Goal: Task Accomplishment & Management: Use online tool/utility

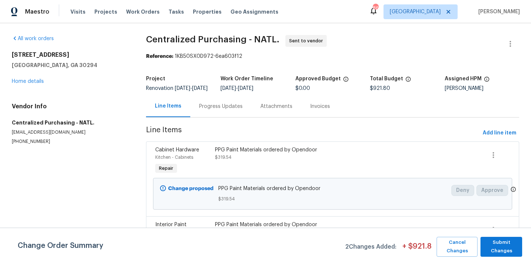
click at [191, 15] on div "Visits Projects Work Orders Tasks Properties Geo Assignments" at bounding box center [178, 11] width 217 height 15
click at [193, 11] on span "Properties" at bounding box center [207, 11] width 29 height 7
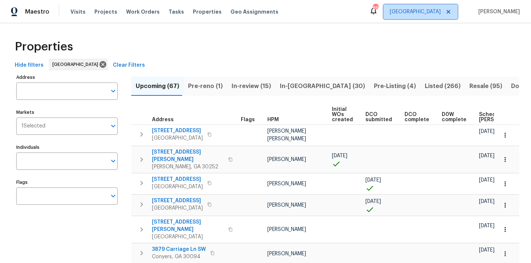
click at [436, 7] on span "[GEOGRAPHIC_DATA]" at bounding box center [420, 11] width 74 height 15
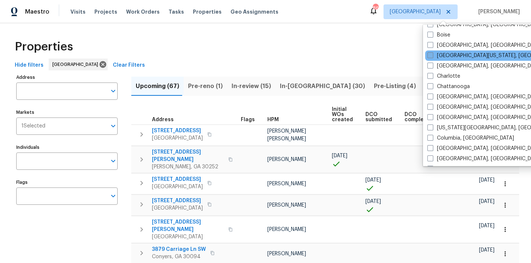
scroll to position [61, 0]
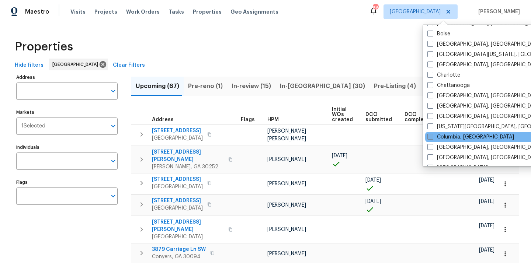
click at [433, 138] on label "Columbia, [GEOGRAPHIC_DATA]" at bounding box center [470, 136] width 87 height 7
click at [432, 138] on input "Columbia, [GEOGRAPHIC_DATA]" at bounding box center [429, 135] width 5 height 5
checkbox input "true"
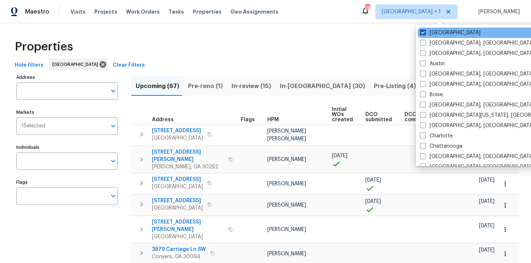
click at [425, 31] on span at bounding box center [423, 32] width 6 height 6
click at [425, 31] on input "[GEOGRAPHIC_DATA]" at bounding box center [422, 31] width 5 height 5
checkbox input "false"
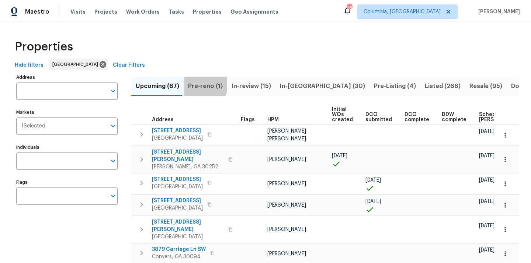
click at [194, 83] on span "Pre-reno (1)" at bounding box center [205, 86] width 35 height 10
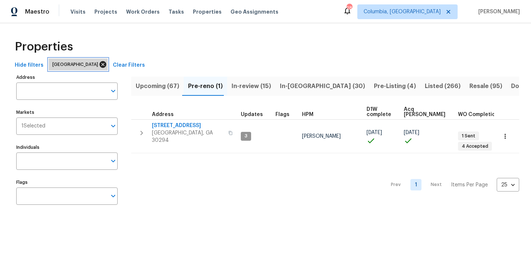
click at [99, 64] on icon at bounding box center [103, 64] width 8 height 8
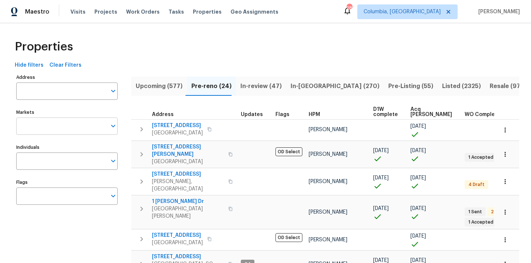
click at [59, 123] on input "Markets" at bounding box center [61, 126] width 90 height 17
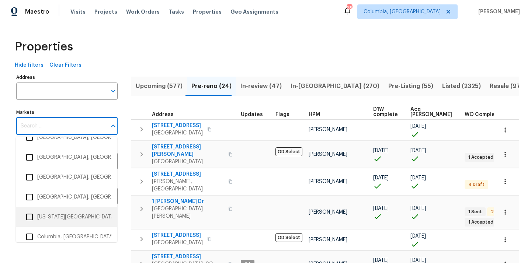
scroll to position [320, 0]
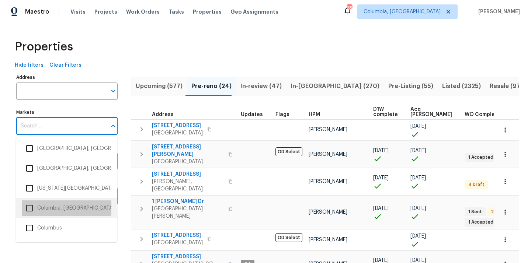
click at [51, 210] on li "Columbia, [GEOGRAPHIC_DATA]" at bounding box center [67, 208] width 90 height 15
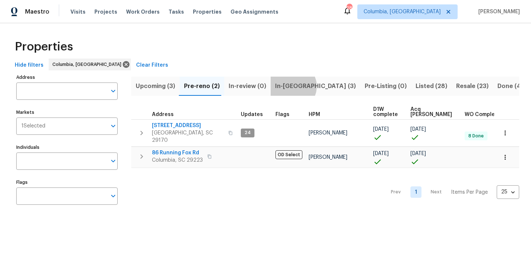
click at [288, 86] on span "In-reno (3)" at bounding box center [315, 86] width 81 height 10
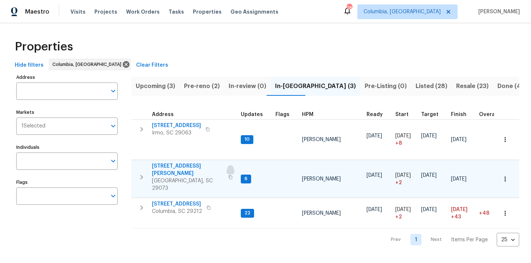
click at [228, 175] on icon "button" at bounding box center [230, 177] width 4 height 4
click at [425, 16] on span "Columbia, [GEOGRAPHIC_DATA]" at bounding box center [407, 11] width 100 height 15
click at [168, 162] on td "112 Wesley Ct Lexington, SC 29073" at bounding box center [184, 177] width 107 height 34
click at [166, 166] on span "112 Wesley Ct" at bounding box center [188, 170] width 72 height 15
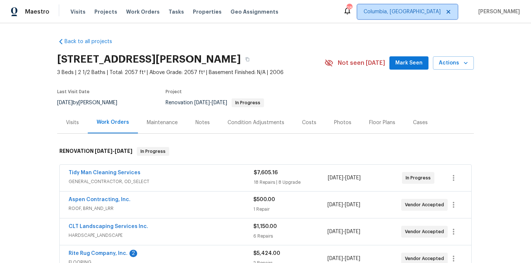
click at [437, 11] on span "Columbia, [GEOGRAPHIC_DATA]" at bounding box center [402, 11] width 77 height 7
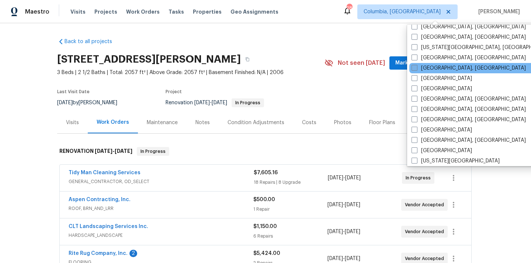
scroll to position [160, 0]
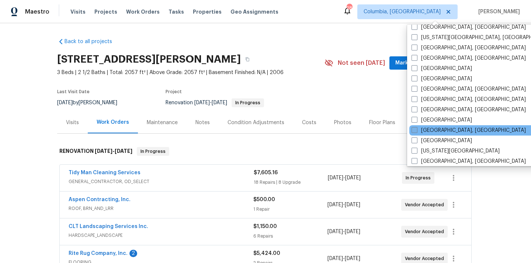
click at [431, 132] on label "[GEOGRAPHIC_DATA], [GEOGRAPHIC_DATA]" at bounding box center [468, 130] width 114 height 7
click at [416, 132] on input "[GEOGRAPHIC_DATA], [GEOGRAPHIC_DATA]" at bounding box center [413, 129] width 5 height 5
checkbox input "true"
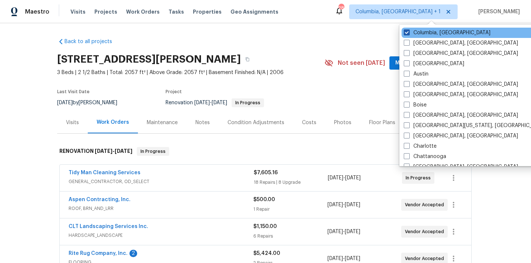
click at [421, 31] on label "Columbia, [GEOGRAPHIC_DATA]" at bounding box center [447, 32] width 87 height 7
click at [409, 31] on input "Columbia, [GEOGRAPHIC_DATA]" at bounding box center [406, 31] width 5 height 5
checkbox input "false"
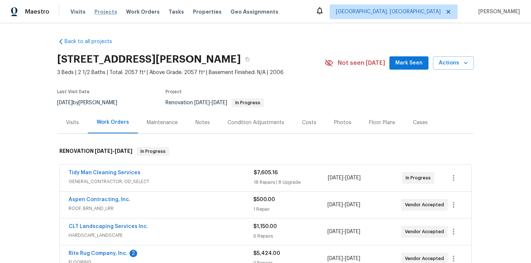
click at [106, 12] on span "Projects" at bounding box center [105, 11] width 23 height 7
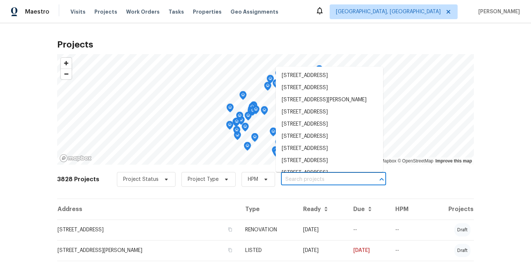
click at [313, 185] on input "text" at bounding box center [323, 179] width 84 height 11
paste input "5765 Liberty Creek Dr E, Indianapolis, IN 46254"
type input "5765 Liberty Creek Dr E, Indianapolis, IN 46254"
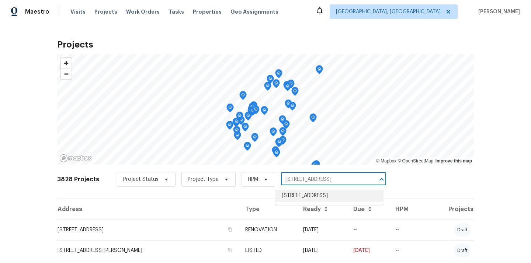
click at [312, 197] on li "5765 Liberty Creek Dr E, Indianapolis, IN 46254" at bounding box center [329, 196] width 107 height 12
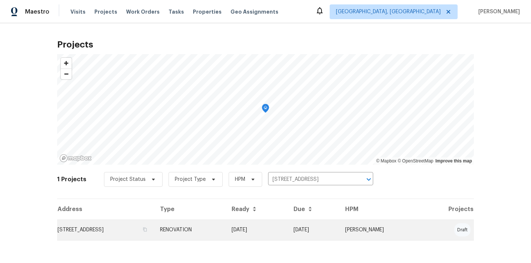
click at [226, 232] on td "RENOVATION" at bounding box center [190, 230] width 72 height 21
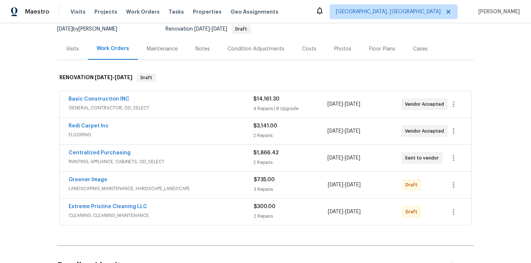
scroll to position [75, 0]
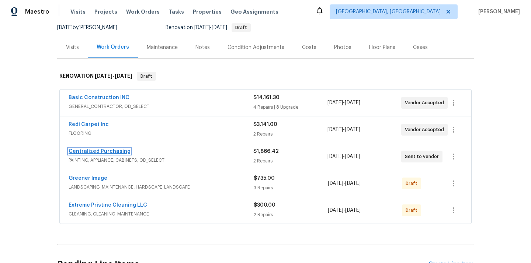
click at [102, 151] on link "Centralized Purchasing" at bounding box center [100, 151] width 62 height 5
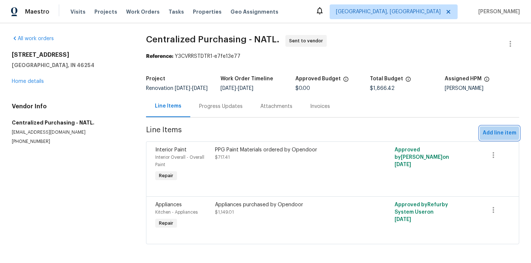
click at [494, 138] on span "Add line item" at bounding box center [500, 133] width 34 height 9
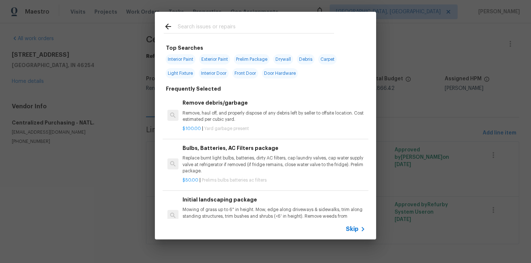
click at [277, 29] on input "text" at bounding box center [256, 27] width 156 height 11
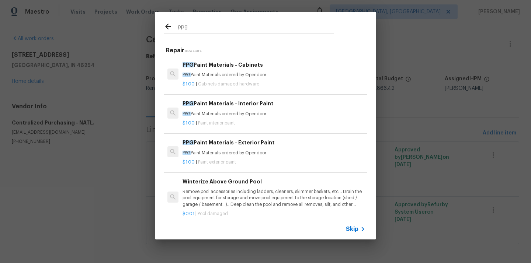
type input "ppg"
click at [226, 123] on span "Paint interior paint" at bounding box center [216, 123] width 37 height 4
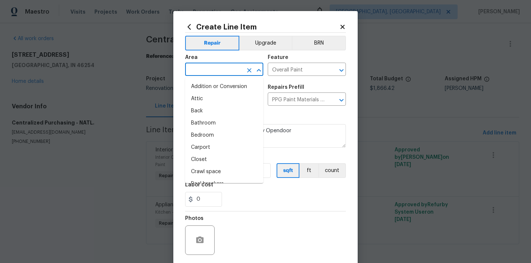
click at [230, 69] on input "text" at bounding box center [214, 70] width 58 height 11
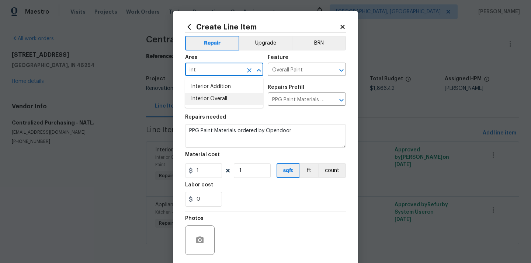
click at [215, 98] on li "Interior Overall" at bounding box center [224, 99] width 78 height 12
type input "Interior Overall"
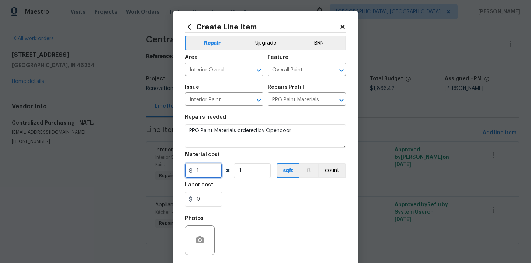
drag, startPoint x: 202, startPoint y: 170, endPoint x: 171, endPoint y: 167, distance: 31.8
click at [172, 168] on div "Create Line Item Repair Upgrade BRN Area Interior Overall ​ Feature Overall Pai…" at bounding box center [265, 131] width 531 height 263
paste input "35.98"
type input "135.98"
click at [233, 201] on div "0" at bounding box center [265, 199] width 161 height 15
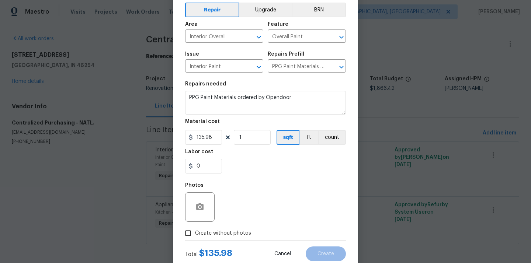
scroll to position [55, 0]
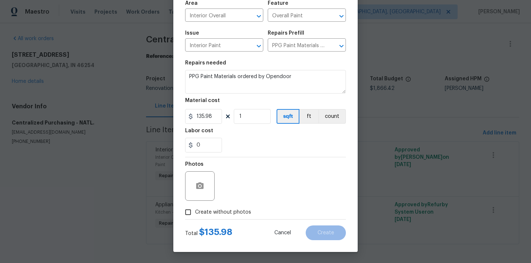
click at [232, 213] on span "Create without photos" at bounding box center [223, 213] width 56 height 8
click at [195, 213] on input "Create without photos" at bounding box center [188, 212] width 14 height 14
checkbox input "true"
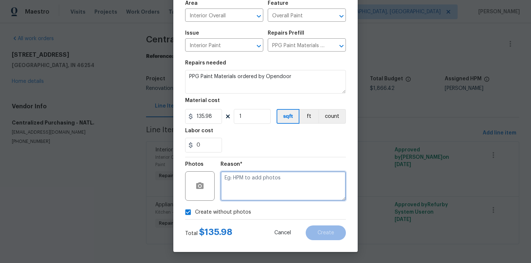
click at [244, 192] on textarea at bounding box center [282, 185] width 125 height 29
type textarea "N/A"
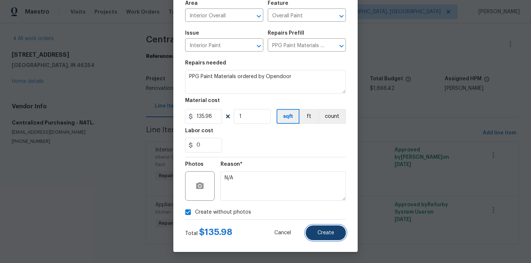
click at [325, 228] on button "Create" at bounding box center [326, 233] width 40 height 15
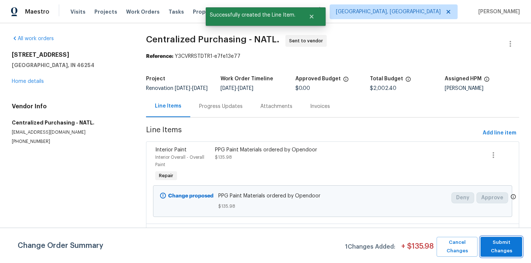
click at [504, 245] on span "Submit Changes" at bounding box center [501, 247] width 34 height 17
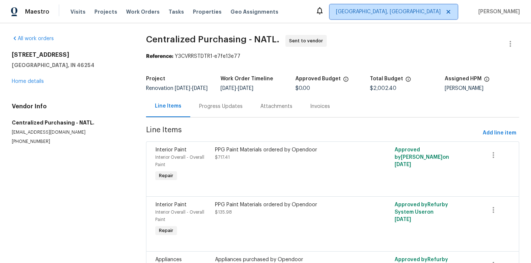
click at [430, 13] on span "[GEOGRAPHIC_DATA], [GEOGRAPHIC_DATA]" at bounding box center [388, 11] width 105 height 7
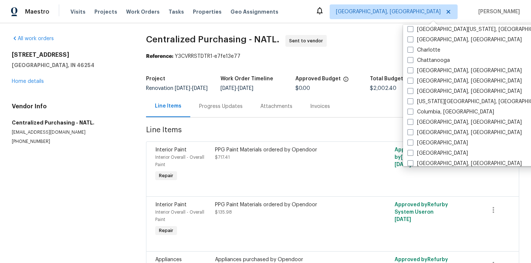
scroll to position [104, 0]
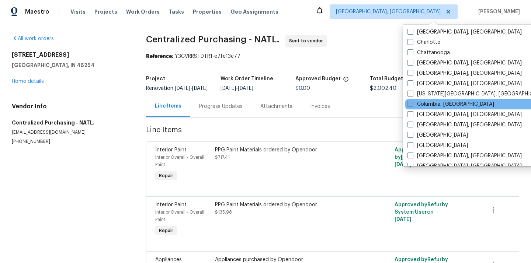
click at [435, 103] on label "Columbia, [GEOGRAPHIC_DATA]" at bounding box center [450, 104] width 87 height 7
click at [412, 103] on input "Columbia, [GEOGRAPHIC_DATA]" at bounding box center [409, 103] width 5 height 5
checkbox input "true"
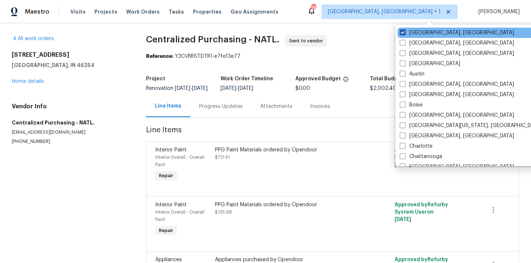
click at [400, 30] on span at bounding box center [403, 32] width 6 height 6
click at [400, 30] on input "[GEOGRAPHIC_DATA], [GEOGRAPHIC_DATA]" at bounding box center [402, 31] width 5 height 5
checkbox input "false"
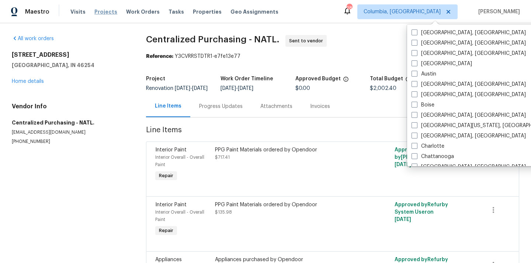
click at [103, 15] on span "Projects" at bounding box center [105, 11] width 23 height 7
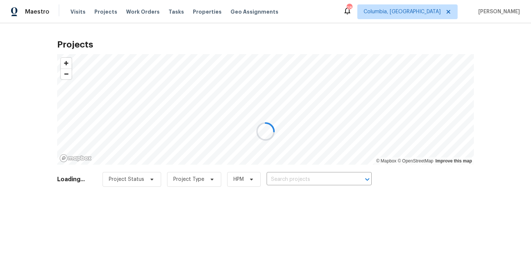
click at [322, 177] on div at bounding box center [265, 131] width 531 height 263
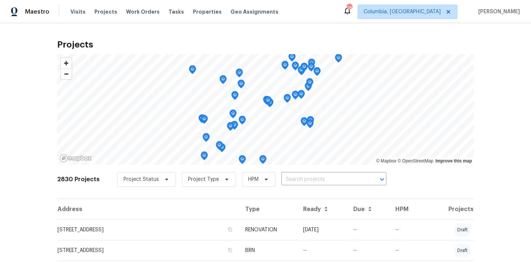
click at [322, 178] on input "text" at bounding box center [323, 179] width 84 height 11
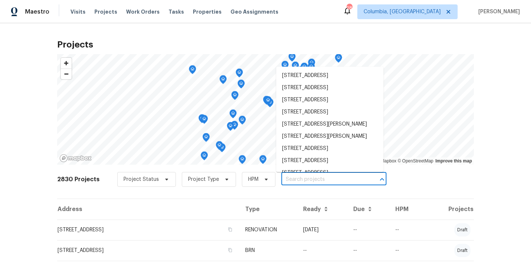
paste input "112 Wesley Ct, Lexington, SC 29073"
type input "112 Wesley Ct, Lexington, SC 29073"
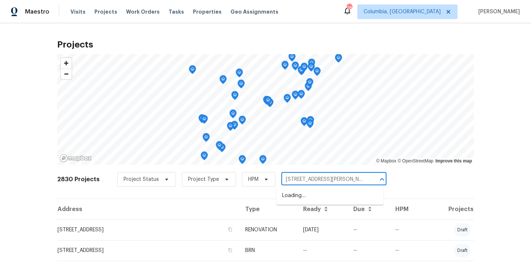
scroll to position [0, 3]
click at [316, 195] on li "112 Wesley Ct, Lexington, SC 29073" at bounding box center [329, 196] width 107 height 12
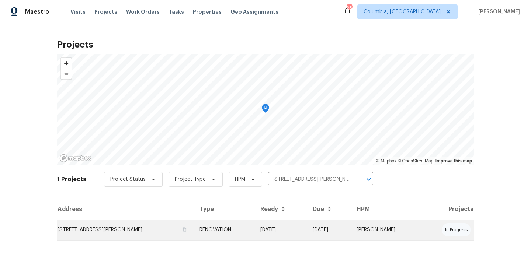
click at [254, 232] on td "RENOVATION" at bounding box center [224, 230] width 61 height 21
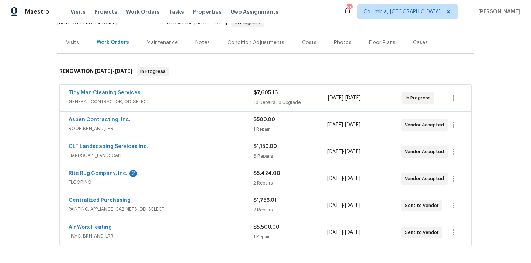
scroll to position [113, 0]
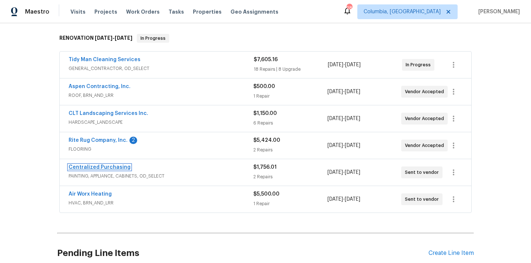
click at [118, 169] on link "Centralized Purchasing" at bounding box center [100, 167] width 62 height 5
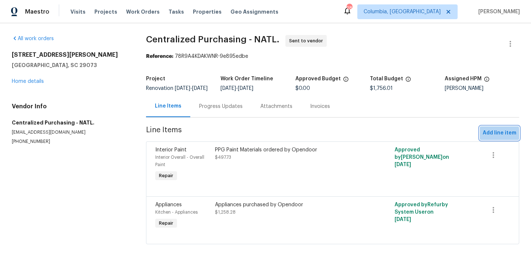
click at [488, 138] on span "Add line item" at bounding box center [500, 133] width 34 height 9
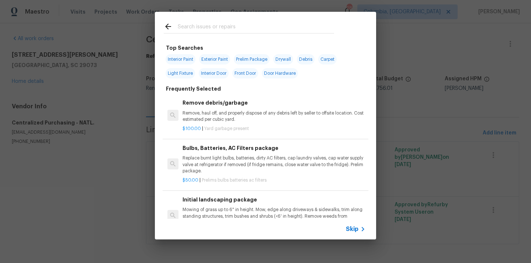
click at [277, 25] on input "text" at bounding box center [256, 27] width 156 height 11
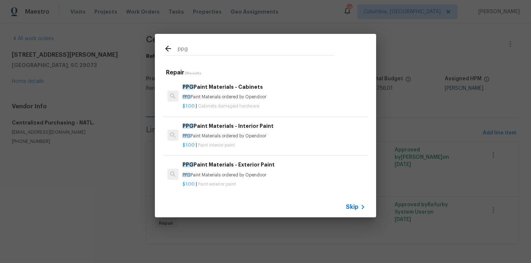
type input "ppg"
click at [241, 120] on div "PPG Paint Materials - Interior Paint PPG Paint Materials ordered by Opendoor $1…" at bounding box center [266, 135] width 206 height 41
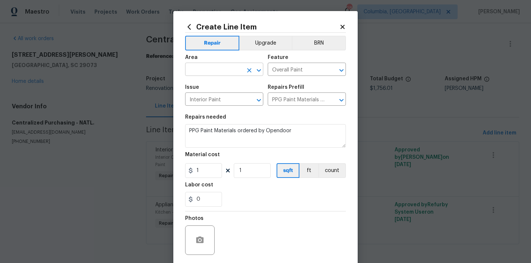
click at [238, 73] on input "text" at bounding box center [214, 70] width 58 height 11
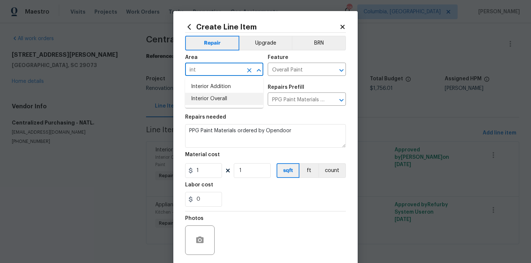
click at [223, 101] on li "Interior Overall" at bounding box center [224, 99] width 78 height 12
type input "Interior Overall"
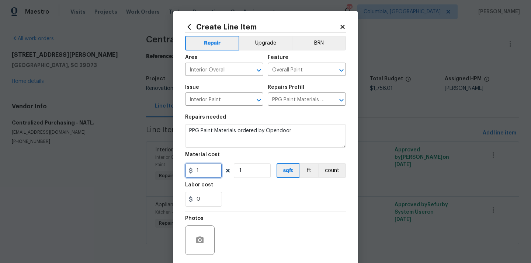
drag, startPoint x: 200, startPoint y: 171, endPoint x: 176, endPoint y: 169, distance: 24.4
click at [178, 170] on div "Create Line Item Repair Upgrade BRN Area Interior Overall ​ Feature Overall Pai…" at bounding box center [265, 158] width 184 height 295
paste input "23.82"
type input "123.82"
click at [240, 189] on div "Labor cost" at bounding box center [265, 188] width 161 height 10
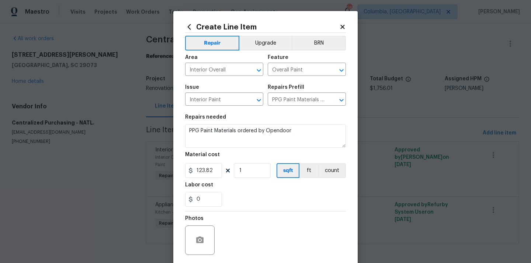
scroll to position [55, 0]
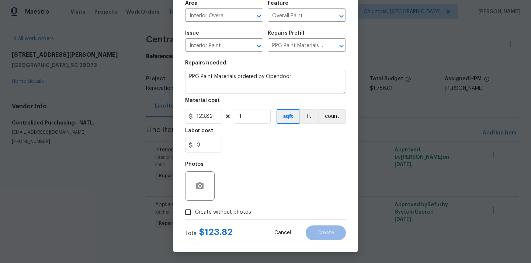
click at [223, 213] on span "Create without photos" at bounding box center [223, 213] width 56 height 8
click at [195, 213] on input "Create without photos" at bounding box center [188, 212] width 14 height 14
checkbox input "true"
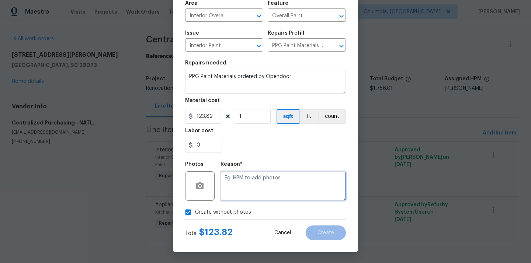
click at [244, 191] on textarea at bounding box center [282, 185] width 125 height 29
type textarea "N/A"
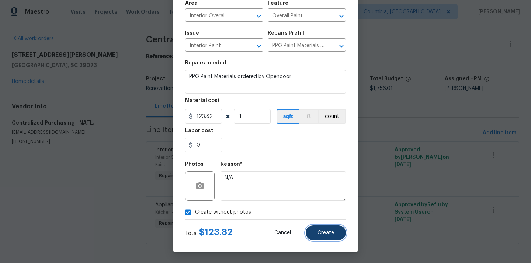
click at [308, 235] on button "Create" at bounding box center [326, 233] width 40 height 15
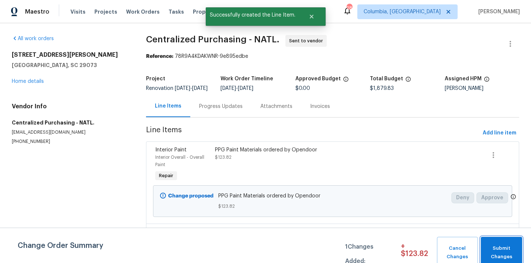
click at [505, 250] on span "Submit Changes" at bounding box center [501, 252] width 34 height 17
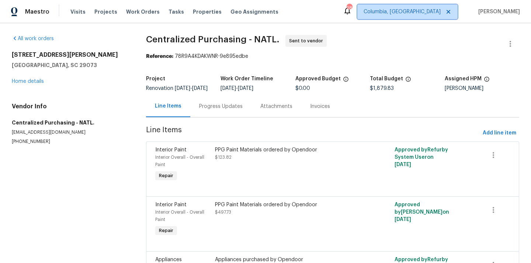
click at [435, 17] on span "Columbia, [GEOGRAPHIC_DATA]" at bounding box center [407, 11] width 100 height 15
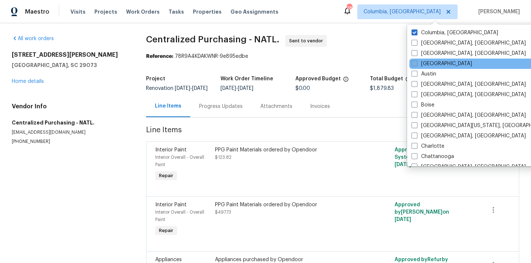
click at [430, 66] on label "[GEOGRAPHIC_DATA]" at bounding box center [441, 63] width 60 height 7
click at [416, 65] on input "[GEOGRAPHIC_DATA]" at bounding box center [413, 62] width 5 height 5
checkbox input "true"
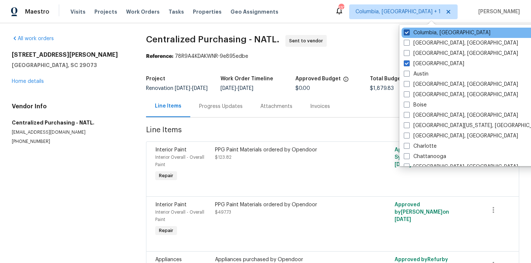
click at [418, 31] on label "Columbia, [GEOGRAPHIC_DATA]" at bounding box center [447, 32] width 87 height 7
click at [409, 31] on input "Columbia, [GEOGRAPHIC_DATA]" at bounding box center [406, 31] width 5 height 5
checkbox input "false"
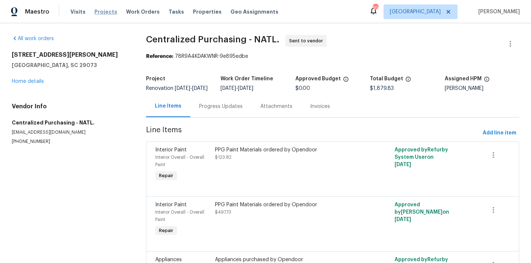
click at [98, 14] on span "Projects" at bounding box center [105, 11] width 23 height 7
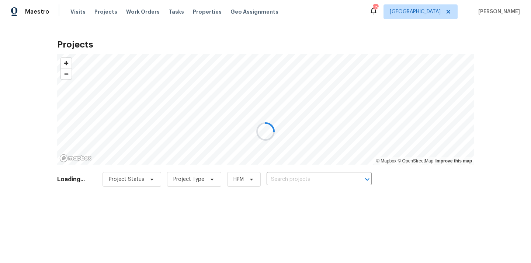
click at [296, 183] on div at bounding box center [265, 131] width 531 height 263
click at [307, 178] on div at bounding box center [265, 131] width 531 height 263
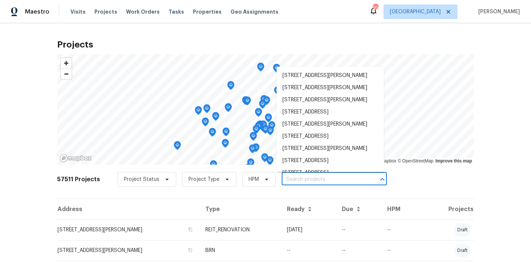
click at [338, 184] on input "text" at bounding box center [324, 179] width 84 height 11
paste input "3885 Morning Creek Dr, Atlanta, GA 30349"
type input "3885 Morning Creek Dr, Atlanta, GA 30349"
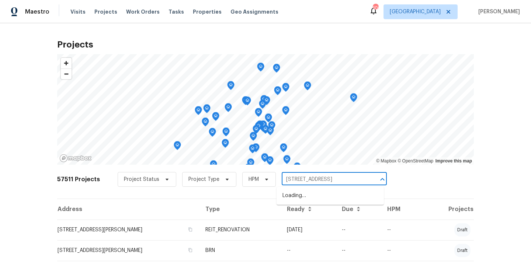
scroll to position [0, 21]
click at [333, 198] on li "3885 Morning Creek Dr, Atlanta, GA 30349" at bounding box center [330, 196] width 107 height 12
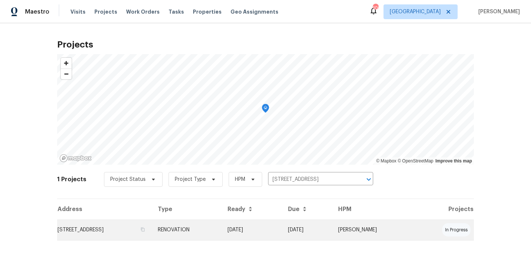
click at [222, 224] on td "RENOVATION" at bounding box center [187, 230] width 70 height 21
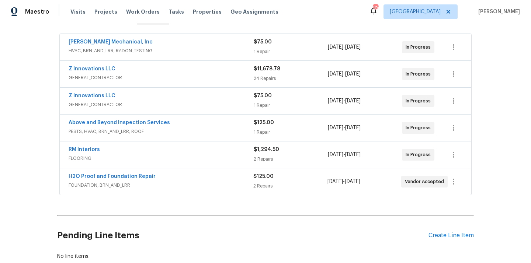
scroll to position [144, 0]
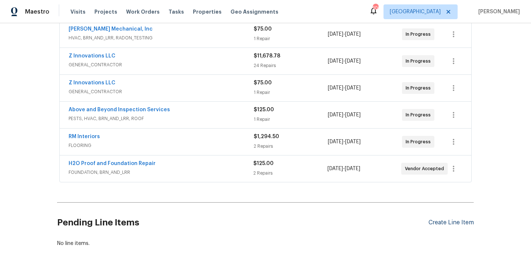
click at [446, 224] on div "Create Line Item" at bounding box center [450, 222] width 45 height 7
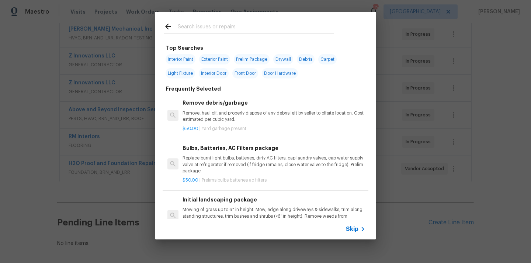
click at [247, 30] on input "text" at bounding box center [256, 27] width 156 height 11
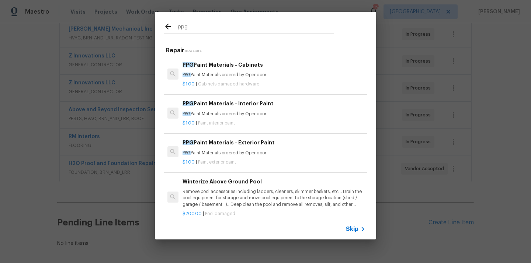
type input "ppg"
click at [243, 114] on p "PPG Paint Materials ordered by Opendoor" at bounding box center [274, 114] width 183 height 6
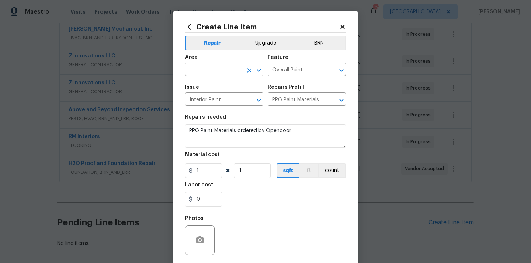
click at [239, 72] on input "text" at bounding box center [214, 70] width 58 height 11
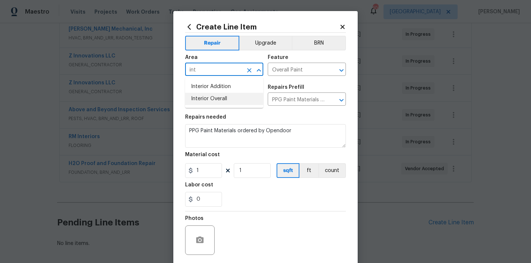
click at [233, 97] on li "Interior Overall" at bounding box center [224, 99] width 78 height 12
type input "Interior Overall"
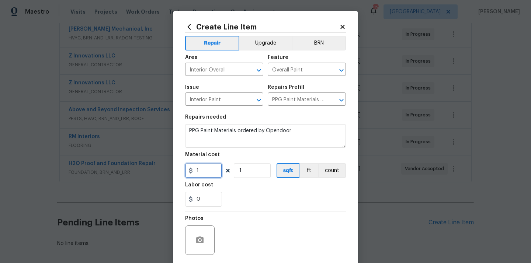
drag, startPoint x: 204, startPoint y: 171, endPoint x: 182, endPoint y: 166, distance: 22.3
click at [184, 167] on div "Create Line Item Repair Upgrade BRN Area Interior Overall ​ Feature Overall Pai…" at bounding box center [265, 158] width 184 height 295
paste input "474.5"
type input "474.51"
click at [225, 197] on div "0" at bounding box center [265, 199] width 161 height 15
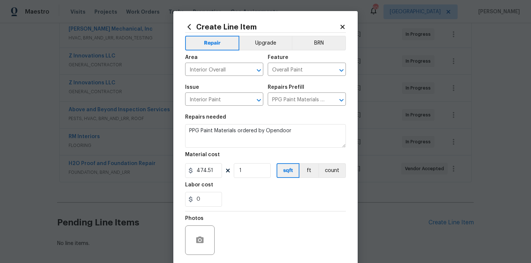
scroll to position [55, 0]
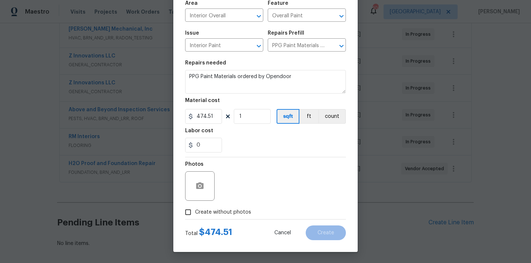
click at [227, 213] on span "Create without photos" at bounding box center [223, 213] width 56 height 8
click at [195, 213] on input "Create without photos" at bounding box center [188, 212] width 14 height 14
checkbox input "true"
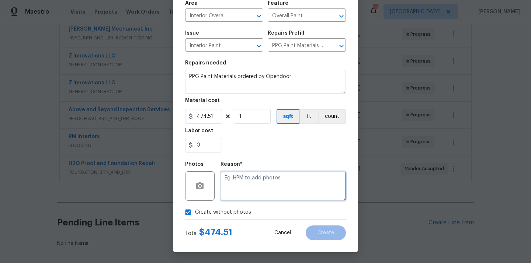
click at [245, 183] on textarea at bounding box center [282, 185] width 125 height 29
type textarea "N/A"
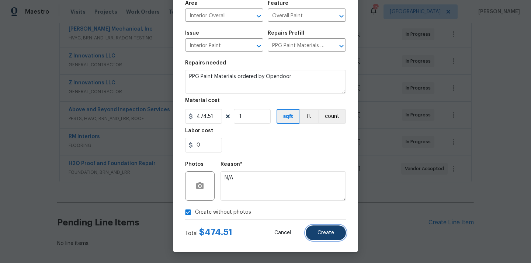
click at [330, 234] on span "Create" at bounding box center [325, 233] width 17 height 6
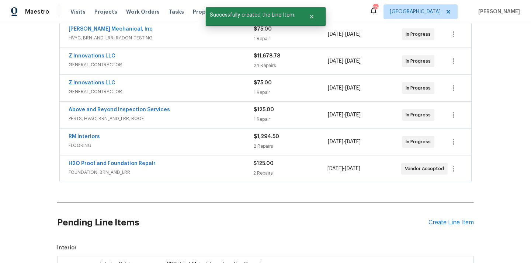
click at [430, 227] on div "Pending Line Items Create Line Item" at bounding box center [265, 223] width 417 height 34
click at [437, 220] on div "Create Line Item" at bounding box center [450, 222] width 45 height 7
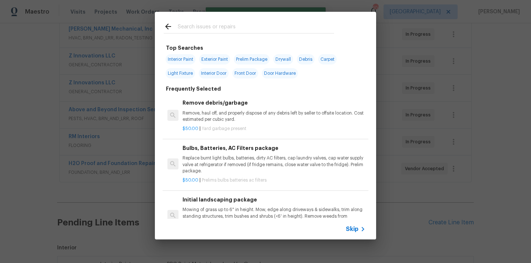
click at [263, 27] on input "text" at bounding box center [256, 27] width 156 height 11
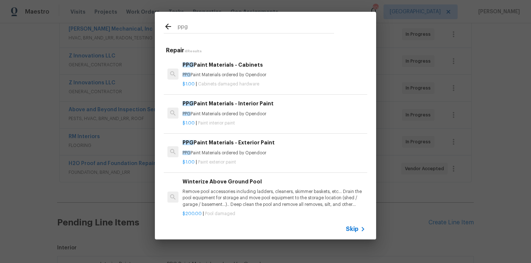
type input "ppg"
click at [244, 159] on p "$1.00 | Paint exterior paint" at bounding box center [274, 162] width 183 height 6
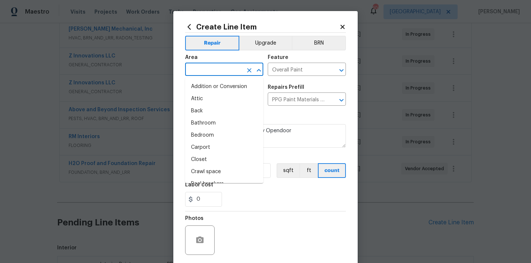
click at [219, 72] on input "text" at bounding box center [214, 70] width 58 height 11
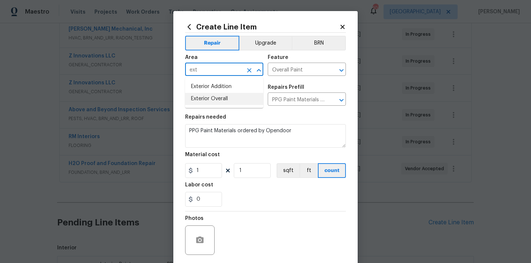
click at [210, 100] on li "Exterior Overall" at bounding box center [224, 99] width 78 height 12
type input "Exterior Overall"
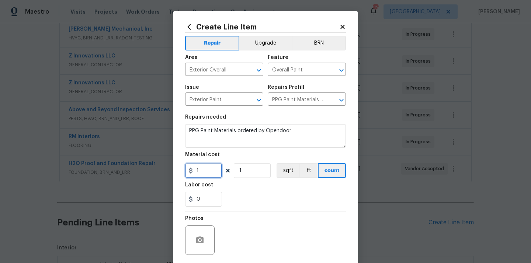
drag, startPoint x: 202, startPoint y: 170, endPoint x: 191, endPoint y: 170, distance: 10.7
click at [196, 170] on input "1" at bounding box center [203, 170] width 37 height 15
paste input "59.72"
type input "159.72"
click at [249, 198] on div "0" at bounding box center [265, 199] width 161 height 15
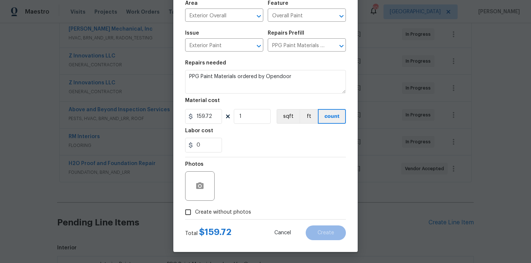
click at [236, 213] on span "Create without photos" at bounding box center [223, 213] width 56 height 8
click at [195, 213] on input "Create without photos" at bounding box center [188, 212] width 14 height 14
checkbox input "true"
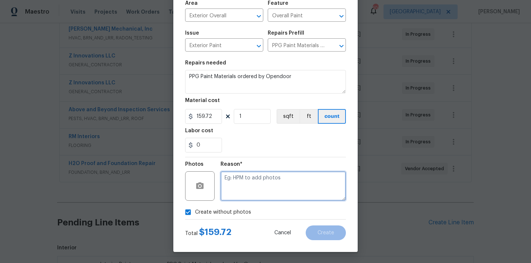
click at [251, 180] on textarea at bounding box center [282, 185] width 125 height 29
type textarea "N/A"
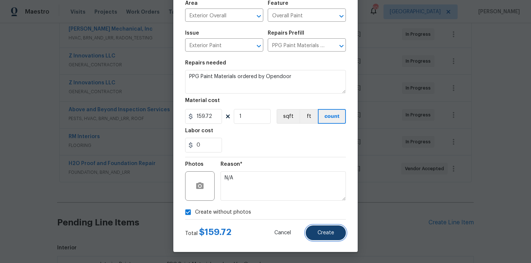
click at [316, 231] on button "Create" at bounding box center [326, 233] width 40 height 15
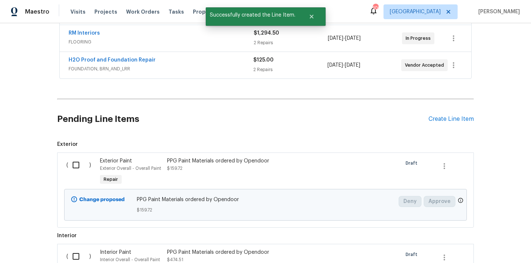
scroll to position [268, 0]
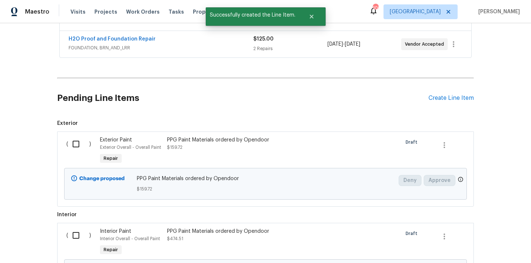
click at [78, 149] on input "checkbox" at bounding box center [78, 143] width 21 height 15
checkbox input "true"
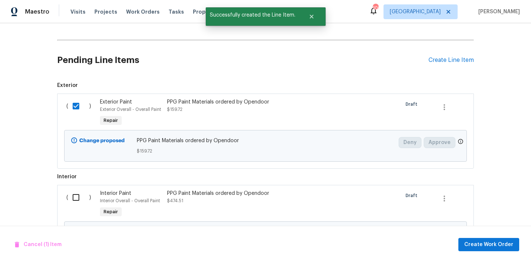
scroll to position [354, 0]
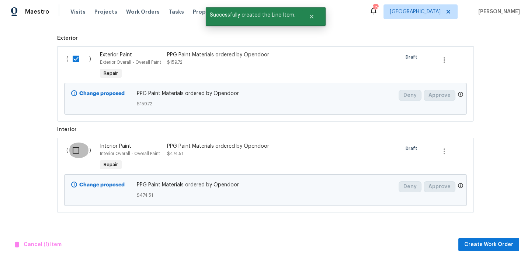
click at [77, 156] on input "checkbox" at bounding box center [78, 150] width 21 height 15
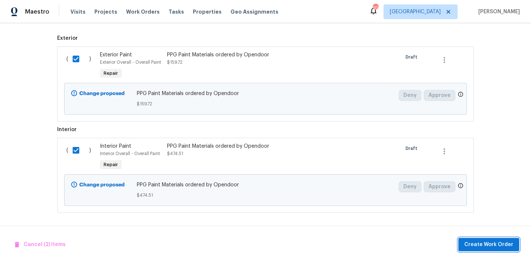
click at [477, 245] on span "Create Work Order" at bounding box center [488, 244] width 49 height 9
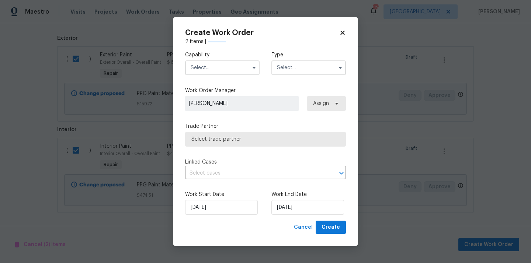
checkbox input "false"
click at [237, 72] on input "text" at bounding box center [222, 67] width 74 height 15
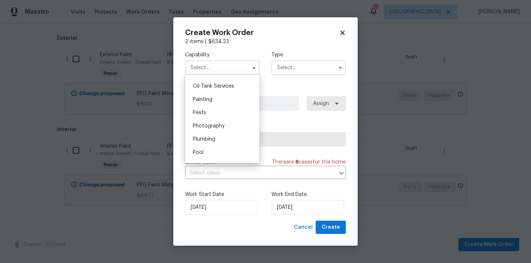
scroll to position [604, 0]
click at [227, 100] on div "Painting" at bounding box center [222, 98] width 71 height 13
type input "Painting"
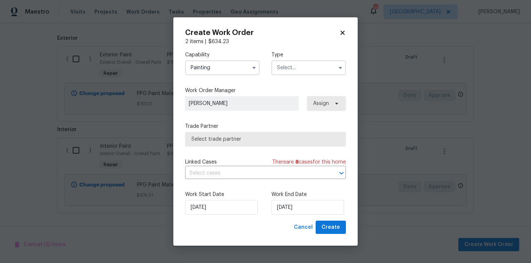
click at [306, 68] on input "text" at bounding box center [308, 67] width 74 height 15
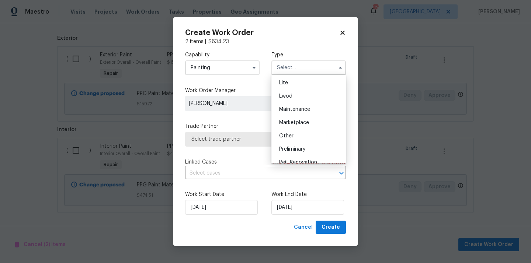
scroll to position [167, 0]
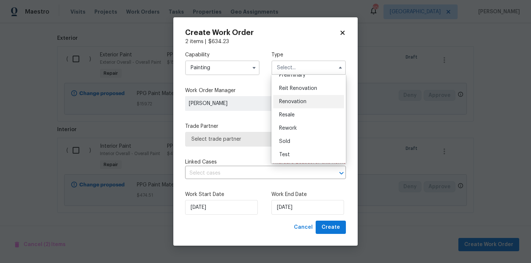
click at [306, 106] on div "Renovation" at bounding box center [308, 101] width 71 height 13
type input "Renovation"
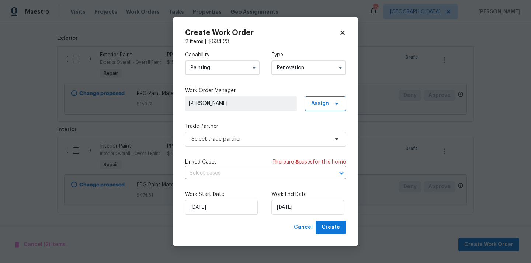
click at [330, 113] on div "Capability Painting Type Renovation Work Order Manager Tim Godfrey Assign Trade…" at bounding box center [265, 133] width 161 height 176
click at [329, 104] on span "Assign" at bounding box center [320, 103] width 18 height 7
click at [326, 138] on div "Assign to me" at bounding box center [326, 134] width 32 height 7
click at [263, 136] on span "Select trade partner" at bounding box center [260, 139] width 138 height 7
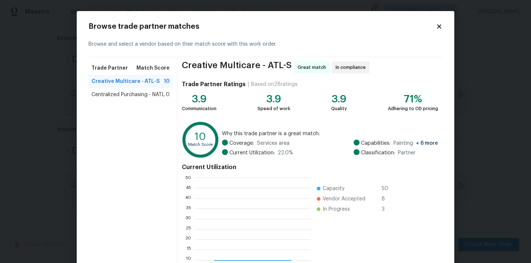
scroll to position [103, 116]
click at [128, 93] on span "Centralized Purchasing - NATL." at bounding box center [128, 94] width 74 height 7
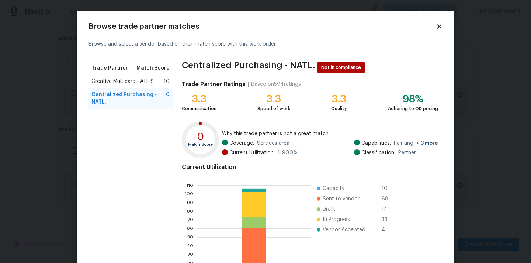
scroll to position [62, 0]
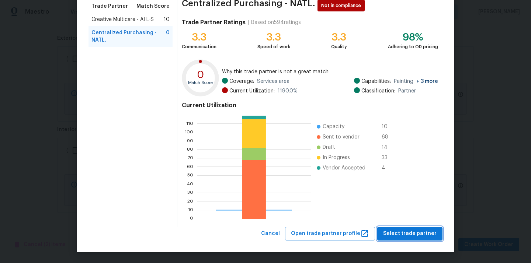
click at [425, 235] on span "Select trade partner" at bounding box center [409, 233] width 53 height 9
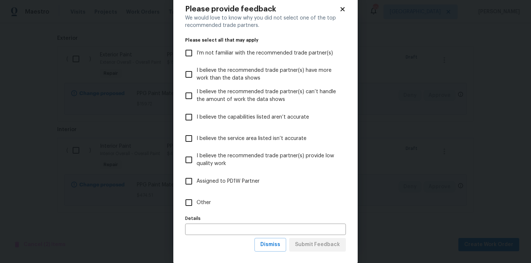
scroll to position [29, 0]
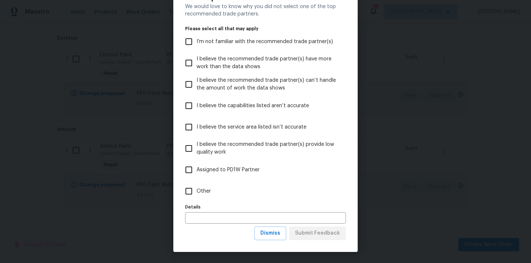
click at [310, 198] on label "Other" at bounding box center [260, 191] width 159 height 21
click at [197, 198] on input "Other" at bounding box center [188, 191] width 15 height 15
checkbox input "true"
click at [319, 230] on span "Submit Feedback" at bounding box center [317, 233] width 45 height 9
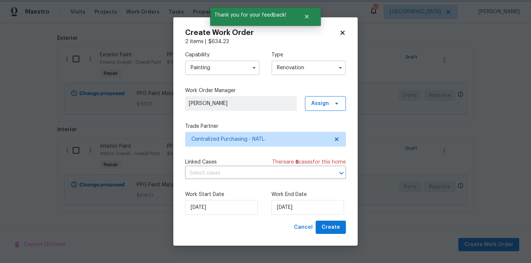
scroll to position [0, 0]
click at [327, 227] on span "Create" at bounding box center [331, 227] width 18 height 9
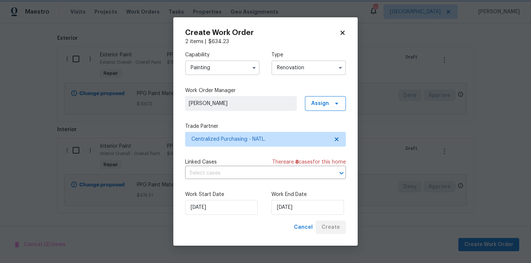
scroll to position [205, 0]
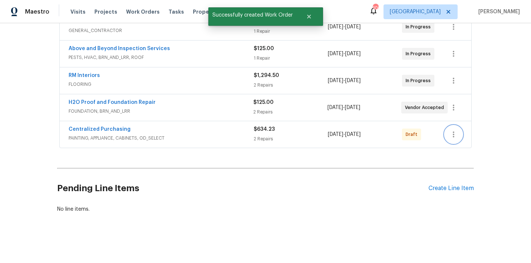
click at [454, 132] on icon "button" at bounding box center [453, 135] width 1 height 6
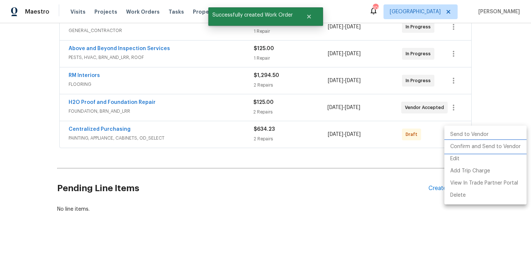
click at [457, 145] on li "Confirm and Send to Vendor" at bounding box center [485, 147] width 82 height 12
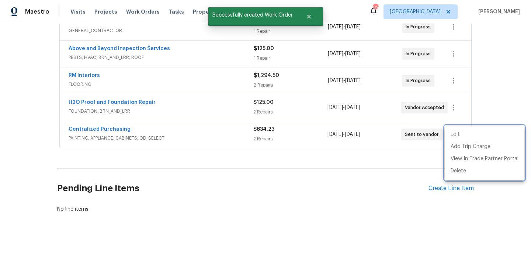
click at [146, 128] on div at bounding box center [265, 131] width 531 height 263
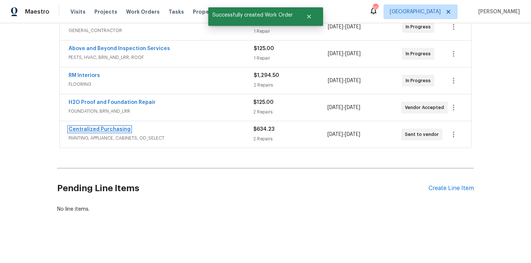
click at [107, 132] on link "Centralized Purchasing" at bounding box center [100, 129] width 62 height 5
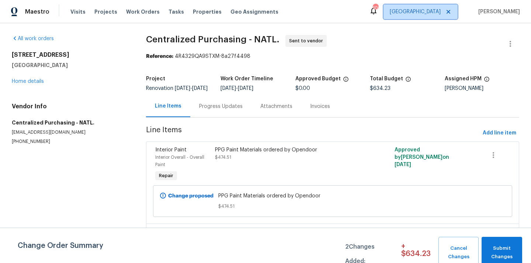
click at [433, 9] on span "[GEOGRAPHIC_DATA]" at bounding box center [415, 11] width 51 height 7
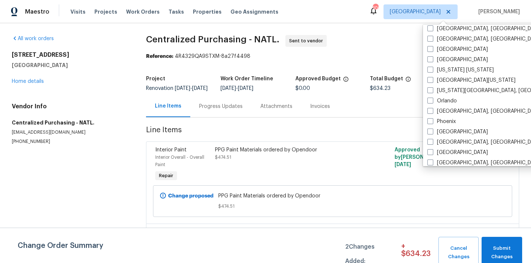
scroll to position [358, 0]
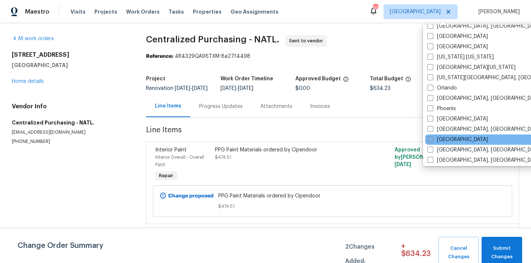
click at [450, 142] on label "[GEOGRAPHIC_DATA]" at bounding box center [457, 139] width 60 height 7
click at [432, 141] on input "[GEOGRAPHIC_DATA]" at bounding box center [429, 138] width 5 height 5
checkbox input "true"
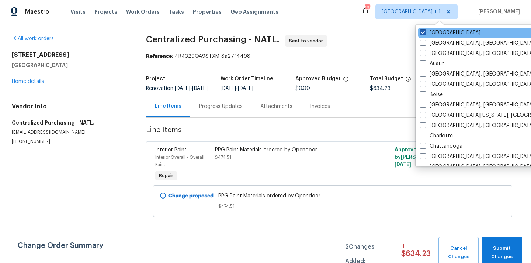
click at [436, 30] on label "[GEOGRAPHIC_DATA]" at bounding box center [450, 32] width 60 height 7
click at [425, 30] on input "[GEOGRAPHIC_DATA]" at bounding box center [422, 31] width 5 height 5
checkbox input "false"
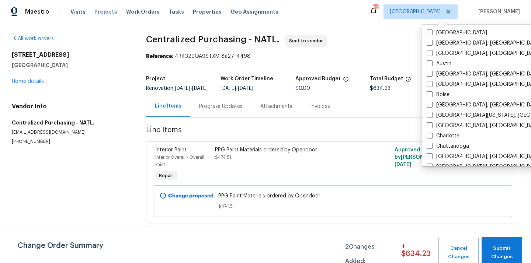
click at [99, 14] on span "Projects" at bounding box center [105, 11] width 23 height 7
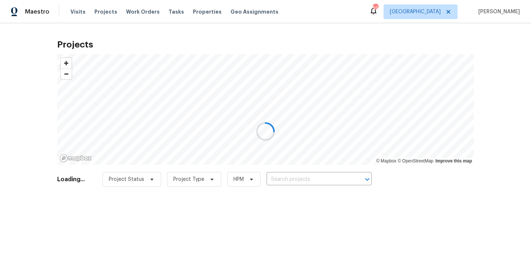
click at [335, 174] on div at bounding box center [265, 131] width 531 height 263
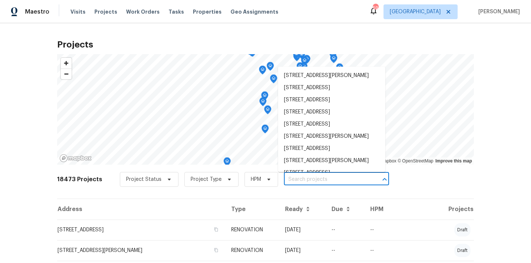
click at [333, 177] on input "text" at bounding box center [326, 179] width 84 height 11
paste input "213 Gatewood"
type input "213 Gatewood"
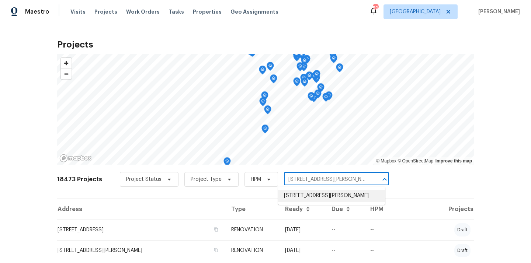
click at [329, 195] on li "213 Gatewood Dr, Garner, NC 27529" at bounding box center [331, 196] width 107 height 12
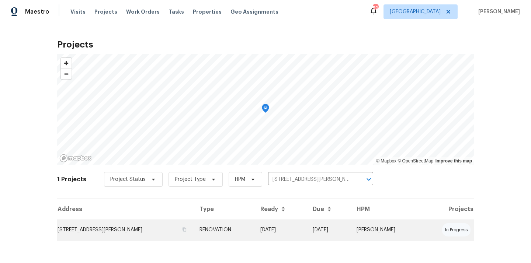
click at [320, 229] on td "[DATE]" at bounding box center [329, 230] width 44 height 21
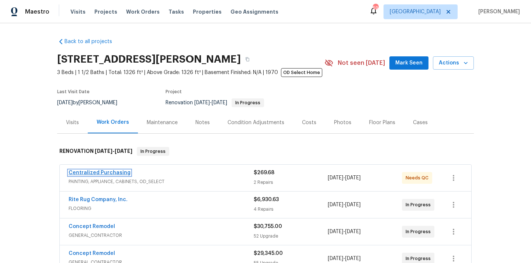
click at [120, 174] on link "Centralized Purchasing" at bounding box center [100, 172] width 62 height 5
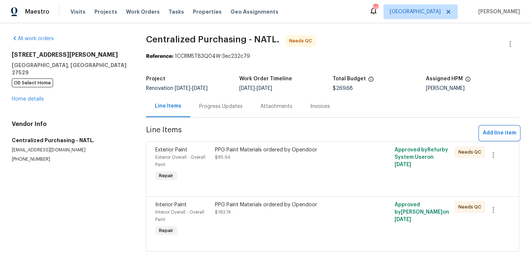
click at [512, 132] on span "Add line item" at bounding box center [500, 133] width 34 height 9
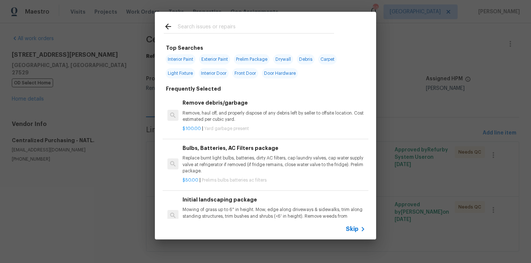
click at [274, 27] on input "text" at bounding box center [256, 27] width 156 height 11
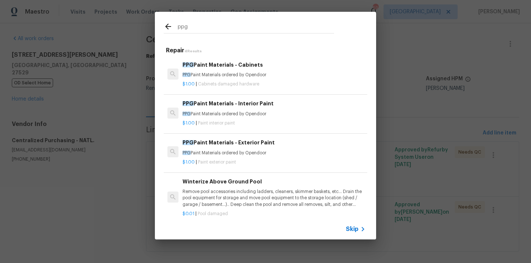
type input "ppg"
click at [230, 107] on h6 "PPG Paint Materials - Interior Paint" at bounding box center [274, 104] width 183 height 8
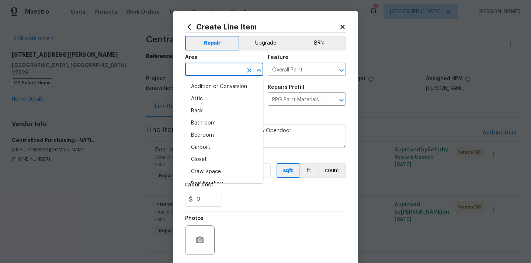
click at [220, 70] on input "text" at bounding box center [214, 70] width 58 height 11
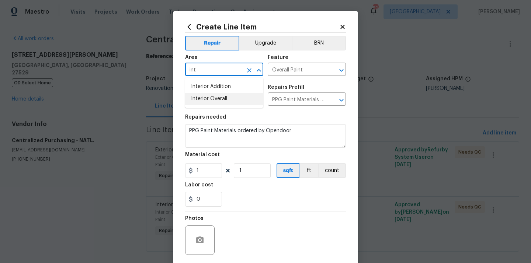
click at [213, 97] on li "Interior Overall" at bounding box center [224, 99] width 78 height 12
type input "Interior Overall"
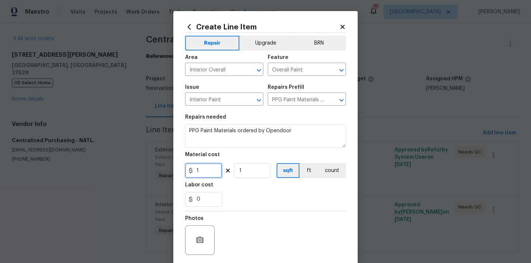
drag, startPoint x: 209, startPoint y: 175, endPoint x: 184, endPoint y: 172, distance: 24.9
click at [186, 173] on input "1" at bounding box center [203, 170] width 37 height 15
paste input "75.44"
type input "175.44"
click at [253, 198] on div "0" at bounding box center [265, 199] width 161 height 15
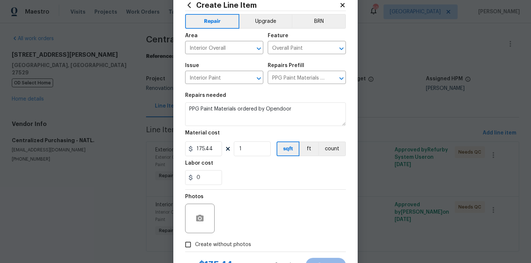
scroll to position [35, 0]
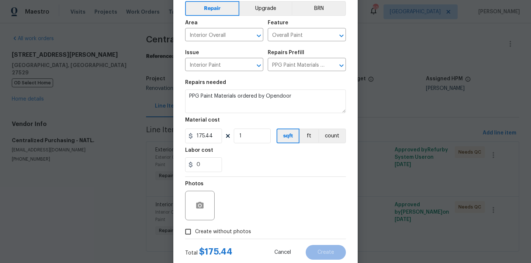
click at [234, 232] on span "Create without photos" at bounding box center [223, 232] width 56 height 8
click at [195, 232] on input "Create without photos" at bounding box center [188, 232] width 14 height 14
checkbox input "true"
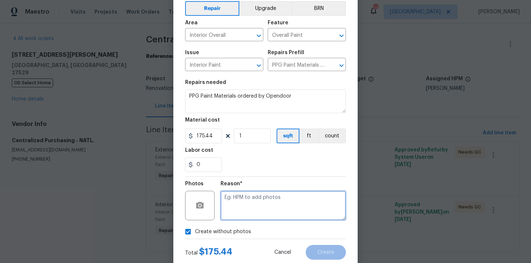
click at [248, 208] on textarea at bounding box center [282, 205] width 125 height 29
type textarea "n/a"
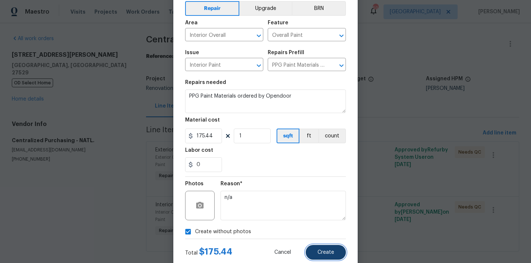
click at [327, 252] on span "Create" at bounding box center [325, 253] width 17 height 6
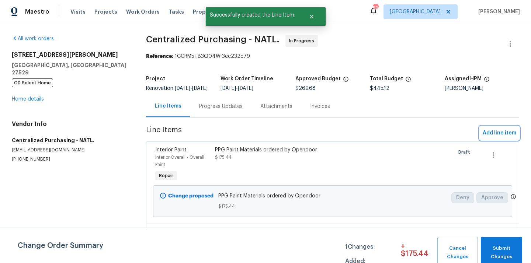
click at [508, 138] on span "Add line item" at bounding box center [500, 133] width 34 height 9
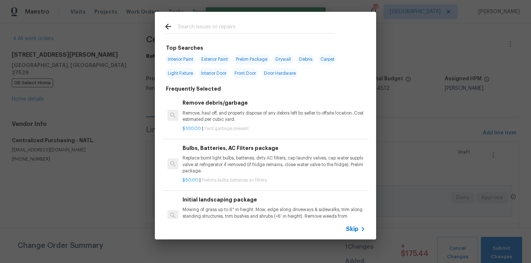
click at [293, 24] on input "text" at bounding box center [256, 27] width 156 height 11
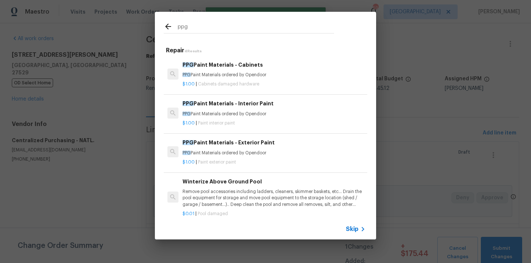
type input "ppg"
click at [229, 146] on h6 "PPG Paint Materials - Exterior Paint" at bounding box center [274, 143] width 183 height 8
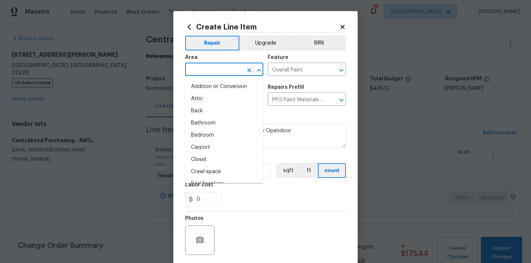
click at [222, 66] on input "text" at bounding box center [214, 70] width 58 height 11
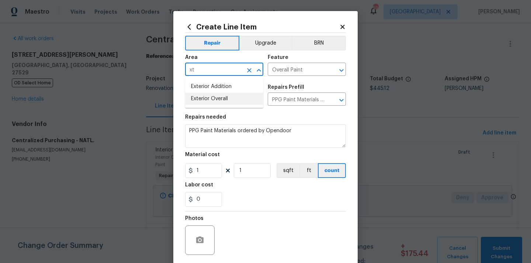
click at [214, 97] on li "Exterior Overall" at bounding box center [224, 99] width 78 height 12
type input "Exterior Overall"
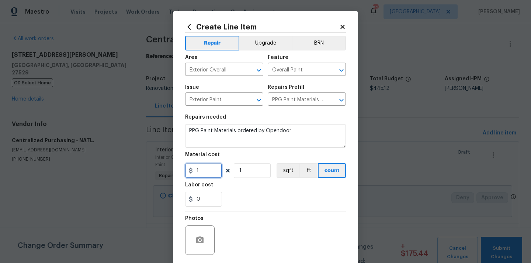
drag, startPoint x: 209, startPoint y: 178, endPoint x: 183, endPoint y: 175, distance: 25.6
click at [178, 174] on div "Create Line Item Repair Upgrade BRN Area Exterior Overall ​ Feature Overall Pai…" at bounding box center [265, 158] width 184 height 295
paste input "43.23"
type input "143.23"
click at [224, 194] on div "0" at bounding box center [265, 199] width 161 height 15
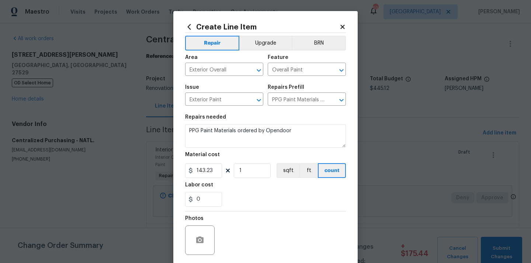
scroll to position [55, 0]
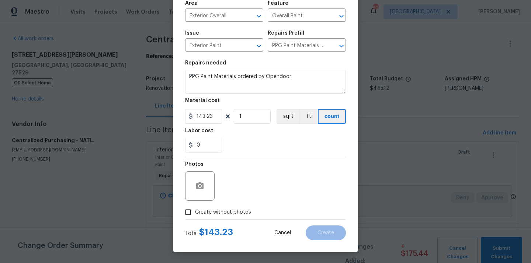
click at [220, 215] on span "Create without photos" at bounding box center [223, 213] width 56 height 8
click at [195, 215] on input "Create without photos" at bounding box center [188, 212] width 14 height 14
checkbox input "true"
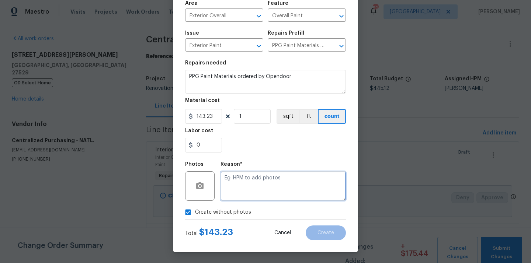
click at [240, 194] on textarea at bounding box center [282, 185] width 125 height 29
type textarea "N/A"
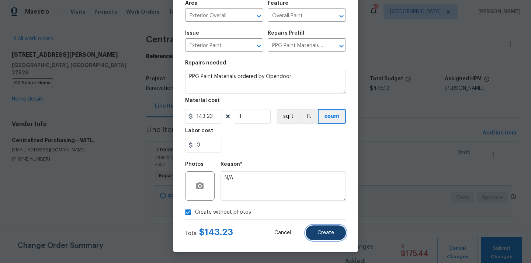
click at [307, 234] on button "Create" at bounding box center [326, 233] width 40 height 15
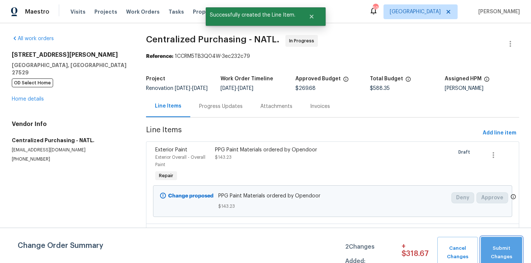
click at [494, 242] on button "Submit Changes" at bounding box center [501, 253] width 41 height 32
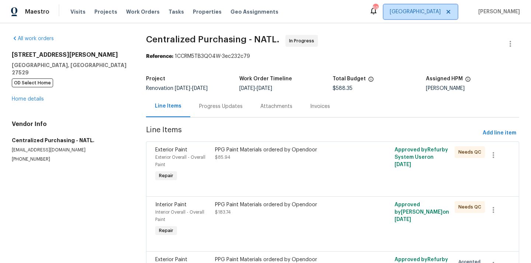
click at [434, 5] on span "[GEOGRAPHIC_DATA]" at bounding box center [420, 11] width 74 height 15
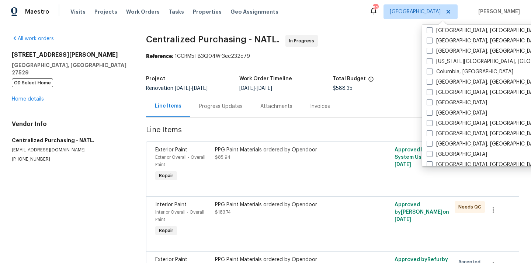
scroll to position [146, 0]
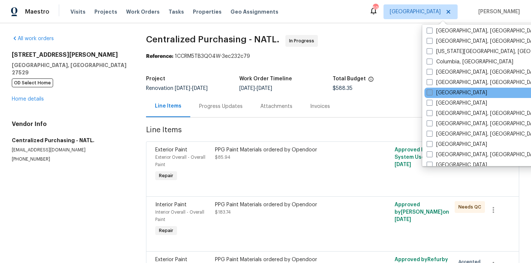
click at [440, 96] on label "[GEOGRAPHIC_DATA]" at bounding box center [457, 92] width 60 height 7
click at [431, 94] on input "[GEOGRAPHIC_DATA]" at bounding box center [429, 91] width 5 height 5
checkbox input "true"
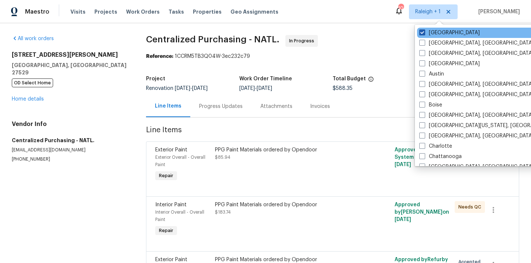
click at [432, 29] on label "[GEOGRAPHIC_DATA]" at bounding box center [449, 32] width 60 height 7
click at [424, 29] on input "[GEOGRAPHIC_DATA]" at bounding box center [421, 31] width 5 height 5
checkbox input "false"
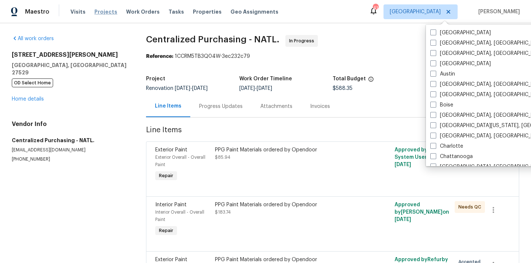
click at [100, 10] on span "Projects" at bounding box center [105, 11] width 23 height 7
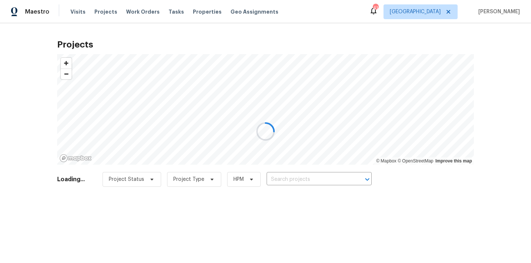
click at [300, 185] on div at bounding box center [265, 131] width 531 height 263
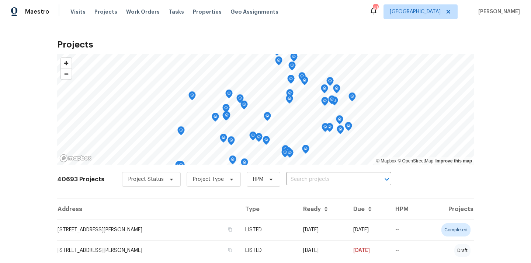
click at [300, 185] on input "text" at bounding box center [328, 179] width 84 height 11
paste input "8801 Falcon Crest Dr, McKinney, TX 75072"
type input "8801 Falcon Crest Dr, McKinney, TX 75072"
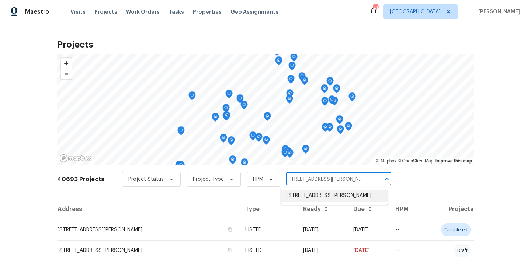
click at [319, 199] on li "8801 Falcon Crest Dr, McKinney, TX 75072" at bounding box center [334, 196] width 107 height 12
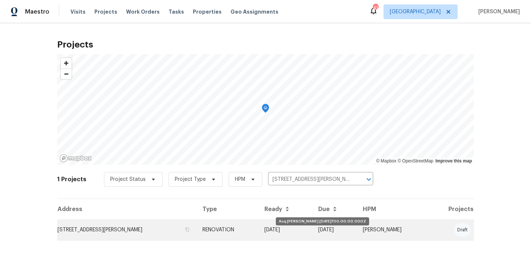
click at [302, 226] on td "[DATE]" at bounding box center [285, 230] width 54 height 21
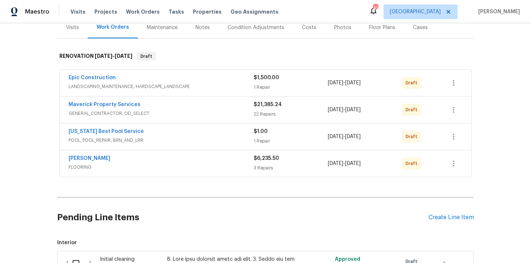
scroll to position [128, 0]
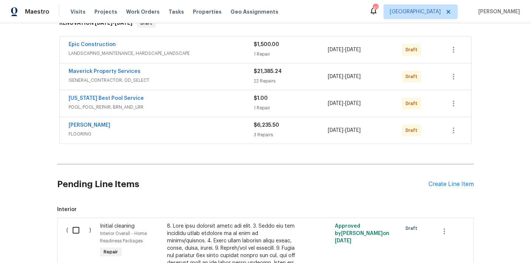
click at [435, 189] on div "Pending Line Items Create Line Item" at bounding box center [265, 184] width 417 height 34
click at [438, 184] on div "Create Line Item" at bounding box center [450, 184] width 45 height 7
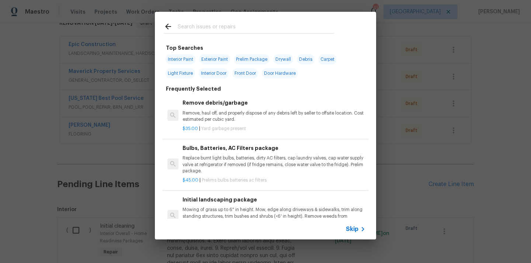
click at [290, 27] on input "text" at bounding box center [256, 27] width 156 height 11
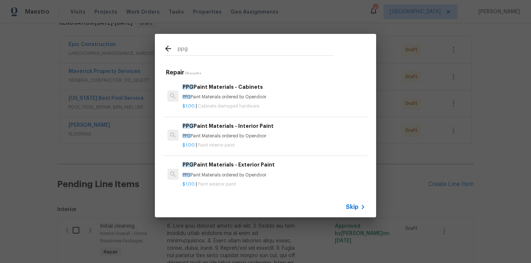
type input "ppg"
click at [243, 129] on h6 "PPG Paint Materials - Interior Paint" at bounding box center [274, 126] width 183 height 8
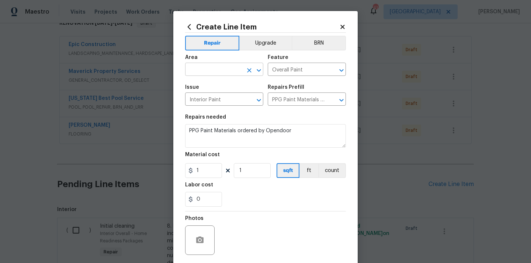
click at [229, 70] on input "text" at bounding box center [214, 70] width 58 height 11
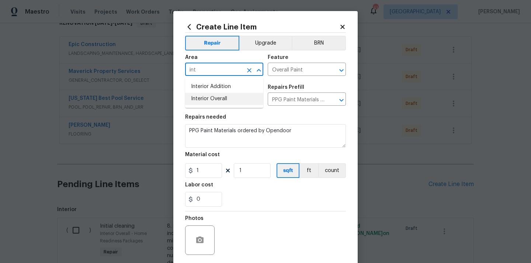
click at [217, 99] on li "Interior Overall" at bounding box center [224, 99] width 78 height 12
type input "Interior Overall"
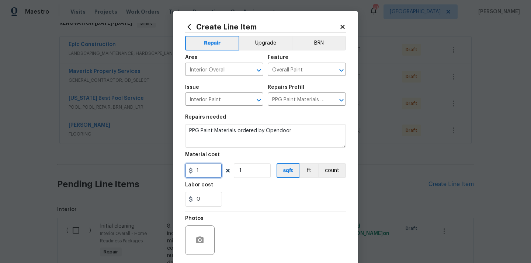
drag, startPoint x: 208, startPoint y: 172, endPoint x: 183, endPoint y: 168, distance: 25.4
click at [184, 169] on div "Create Line Item Repair Upgrade BRN Area Interior Overall ​ Feature Overall Pai…" at bounding box center [265, 158] width 184 height 295
paste input "163.27"
type input "1163.27"
click at [226, 188] on div "Labor cost" at bounding box center [265, 188] width 161 height 10
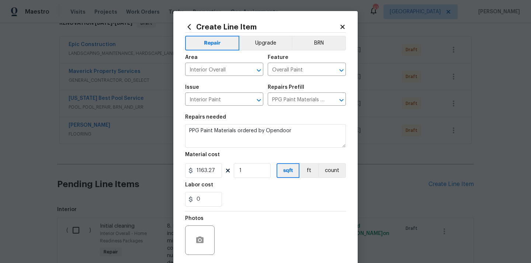
scroll to position [55, 0]
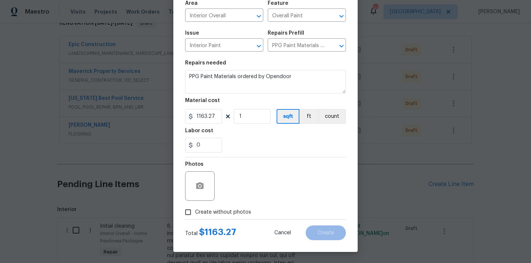
click at [219, 219] on label "Create without photos" at bounding box center [216, 212] width 70 height 14
click at [195, 219] on input "Create without photos" at bounding box center [188, 212] width 14 height 14
checkbox input "true"
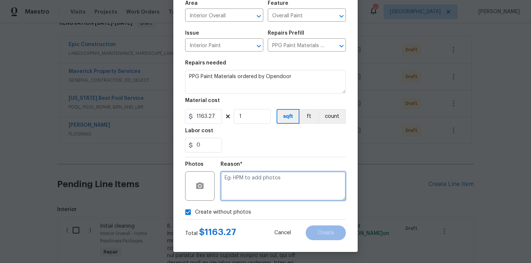
click at [249, 188] on textarea at bounding box center [282, 185] width 125 height 29
type textarea "N/A"
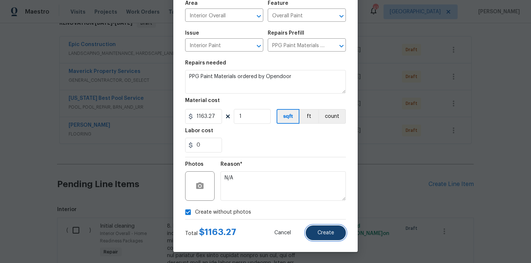
click at [324, 236] on span "Create" at bounding box center [325, 233] width 17 height 6
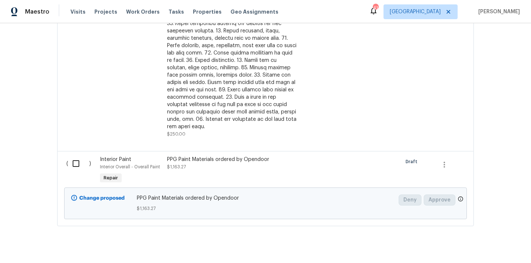
scroll to position [426, 0]
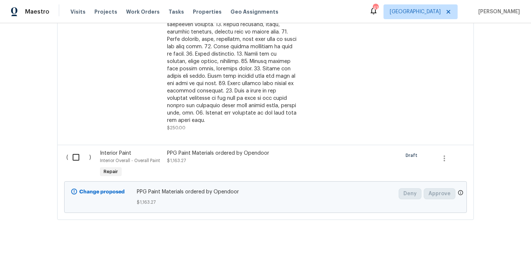
click at [78, 152] on input "checkbox" at bounding box center [78, 157] width 21 height 15
checkbox input "true"
click at [481, 241] on span "Create Work Order" at bounding box center [488, 244] width 49 height 9
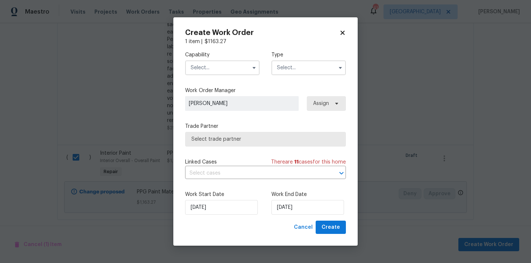
click at [209, 64] on input "text" at bounding box center [222, 67] width 74 height 15
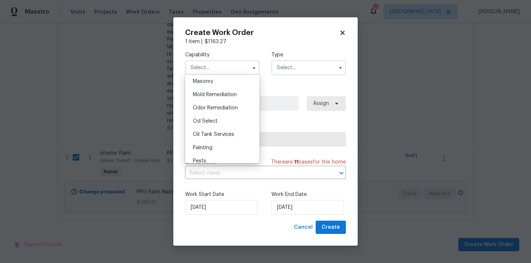
scroll to position [565, 0]
click at [220, 132] on div "Painting" at bounding box center [222, 137] width 71 height 13
type input "Painting"
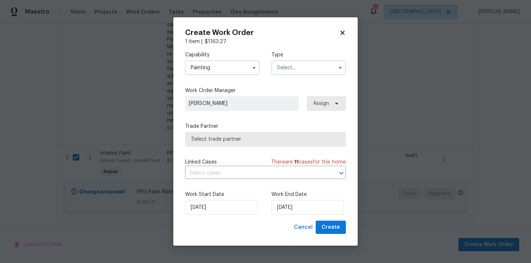
click at [290, 73] on input "text" at bounding box center [308, 67] width 74 height 15
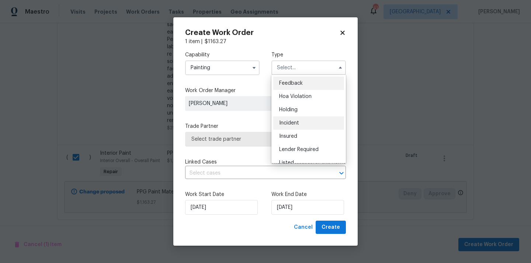
scroll to position [167, 0]
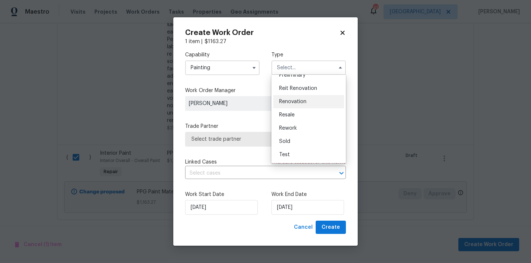
click at [310, 100] on div "Renovation" at bounding box center [308, 101] width 71 height 13
type input "Renovation"
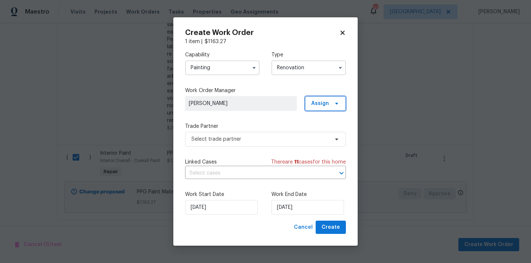
click at [332, 100] on span "Assign" at bounding box center [325, 103] width 41 height 15
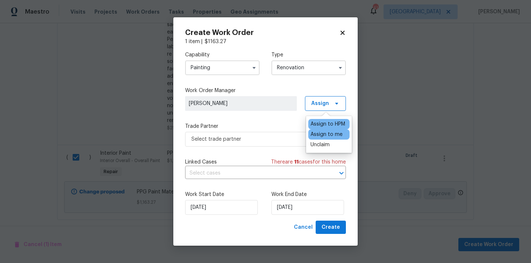
click at [319, 135] on div "Assign to me" at bounding box center [326, 134] width 32 height 7
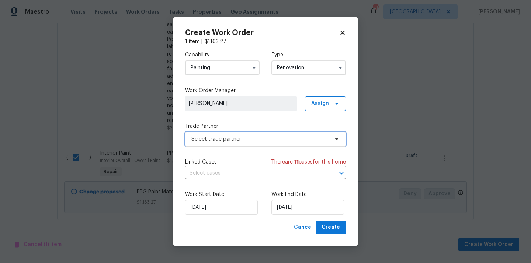
click at [282, 140] on span "Select trade partner" at bounding box center [260, 139] width 138 height 7
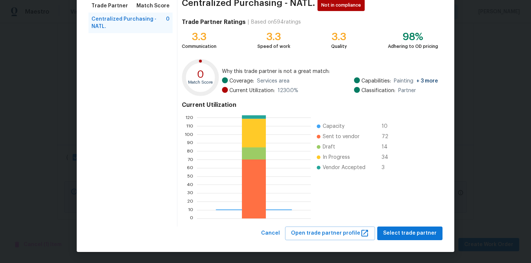
scroll to position [62, 0]
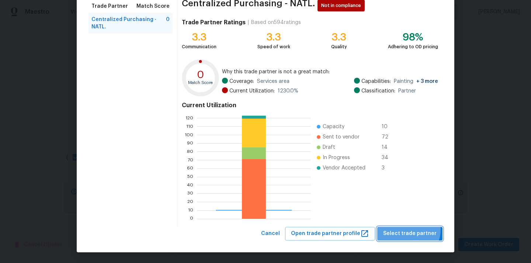
click at [407, 229] on span "Select trade partner" at bounding box center [409, 233] width 53 height 9
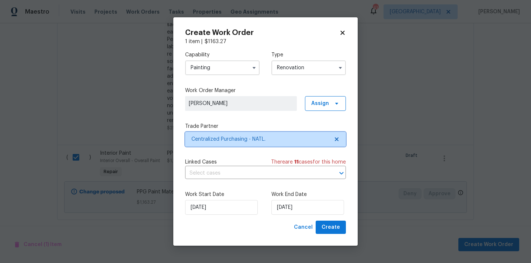
scroll to position [0, 0]
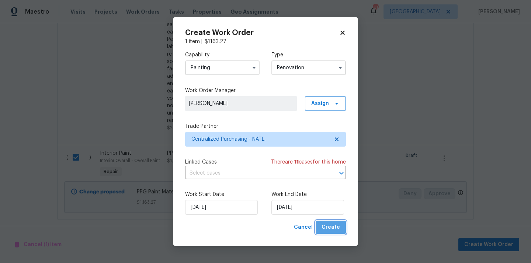
click at [338, 232] on span "Create" at bounding box center [331, 227] width 18 height 9
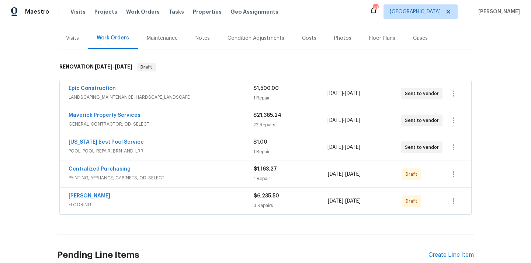
scroll to position [119, 0]
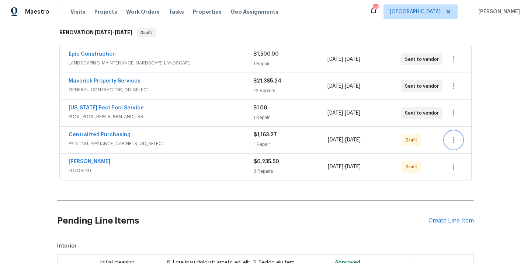
click at [454, 135] on button "button" at bounding box center [454, 140] width 18 height 18
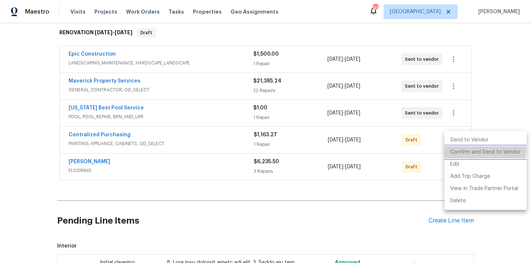
click at [453, 150] on li "Confirm and Send to Vendor" at bounding box center [485, 152] width 82 height 12
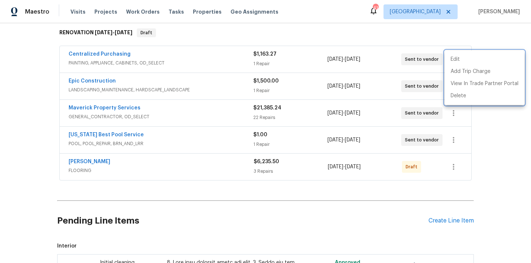
click at [129, 59] on div at bounding box center [265, 131] width 531 height 263
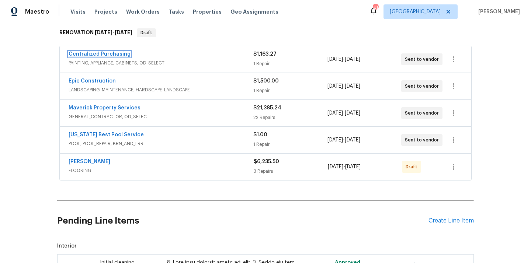
click at [117, 54] on link "Centralized Purchasing" at bounding box center [100, 54] width 62 height 5
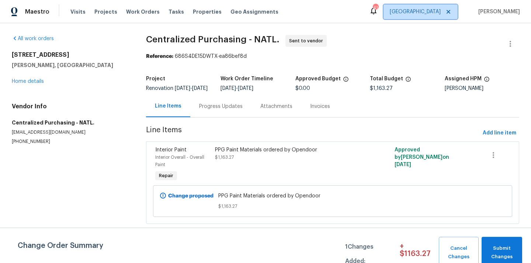
click at [437, 13] on span "[GEOGRAPHIC_DATA]" at bounding box center [415, 11] width 51 height 7
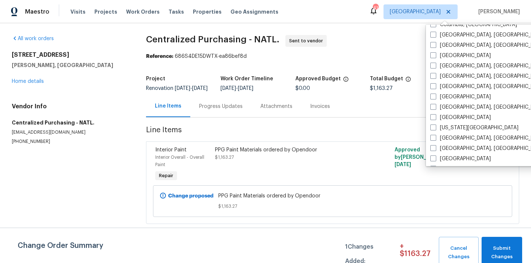
scroll to position [208, 0]
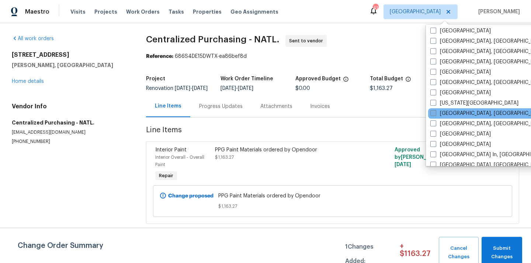
click at [436, 115] on span at bounding box center [433, 113] width 6 height 6
click at [435, 115] on input "[GEOGRAPHIC_DATA], [GEOGRAPHIC_DATA]" at bounding box center [432, 112] width 5 height 5
checkbox input "true"
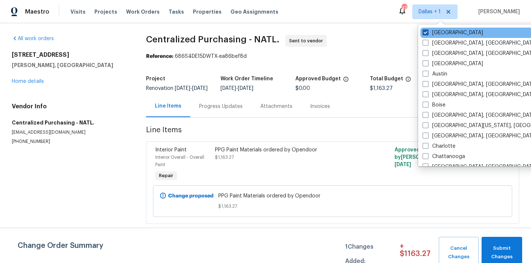
click at [435, 29] on label "[GEOGRAPHIC_DATA]" at bounding box center [453, 32] width 60 height 7
click at [427, 29] on input "[GEOGRAPHIC_DATA]" at bounding box center [425, 31] width 5 height 5
checkbox input "false"
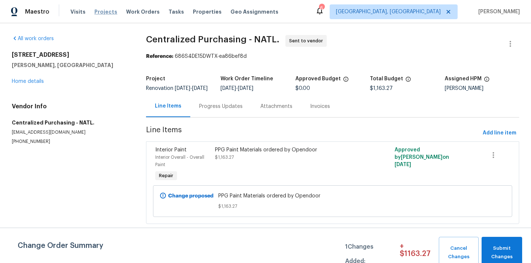
click at [101, 11] on span "Projects" at bounding box center [105, 11] width 23 height 7
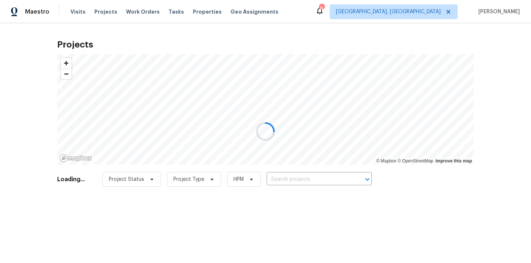
click at [308, 176] on div at bounding box center [265, 131] width 531 height 263
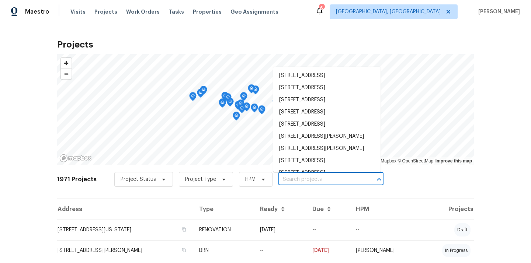
click at [309, 178] on input "text" at bounding box center [320, 179] width 84 height 11
paste input "5705 Southern Belle Dr, Killeen, TX 76542"
type input "5705 Southern Belle Dr, Killeen, TX 76542"
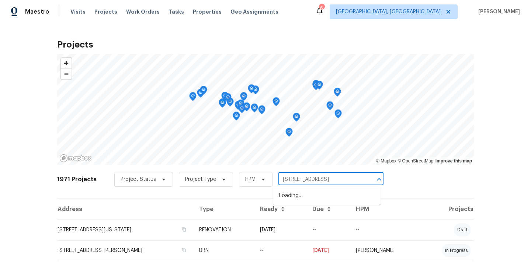
scroll to position [0, 17]
click at [312, 202] on li "5705 Southern Belle Dr, Killeen, TX 76542" at bounding box center [326, 196] width 107 height 12
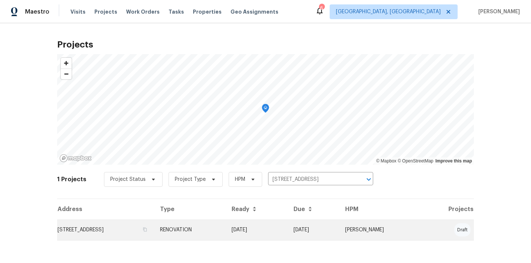
click at [154, 232] on td "5705 Southern Belle Dr, Killeen, TX 76542" at bounding box center [105, 230] width 97 height 21
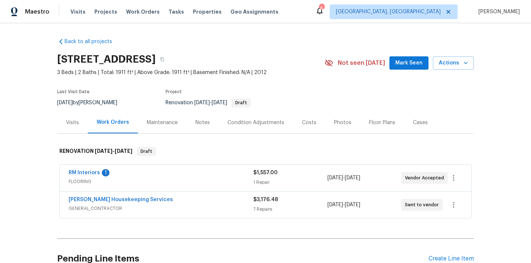
scroll to position [70, 0]
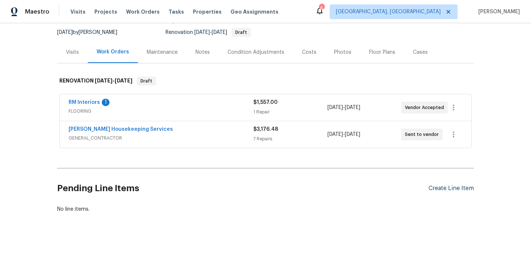
click at [432, 186] on div "Create Line Item" at bounding box center [450, 188] width 45 height 7
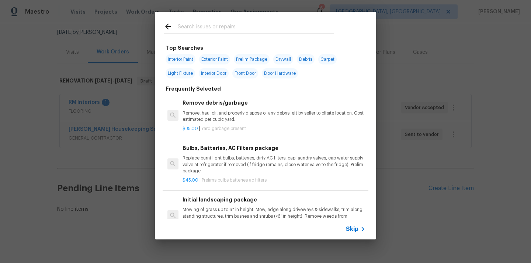
click at [281, 25] on input "text" at bounding box center [256, 27] width 156 height 11
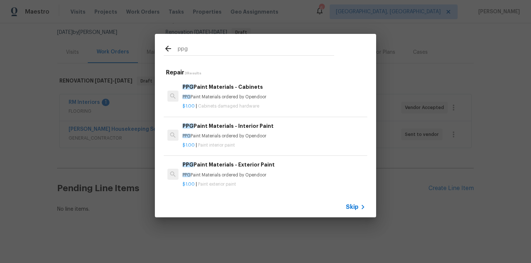
type input "ppg"
click at [254, 135] on p "PPG Paint Materials ordered by Opendoor" at bounding box center [274, 136] width 183 height 6
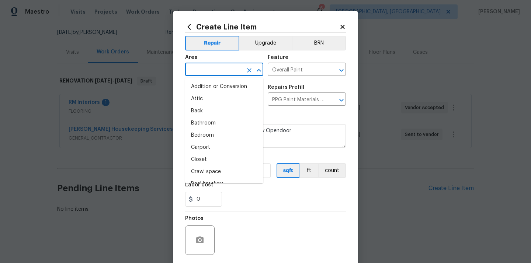
click at [203, 76] on input "text" at bounding box center [214, 70] width 58 height 11
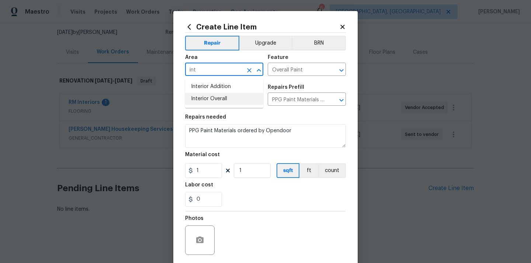
click at [206, 103] on li "Interior Overall" at bounding box center [224, 99] width 78 height 12
type input "Interior Overall"
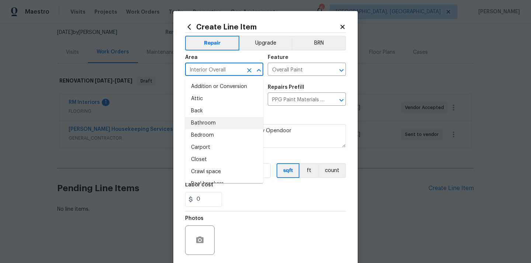
click at [295, 109] on div "Issue Interior Paint ​ Repairs Prefill PPG Paint Materials - Interior Paint $1.…" at bounding box center [265, 95] width 161 height 30
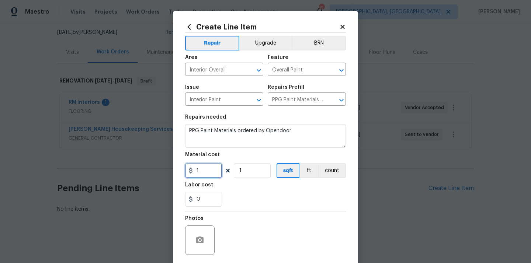
click at [197, 178] on input "1" at bounding box center [203, 170] width 37 height 15
drag, startPoint x: 201, startPoint y: 175, endPoint x: 183, endPoint y: 175, distance: 18.1
click at [183, 175] on div "Create Line Item Repair Upgrade BRN Area Interior Overall ​ Feature Overall Pai…" at bounding box center [265, 158] width 184 height 295
paste input "572.6"
type input "572.6"
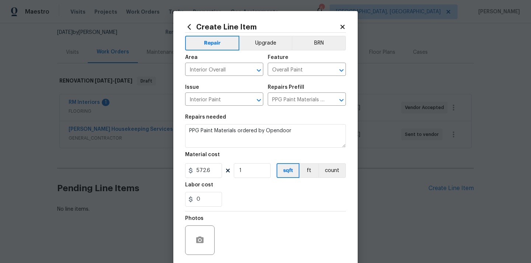
click at [230, 188] on div "Labor cost" at bounding box center [265, 188] width 161 height 10
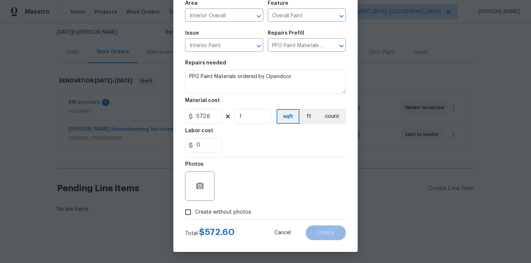
click at [225, 217] on label "Create without photos" at bounding box center [216, 212] width 70 height 14
click at [195, 217] on input "Create without photos" at bounding box center [188, 212] width 14 height 14
checkbox input "true"
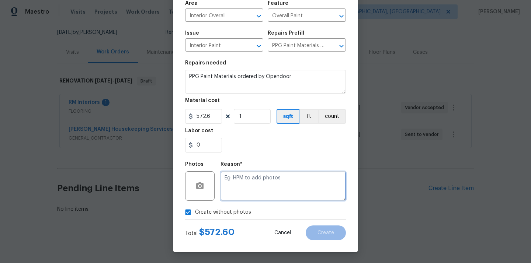
click at [241, 181] on textarea at bounding box center [282, 185] width 125 height 29
type textarea "N/A"
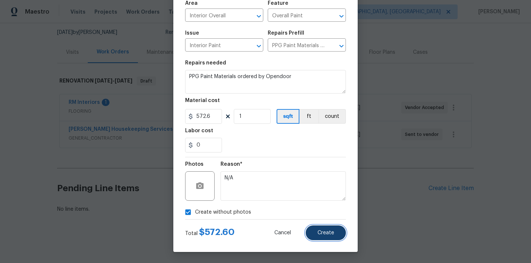
click at [323, 233] on span "Create" at bounding box center [325, 233] width 17 height 6
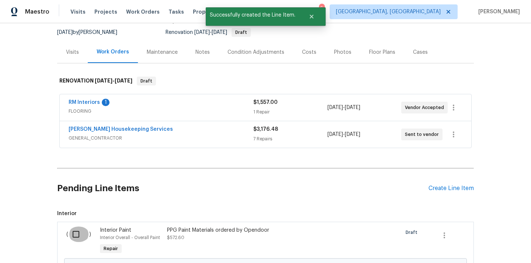
click at [82, 239] on input "checkbox" at bounding box center [78, 234] width 21 height 15
checkbox input "true"
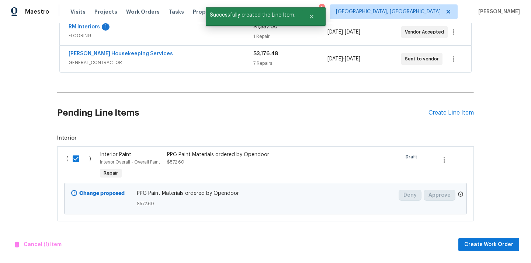
scroll to position [154, 0]
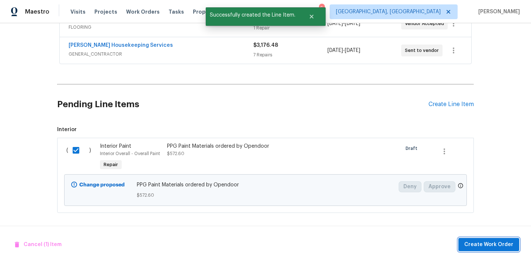
click at [473, 238] on button "Create Work Order" at bounding box center [488, 245] width 61 height 14
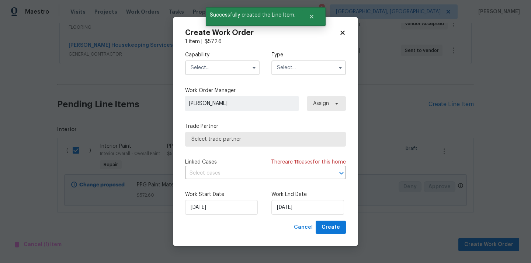
click at [235, 65] on input "text" at bounding box center [222, 67] width 74 height 15
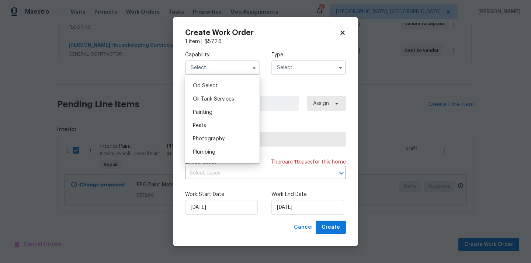
scroll to position [593, 0]
click at [227, 110] on div "Painting" at bounding box center [222, 110] width 71 height 13
type input "Painting"
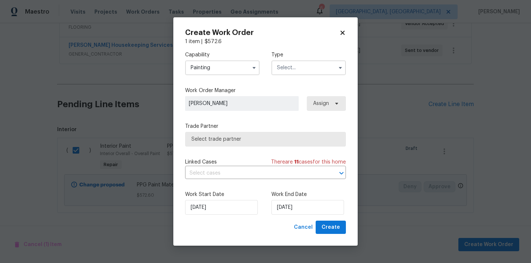
click at [307, 72] on input "text" at bounding box center [308, 67] width 74 height 15
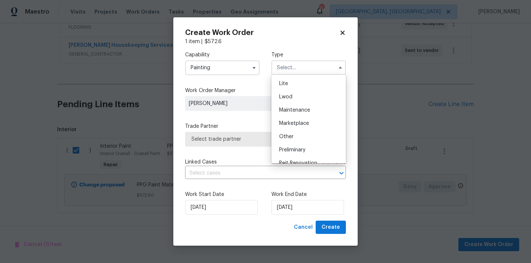
scroll to position [167, 0]
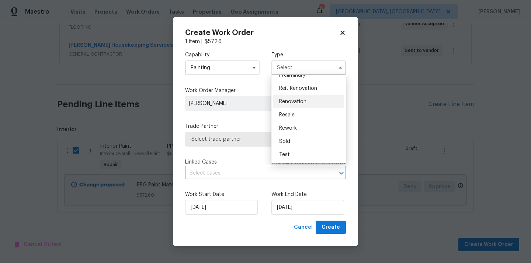
click at [309, 98] on div "Renovation" at bounding box center [308, 101] width 71 height 13
type input "Renovation"
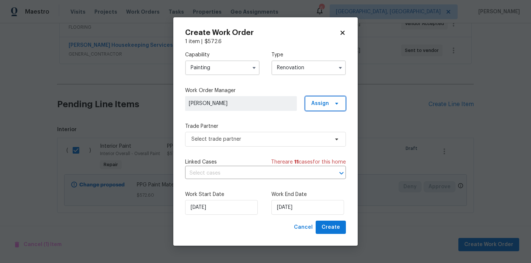
click at [331, 101] on span at bounding box center [335, 104] width 8 height 6
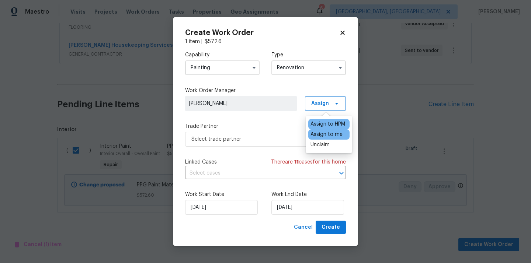
click at [326, 132] on div "Assign to me" at bounding box center [326, 134] width 32 height 7
click at [240, 138] on span "Select trade partner" at bounding box center [260, 139] width 138 height 7
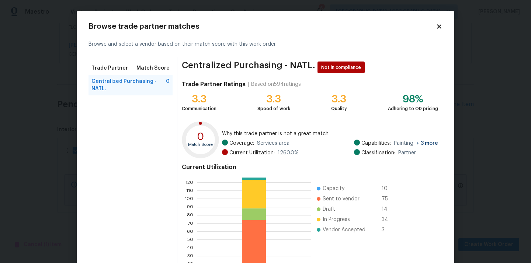
scroll to position [62, 0]
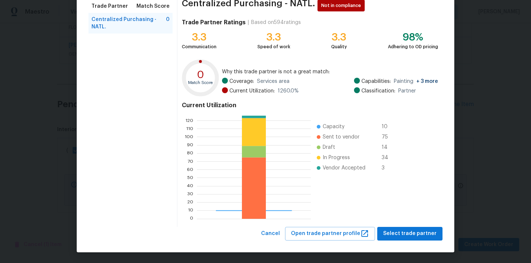
click at [402, 241] on div "Browse trade partner matches Browse and select a vendor based on their match sc…" at bounding box center [266, 100] width 378 height 303
click at [404, 235] on span "Select trade partner" at bounding box center [409, 233] width 53 height 9
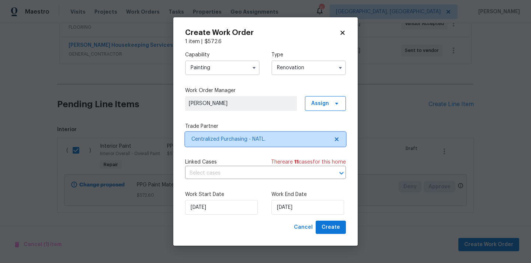
scroll to position [0, 0]
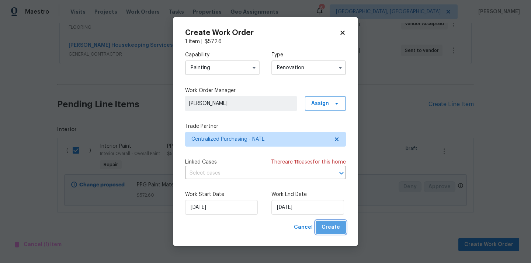
click at [332, 233] on button "Create" at bounding box center [331, 228] width 30 height 14
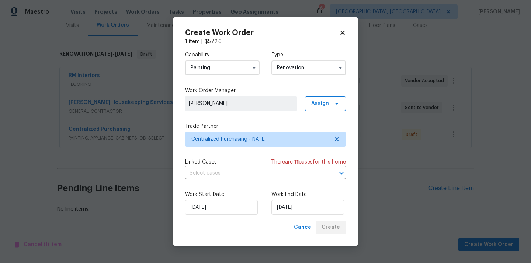
scroll to position [97, 0]
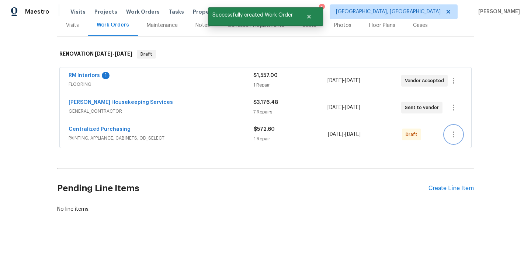
click at [455, 131] on icon "button" at bounding box center [453, 134] width 9 height 9
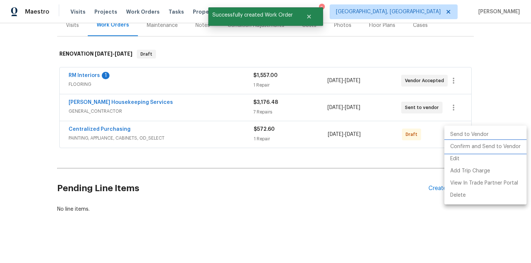
click at [455, 146] on li "Confirm and Send to Vendor" at bounding box center [485, 147] width 82 height 12
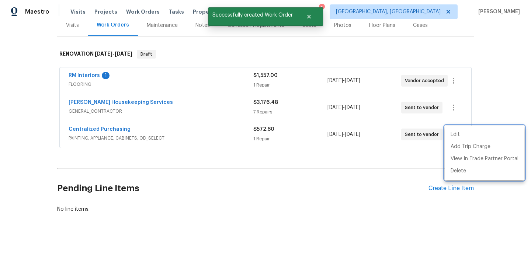
click at [140, 131] on div at bounding box center [265, 131] width 531 height 263
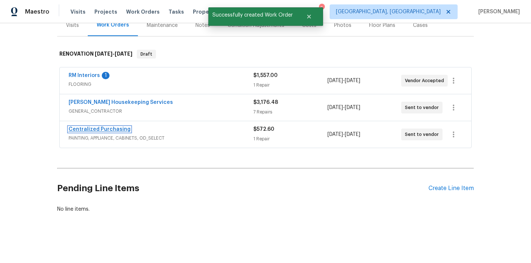
click at [90, 129] on link "Centralized Purchasing" at bounding box center [100, 129] width 62 height 5
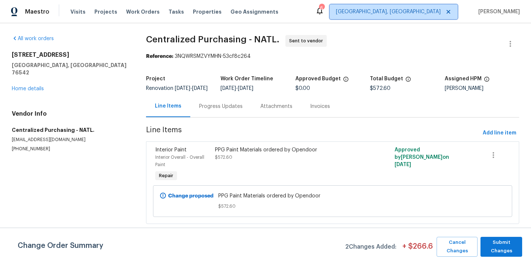
click at [435, 14] on span "[GEOGRAPHIC_DATA], [GEOGRAPHIC_DATA]" at bounding box center [388, 11] width 105 height 7
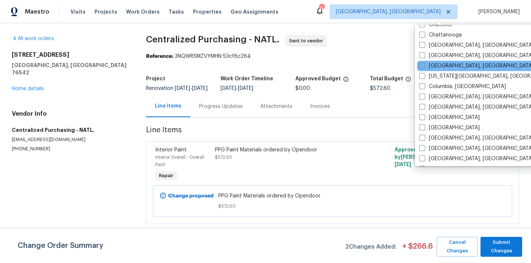
scroll to position [129, 0]
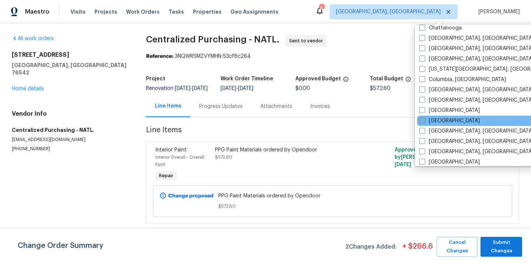
click at [432, 123] on label "[GEOGRAPHIC_DATA]" at bounding box center [449, 120] width 60 height 7
click at [424, 122] on input "[GEOGRAPHIC_DATA]" at bounding box center [421, 119] width 5 height 5
checkbox input "true"
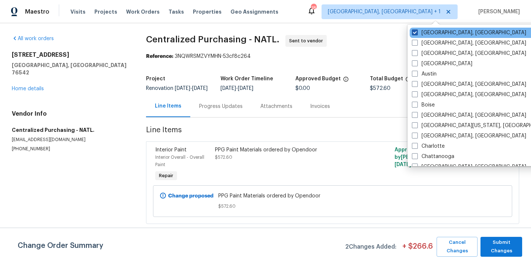
click at [427, 34] on label "[GEOGRAPHIC_DATA], [GEOGRAPHIC_DATA]" at bounding box center [469, 32] width 114 height 7
click at [417, 34] on input "[GEOGRAPHIC_DATA], [GEOGRAPHIC_DATA]" at bounding box center [414, 31] width 5 height 5
checkbox input "false"
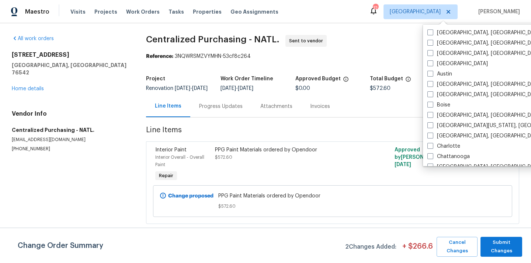
click at [101, 17] on div "Visits Projects Work Orders Tasks Properties Geo Assignments" at bounding box center [178, 11] width 217 height 15
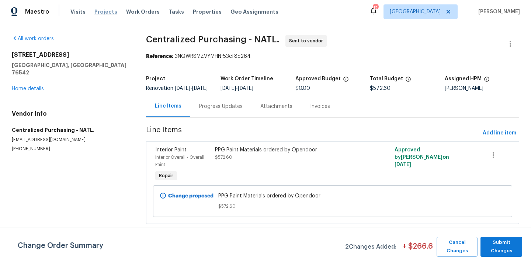
click at [101, 11] on span "Projects" at bounding box center [105, 11] width 23 height 7
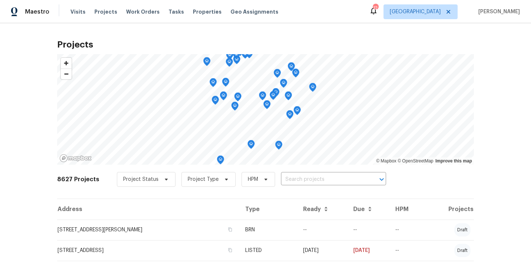
click at [310, 180] on input "text" at bounding box center [323, 179] width 84 height 11
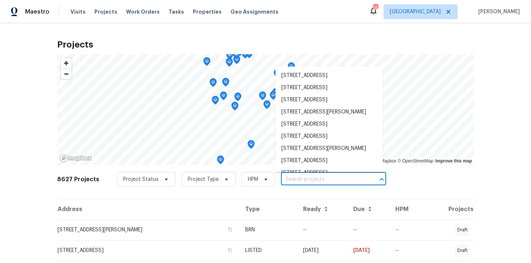
paste input "622 Dawson St, Aurora, CO 80011"
type input "622 Dawson St, Aurora, CO 80011"
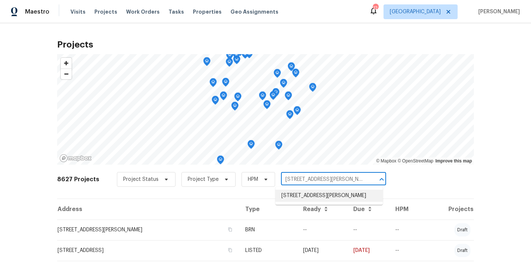
click at [308, 197] on li "622 Dawson St, Aurora, CO 80011" at bounding box center [328, 196] width 107 height 12
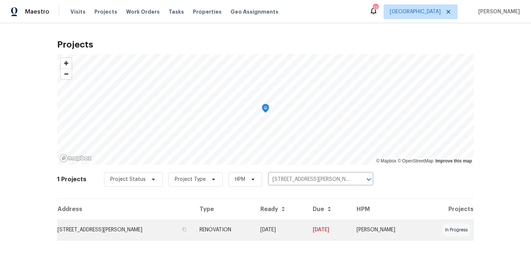
click at [183, 233] on td "622 Dawson St, Aurora, CO 80011" at bounding box center [125, 230] width 136 height 21
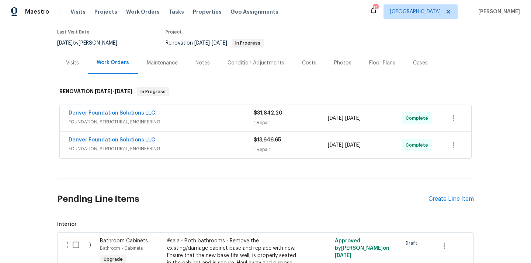
scroll to position [87, 0]
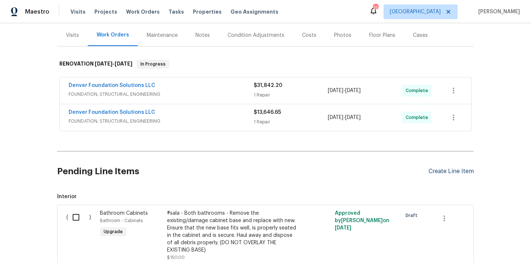
click at [460, 171] on div "Create Line Item" at bounding box center [450, 171] width 45 height 7
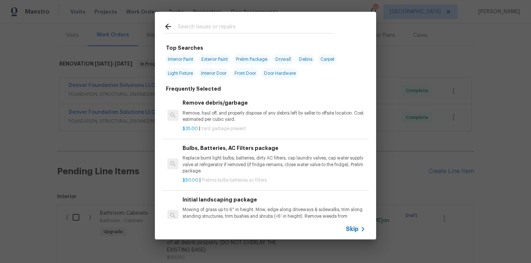
click at [266, 33] on input "text" at bounding box center [256, 27] width 156 height 11
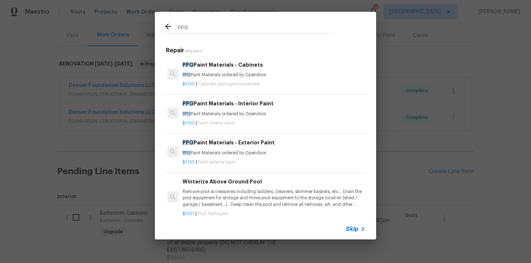
type input "ppg"
click at [242, 85] on span "Cabinets damaged hardware" at bounding box center [228, 84] width 61 height 4
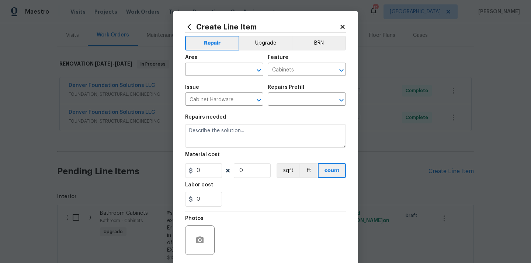
type input "PPG Paint Materials - Cabinets $1.00"
type textarea "PPG Paint Materials ordered by Opendoor"
type input "1"
click at [234, 72] on input "text" at bounding box center [214, 70] width 58 height 11
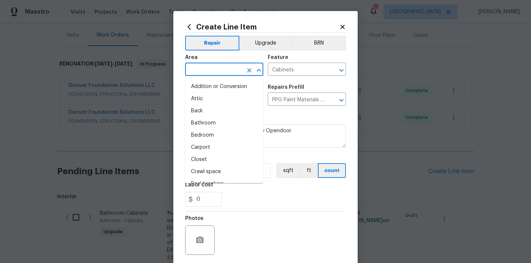
paste input "266.1"
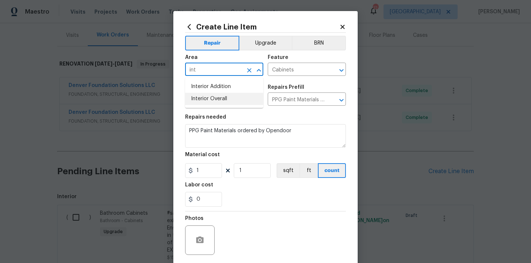
click at [223, 94] on li "Interior Overall" at bounding box center [224, 99] width 78 height 12
type input "Interior Overall"
drag, startPoint x: 204, startPoint y: 173, endPoint x: 187, endPoint y: 171, distance: 16.7
click at [198, 173] on input "1" at bounding box center [203, 170] width 37 height 15
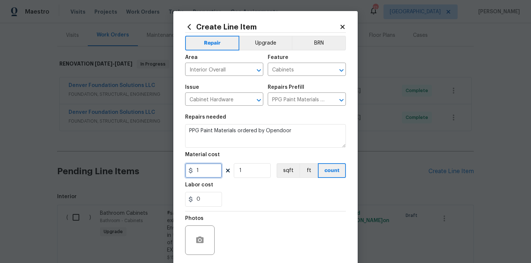
paste input "266.1"
click at [222, 150] on section "Repairs needed PPG Paint Materials ordered by Opendoor Material cost 1266.1 1 s…" at bounding box center [265, 160] width 161 height 101
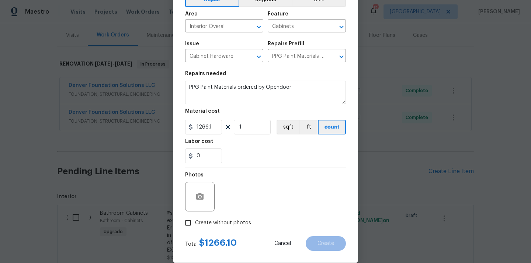
scroll to position [55, 0]
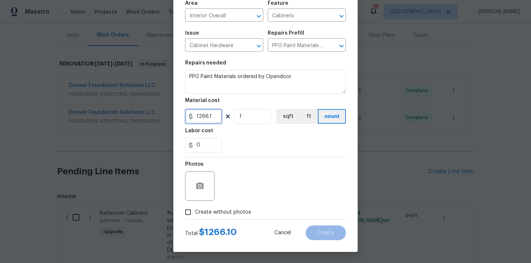
click at [213, 117] on input "1266.1" at bounding box center [203, 116] width 37 height 15
paste input "text"
type input "266.1"
click at [216, 210] on span "Create without photos" at bounding box center [223, 213] width 56 height 8
click at [195, 210] on input "Create without photos" at bounding box center [188, 212] width 14 height 14
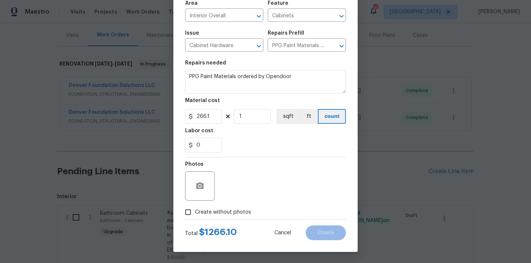
checkbox input "true"
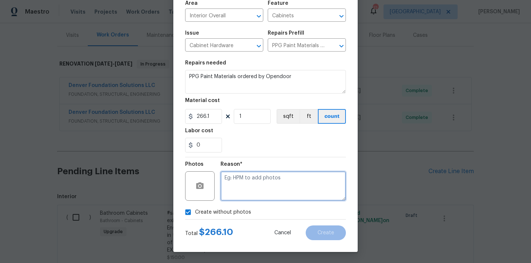
click at [238, 187] on textarea at bounding box center [282, 185] width 125 height 29
type textarea "N/A"
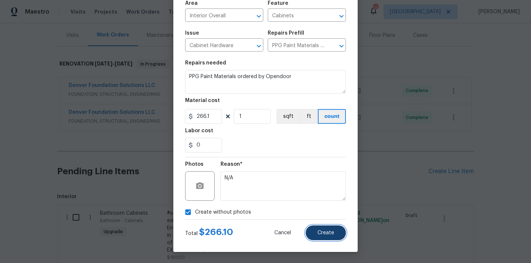
click at [328, 235] on span "Create" at bounding box center [325, 233] width 17 height 6
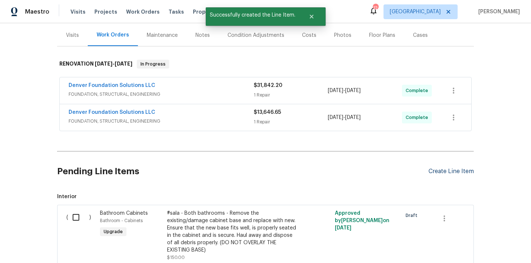
click at [452, 174] on div "Create Line Item" at bounding box center [450, 171] width 45 height 7
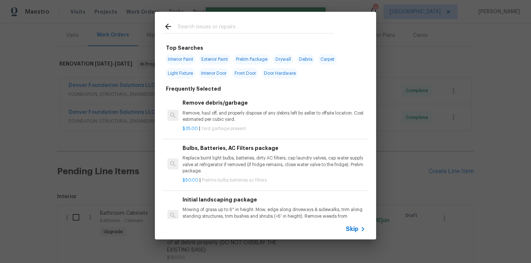
click at [258, 29] on input "text" at bounding box center [256, 27] width 156 height 11
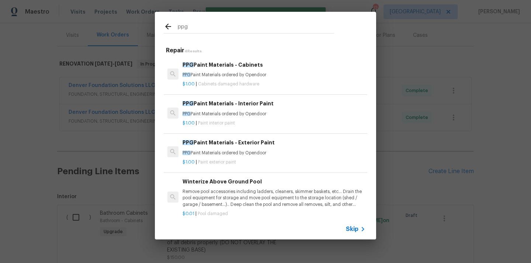
type input "ppg"
click at [254, 118] on div "$1.00 | Paint interior paint" at bounding box center [274, 121] width 183 height 9
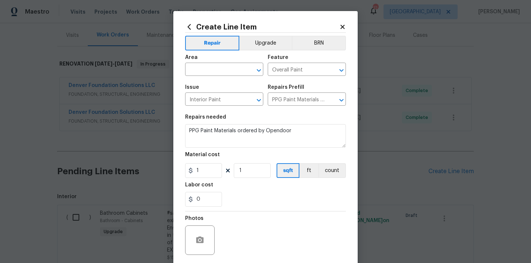
click at [217, 64] on div "Area" at bounding box center [224, 60] width 78 height 10
click at [215, 68] on input "text" at bounding box center [214, 70] width 58 height 11
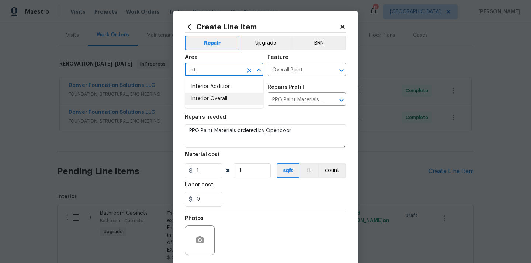
click at [206, 101] on li "Interior Overall" at bounding box center [224, 99] width 78 height 12
type input "Interior Overall"
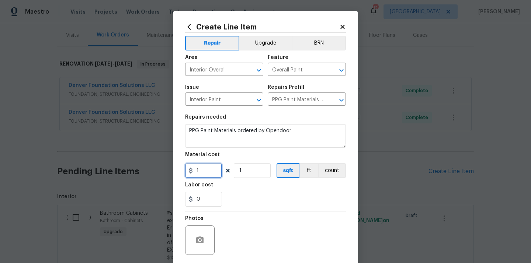
drag, startPoint x: 201, startPoint y: 170, endPoint x: 177, endPoint y: 165, distance: 24.7
click at [177, 166] on div "Create Line Item Repair Upgrade BRN Area Interior Overall ​ Feature Overall Pai…" at bounding box center [265, 158] width 184 height 295
paste input "561.47"
type input "561.47"
click at [218, 160] on div "Material cost" at bounding box center [265, 157] width 161 height 10
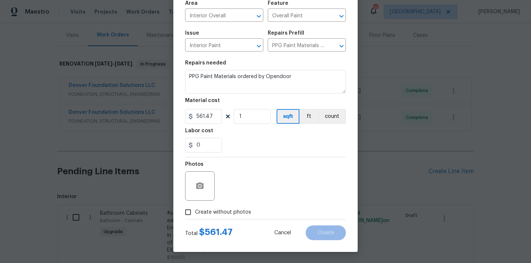
click at [229, 212] on span "Create without photos" at bounding box center [223, 213] width 56 height 8
click at [195, 212] on input "Create without photos" at bounding box center [188, 212] width 14 height 14
checkbox input "true"
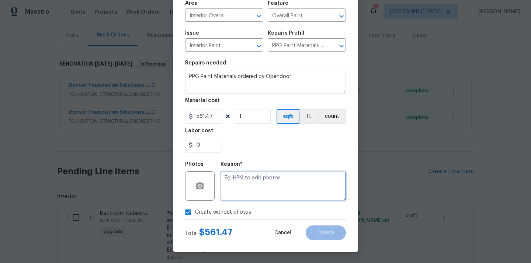
click at [244, 183] on textarea at bounding box center [282, 185] width 125 height 29
type textarea "N/A"
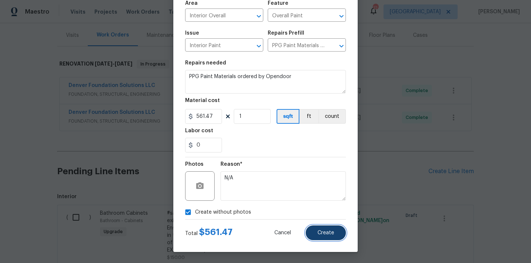
click at [333, 236] on button "Create" at bounding box center [326, 233] width 40 height 15
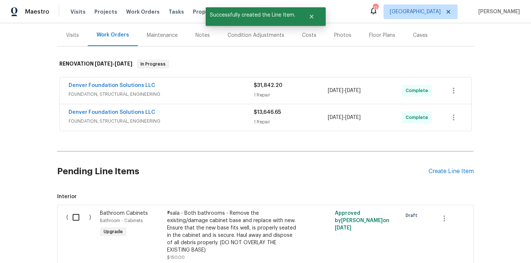
click at [456, 179] on div "Pending Line Items Create Line Item" at bounding box center [265, 171] width 417 height 34
click at [453, 172] on div "Create Line Item" at bounding box center [450, 171] width 45 height 7
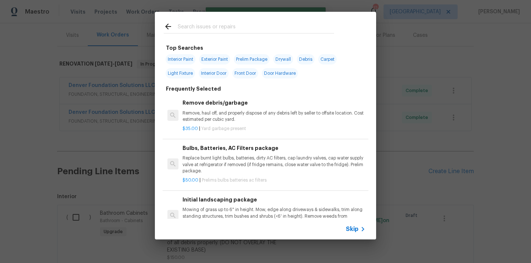
click at [271, 34] on div at bounding box center [249, 26] width 188 height 29
click at [269, 29] on input "text" at bounding box center [256, 27] width 156 height 11
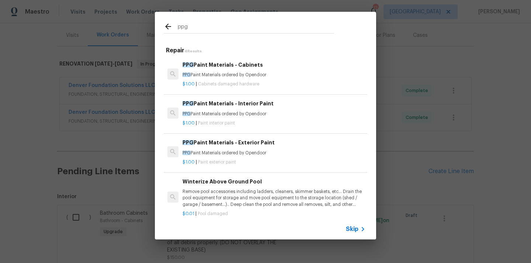
type input "ppg"
click at [250, 153] on p "PPG Paint Materials ordered by Opendoor" at bounding box center [274, 153] width 183 height 6
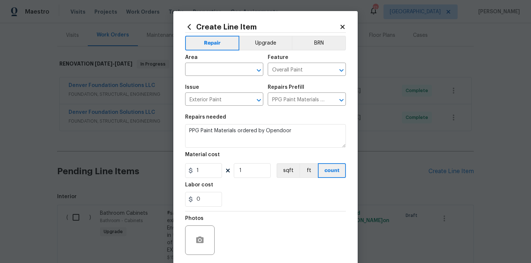
click at [227, 76] on span "Area ​" at bounding box center [224, 66] width 78 height 30
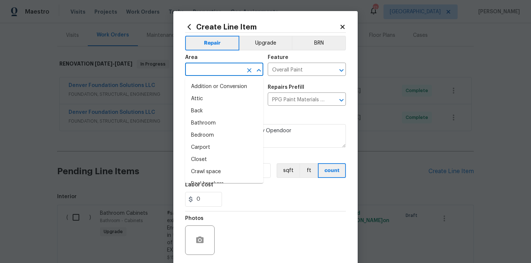
click at [225, 71] on input "text" at bounding box center [214, 70] width 58 height 11
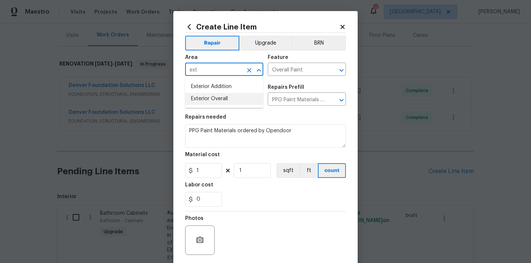
click at [219, 100] on li "Exterior Overall" at bounding box center [224, 99] width 78 height 12
type input "Exterior Overall"
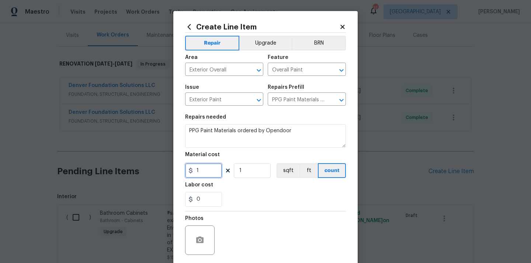
drag, startPoint x: 202, startPoint y: 173, endPoint x: 188, endPoint y: 171, distance: 14.4
click at [191, 173] on div "1" at bounding box center [203, 170] width 37 height 15
paste input "737.02"
type input "737.02"
click at [247, 191] on div "Labor cost" at bounding box center [265, 188] width 161 height 10
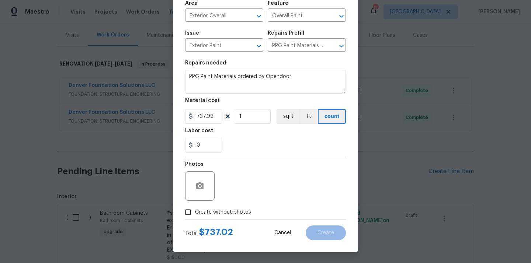
click at [236, 213] on span "Create without photos" at bounding box center [223, 213] width 56 height 8
click at [195, 213] on input "Create without photos" at bounding box center [188, 212] width 14 height 14
checkbox input "true"
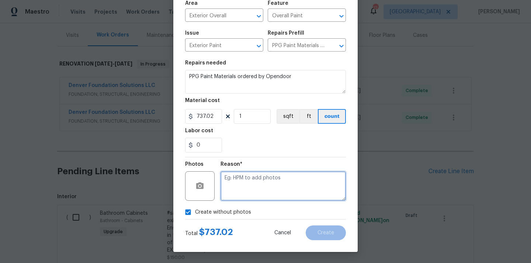
click at [246, 191] on textarea at bounding box center [282, 185] width 125 height 29
type textarea "N/A"
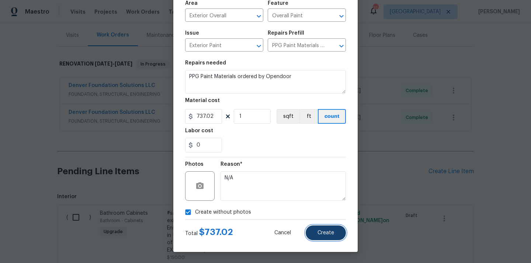
click at [327, 233] on span "Create" at bounding box center [325, 233] width 17 height 6
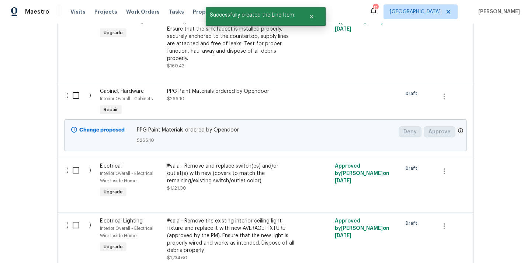
scroll to position [416, 0]
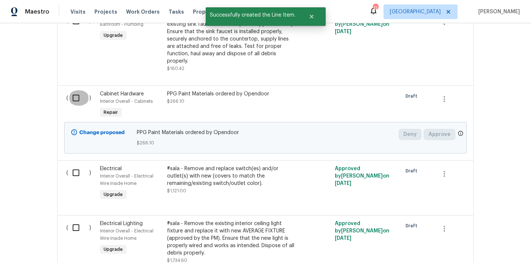
click at [74, 92] on input "checkbox" at bounding box center [78, 97] width 21 height 15
checkbox input "true"
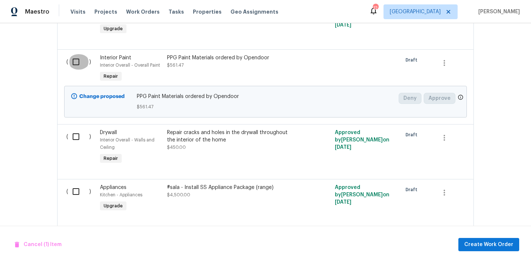
click at [79, 54] on input "checkbox" at bounding box center [78, 61] width 21 height 15
checkbox input "true"
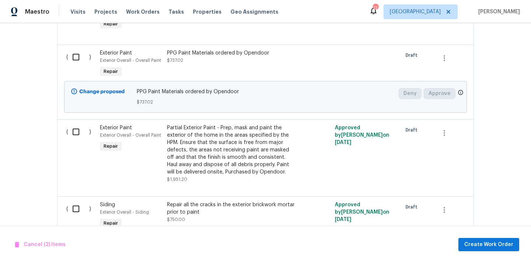
scroll to position [2207, 0]
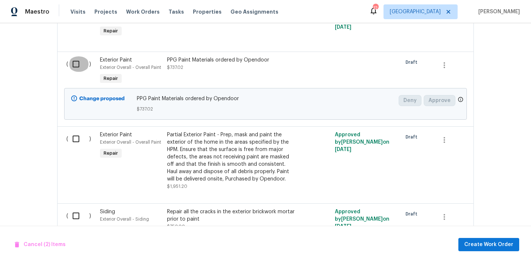
click at [75, 56] on input "checkbox" at bounding box center [78, 63] width 21 height 15
checkbox input "true"
click at [473, 247] on span "Create Work Order" at bounding box center [488, 244] width 49 height 9
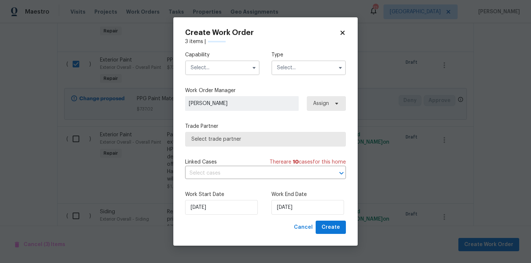
checkbox input "false"
click at [230, 65] on input "text" at bounding box center [222, 67] width 74 height 15
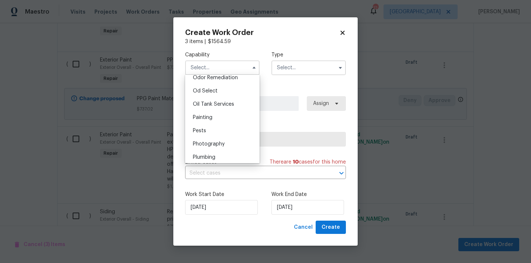
scroll to position [587, 0]
click at [229, 116] on div "Painting" at bounding box center [222, 116] width 71 height 13
type input "Painting"
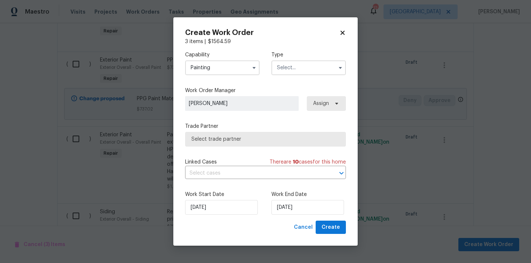
click at [292, 72] on input "text" at bounding box center [308, 67] width 74 height 15
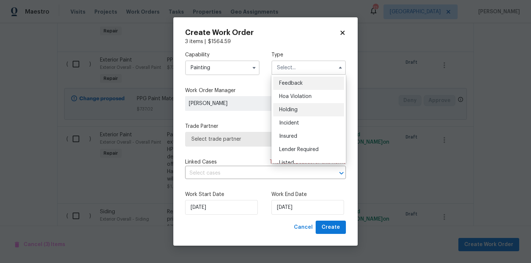
scroll to position [167, 0]
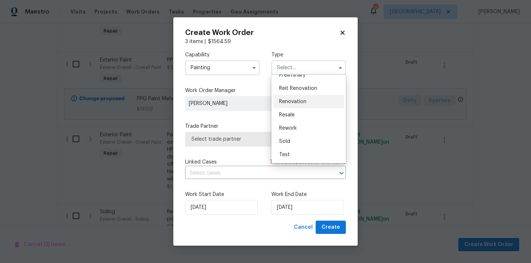
click at [299, 106] on div "Renovation" at bounding box center [308, 101] width 71 height 13
type input "Renovation"
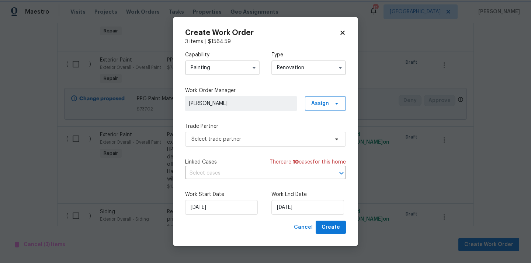
scroll to position [0, 0]
click at [320, 107] on span "Assign" at bounding box center [320, 103] width 18 height 7
click at [321, 134] on div "Assign to me" at bounding box center [326, 134] width 32 height 7
click at [268, 134] on span "Select trade partner" at bounding box center [265, 139] width 161 height 15
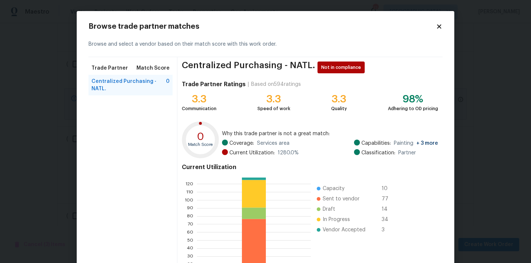
scroll to position [62, 0]
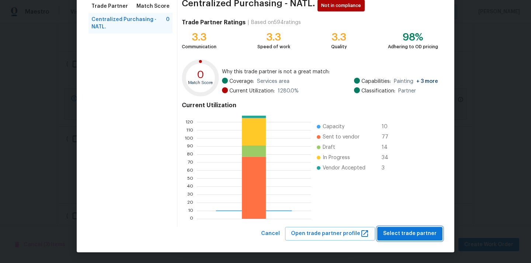
click at [404, 229] on span "Select trade partner" at bounding box center [409, 233] width 53 height 9
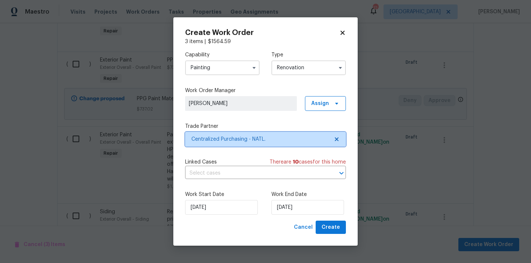
scroll to position [0, 0]
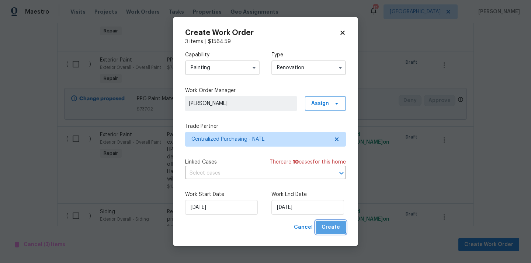
click at [330, 226] on span "Create" at bounding box center [331, 227] width 18 height 9
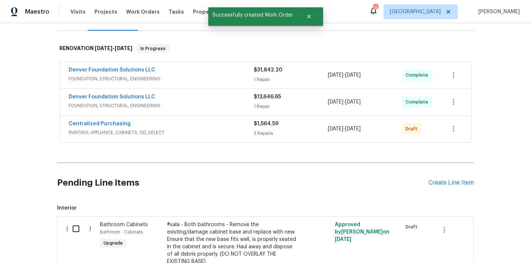
scroll to position [131, 0]
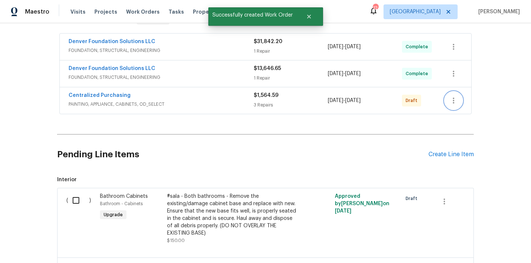
click at [454, 103] on icon "button" at bounding box center [453, 100] width 9 height 9
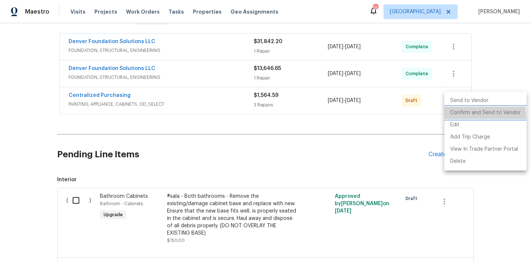
click at [459, 117] on li "Confirm and Send to Vendor" at bounding box center [485, 113] width 82 height 12
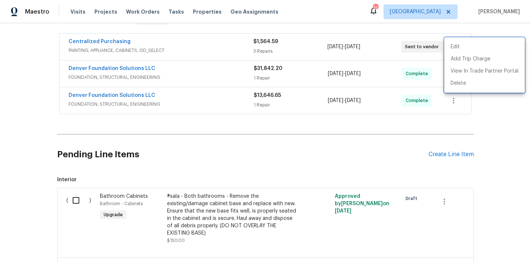
click at [194, 97] on div at bounding box center [265, 131] width 531 height 263
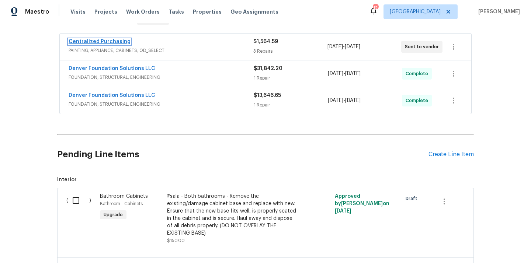
click at [120, 41] on link "Centralized Purchasing" at bounding box center [100, 41] width 62 height 5
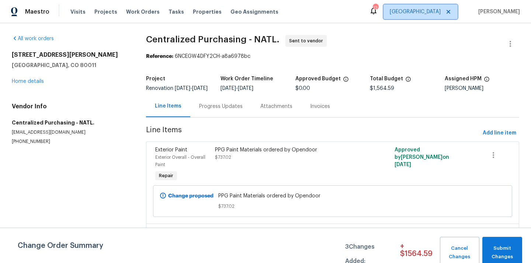
click at [433, 13] on span "[GEOGRAPHIC_DATA]" at bounding box center [415, 11] width 51 height 7
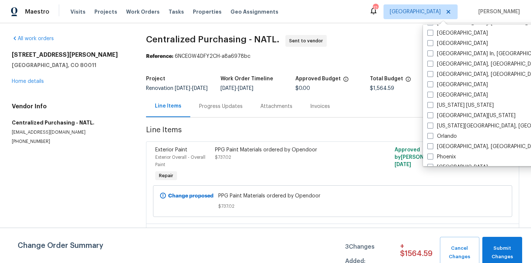
scroll to position [313, 0]
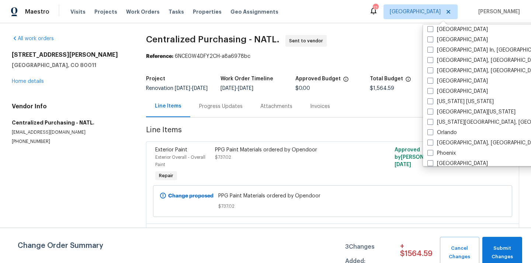
click at [449, 99] on label "[US_STATE] [US_STATE]" at bounding box center [460, 101] width 66 height 7
click at [432, 99] on input "[US_STATE] [US_STATE]" at bounding box center [429, 100] width 5 height 5
checkbox input "true"
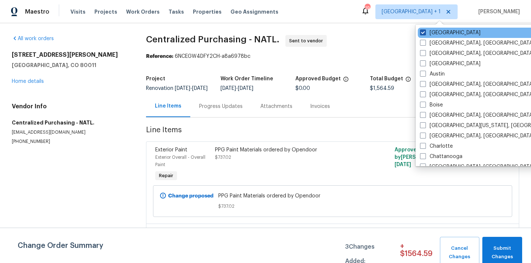
click at [435, 32] on label "[GEOGRAPHIC_DATA]" at bounding box center [450, 32] width 60 height 7
click at [425, 32] on input "[GEOGRAPHIC_DATA]" at bounding box center [422, 31] width 5 height 5
checkbox input "false"
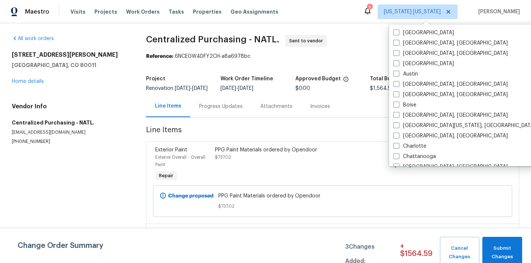
click at [94, 15] on div "Visits Projects Work Orders Tasks Properties Geo Assignments" at bounding box center [178, 11] width 217 height 15
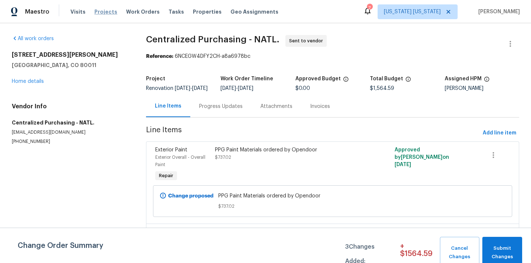
click at [103, 10] on span "Projects" at bounding box center [105, 11] width 23 height 7
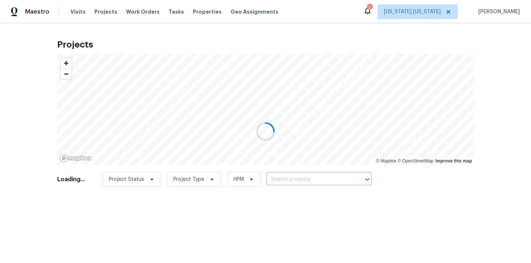
click at [328, 180] on div at bounding box center [265, 131] width 531 height 263
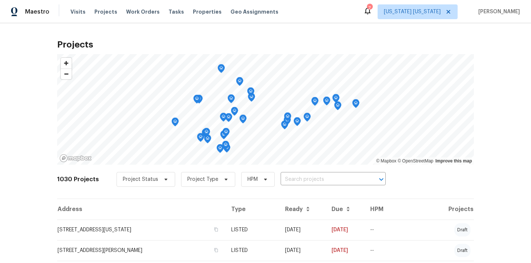
click at [328, 180] on input "text" at bounding box center [323, 179] width 84 height 11
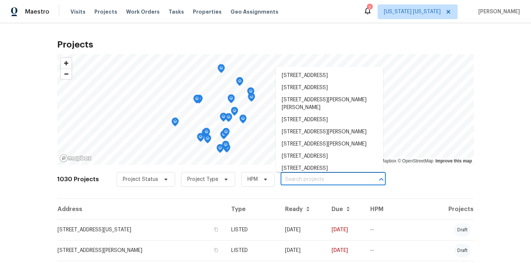
paste input "124 Lincoln Ave, Colonia, NJ 07067"
type input "124 Lincoln Ave, Colonia, NJ 07067"
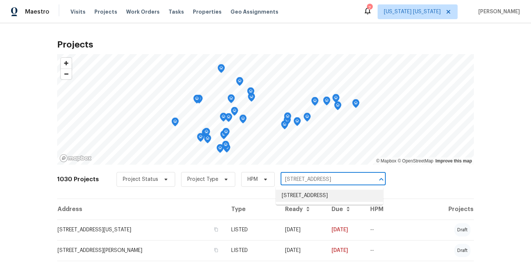
click at [331, 193] on li "124 Lincoln Ave, Colonia, NJ 07067" at bounding box center [329, 196] width 107 height 12
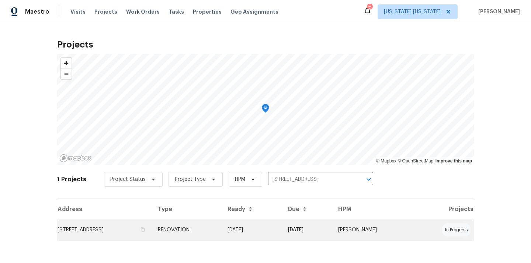
click at [206, 226] on td "RENOVATION" at bounding box center [187, 230] width 70 height 21
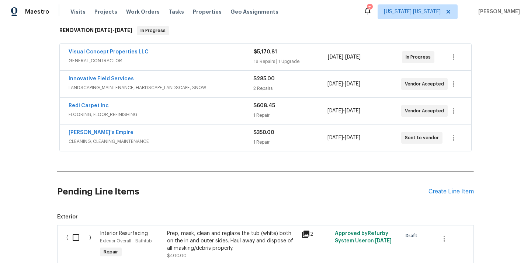
scroll to position [143, 0]
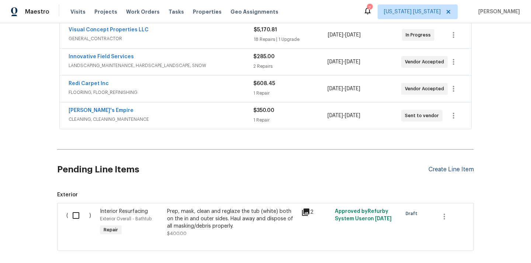
click at [442, 169] on div "Create Line Item" at bounding box center [450, 169] width 45 height 7
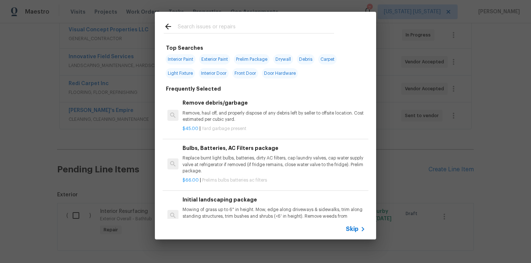
click at [278, 22] on input "text" at bounding box center [256, 27] width 156 height 11
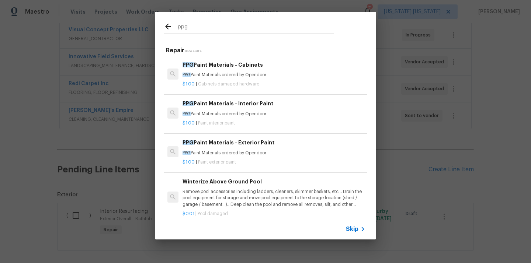
type input "ppg"
click at [256, 108] on div "PPG Paint Materials - Interior Paint PPG Paint Materials ordered by Opendoor" at bounding box center [274, 109] width 183 height 18
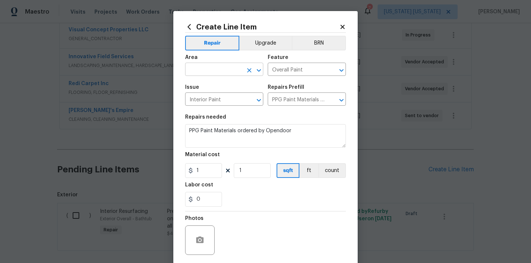
click at [213, 66] on input "text" at bounding box center [214, 70] width 58 height 11
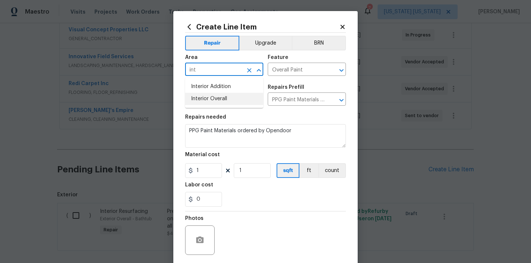
click at [211, 100] on li "Interior Overall" at bounding box center [224, 99] width 78 height 12
type input "Interior Overall"
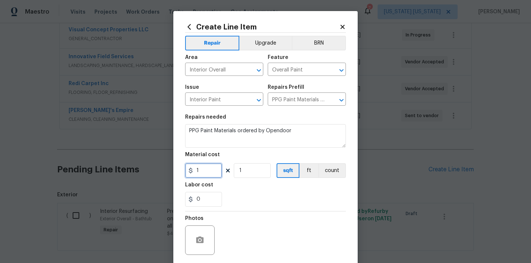
drag, startPoint x: 202, startPoint y: 165, endPoint x: 178, endPoint y: 164, distance: 23.6
click at [184, 165] on div "Create Line Item Repair Upgrade BRN Area Interior Overall ​ Feature Overall Pai…" at bounding box center [265, 158] width 184 height 295
paste input "310.25"
type input "310.25"
click at [244, 194] on div "0" at bounding box center [265, 199] width 161 height 15
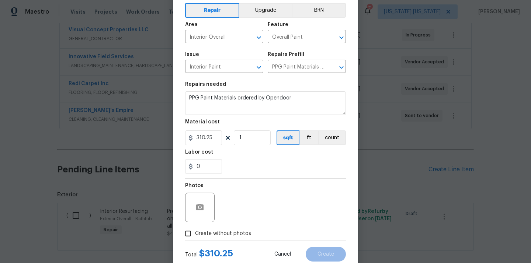
scroll to position [55, 0]
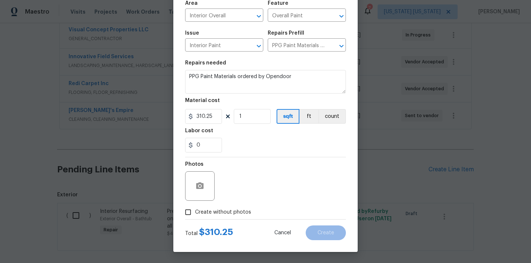
click at [238, 209] on span "Create without photos" at bounding box center [223, 213] width 56 height 8
click at [195, 208] on input "Create without photos" at bounding box center [188, 212] width 14 height 14
checkbox input "true"
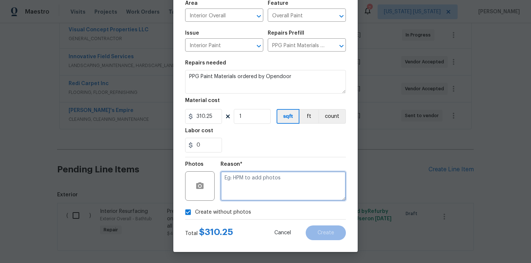
click at [247, 180] on textarea at bounding box center [282, 185] width 125 height 29
type textarea "N/A"
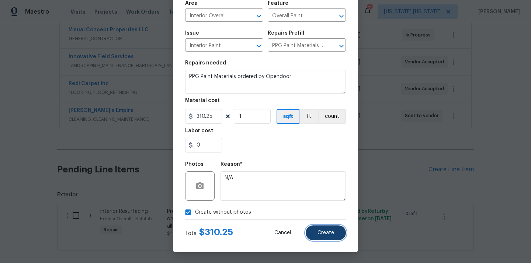
click at [326, 232] on span "Create" at bounding box center [325, 233] width 17 height 6
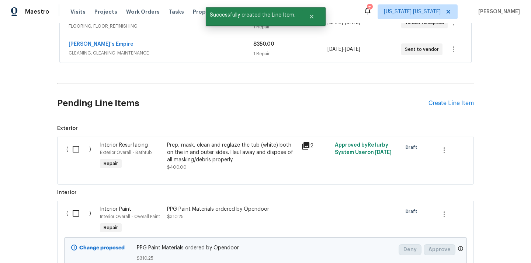
scroll to position [253, 0]
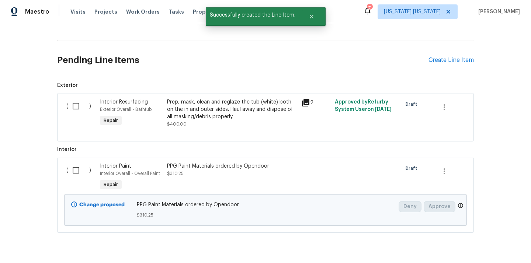
click at [83, 170] on input "checkbox" at bounding box center [78, 170] width 21 height 15
checkbox input "true"
click at [476, 244] on span "Create Work Order" at bounding box center [488, 244] width 49 height 9
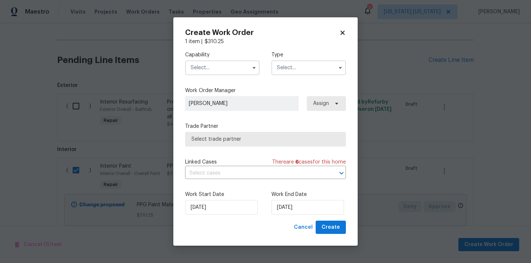
click at [236, 70] on input "text" at bounding box center [222, 67] width 74 height 15
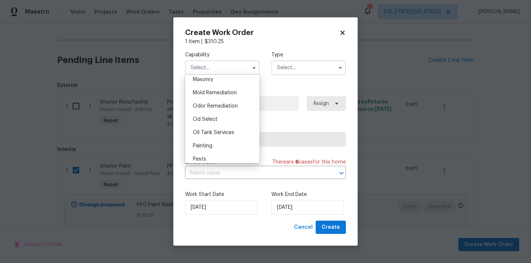
scroll to position [559, 0]
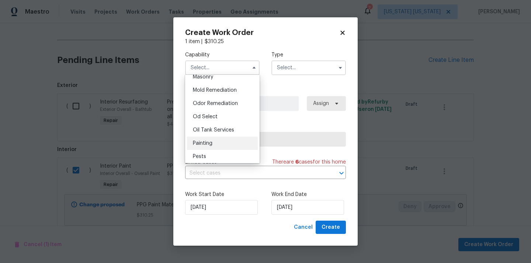
click at [215, 147] on div "Painting" at bounding box center [222, 143] width 71 height 13
type input "Painting"
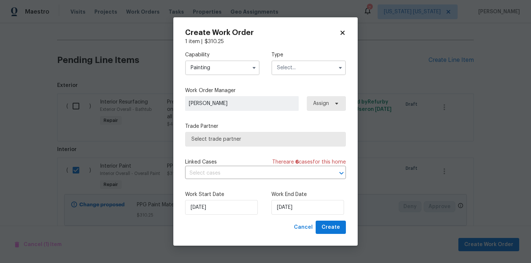
click at [299, 65] on input "text" at bounding box center [308, 67] width 74 height 15
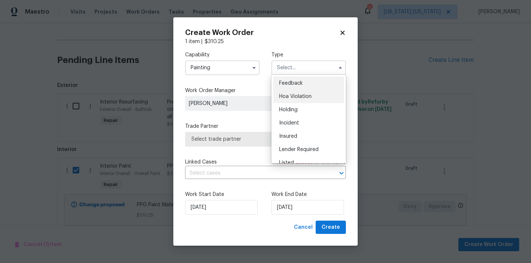
scroll to position [167, 0]
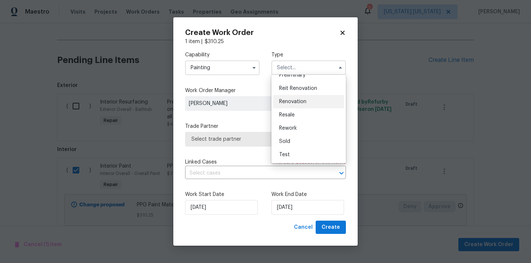
click at [300, 98] on div "Renovation" at bounding box center [308, 101] width 71 height 13
type input "Renovation"
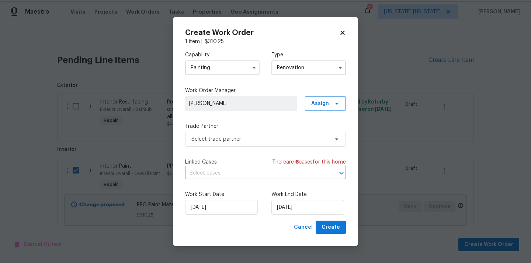
scroll to position [0, 0]
click at [317, 100] on span "Assign" at bounding box center [320, 103] width 18 height 7
click at [314, 134] on div "Assign to me" at bounding box center [326, 134] width 32 height 7
click at [276, 136] on span "Select trade partner" at bounding box center [260, 139] width 138 height 7
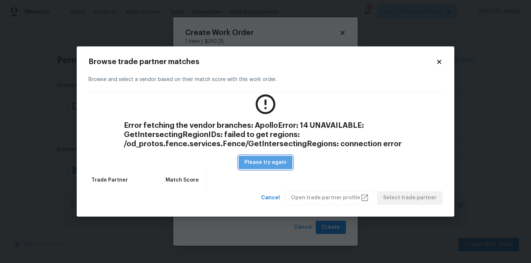
click at [282, 159] on span "Please try again" at bounding box center [265, 162] width 42 height 9
click at [280, 194] on span "Cancel" at bounding box center [270, 198] width 19 height 9
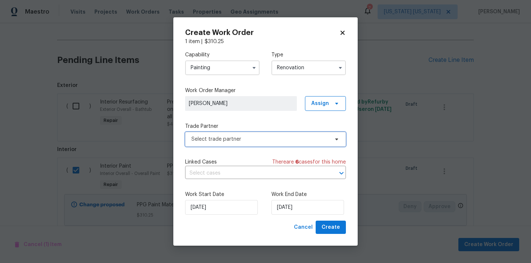
click at [274, 136] on span "Select trade partner" at bounding box center [260, 139] width 138 height 7
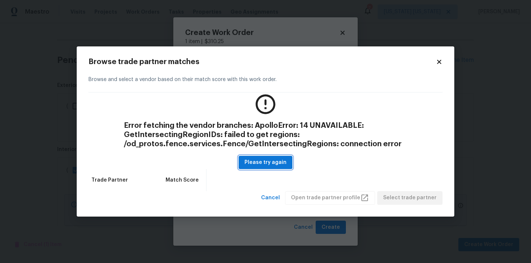
click at [279, 168] on button "Please try again" at bounding box center [266, 163] width 54 height 14
click at [438, 62] on icon at bounding box center [439, 62] width 4 height 4
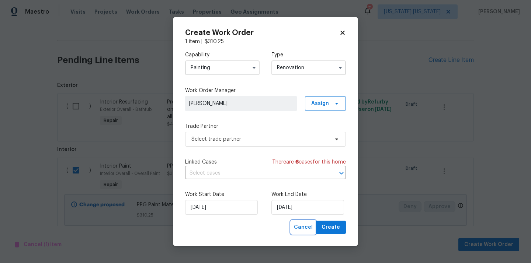
click at [306, 226] on span "Cancel" at bounding box center [303, 227] width 19 height 9
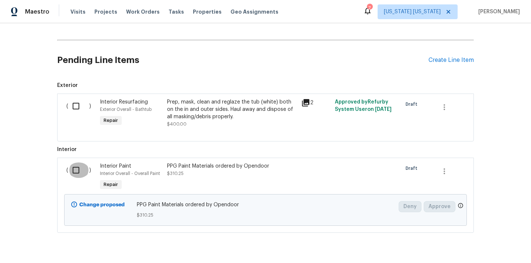
click at [74, 177] on input "checkbox" at bounding box center [78, 170] width 21 height 15
checkbox input "true"
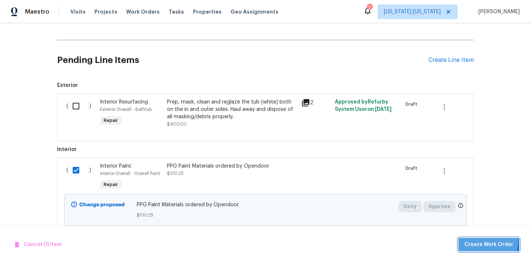
click at [482, 239] on button "Create Work Order" at bounding box center [488, 245] width 61 height 14
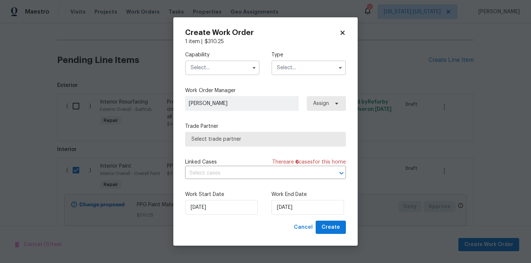
click at [215, 66] on input "text" at bounding box center [222, 67] width 74 height 15
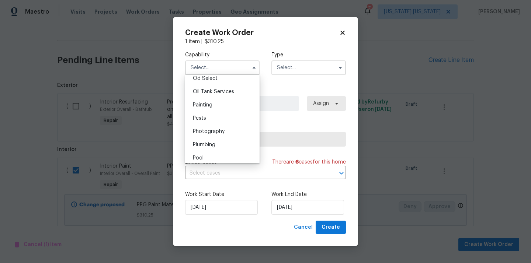
scroll to position [579, 0]
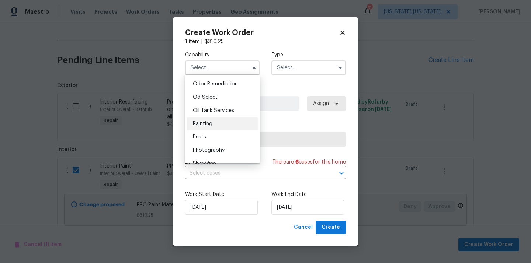
click at [219, 125] on div "Painting" at bounding box center [222, 123] width 71 height 13
type input "Painting"
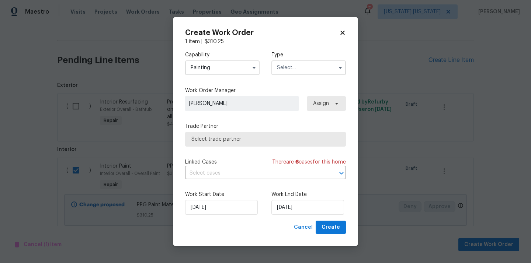
click at [302, 65] on input "text" at bounding box center [308, 67] width 74 height 15
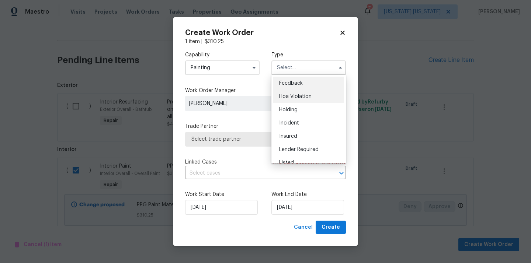
scroll to position [167, 0]
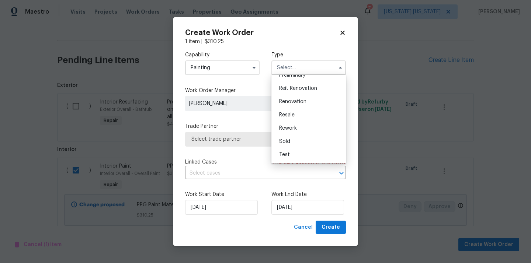
click at [305, 100] on span "Renovation" at bounding box center [292, 101] width 27 height 5
type input "Renovation"
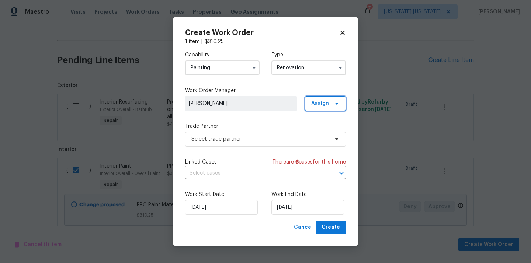
click at [330, 100] on span "Assign" at bounding box center [325, 103] width 41 height 15
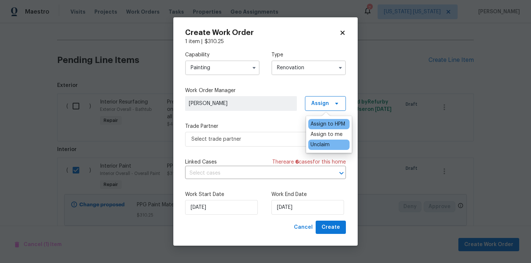
click at [319, 140] on div "Unclaim" at bounding box center [328, 145] width 41 height 10
click at [320, 135] on div "Assign to me" at bounding box center [326, 134] width 32 height 7
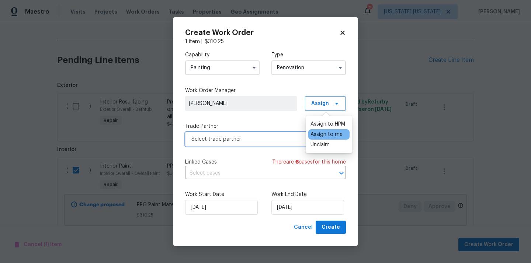
click at [271, 136] on span "Select trade partner" at bounding box center [260, 139] width 138 height 7
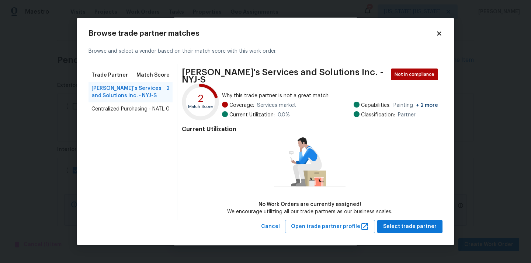
click at [146, 111] on span "Centralized Purchasing - NATL." at bounding box center [128, 108] width 74 height 7
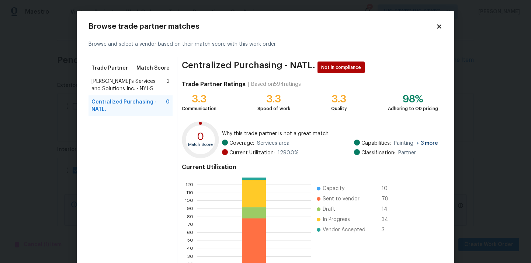
scroll to position [62, 0]
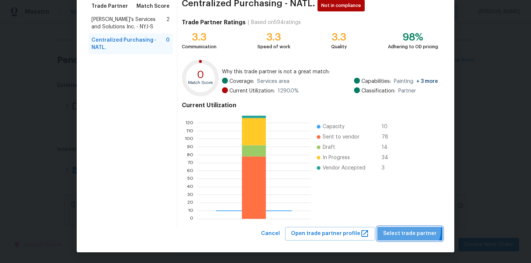
click at [410, 229] on span "Select trade partner" at bounding box center [409, 233] width 53 height 9
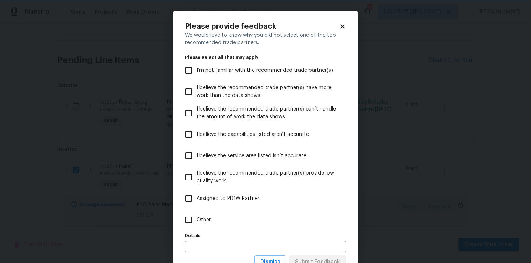
scroll to position [0, 0]
click at [315, 221] on label "Other" at bounding box center [260, 219] width 159 height 21
click at [197, 221] on input "Other" at bounding box center [188, 219] width 15 height 15
checkbox input "true"
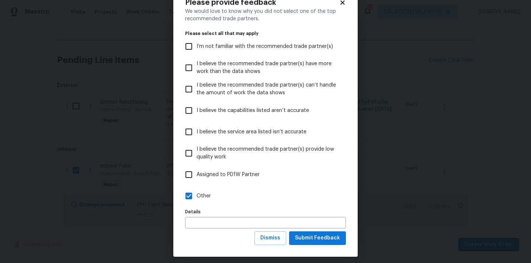
scroll to position [29, 0]
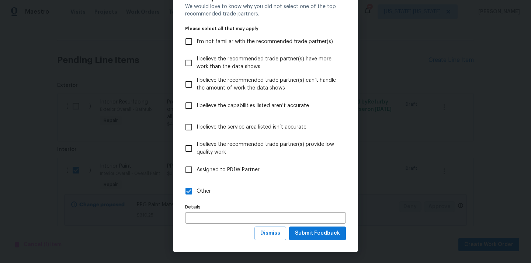
click at [320, 242] on div "Please provide feedback We would love to know why you did not select one of the…" at bounding box center [265, 117] width 184 height 270
click at [319, 235] on span "Submit Feedback" at bounding box center [317, 233] width 45 height 9
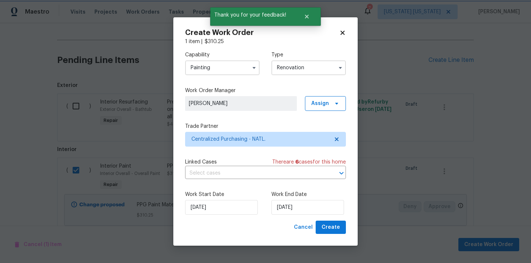
scroll to position [0, 0]
click at [325, 224] on span "Create" at bounding box center [331, 227] width 18 height 9
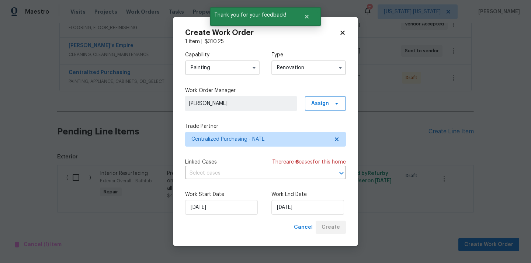
scroll to position [208, 0]
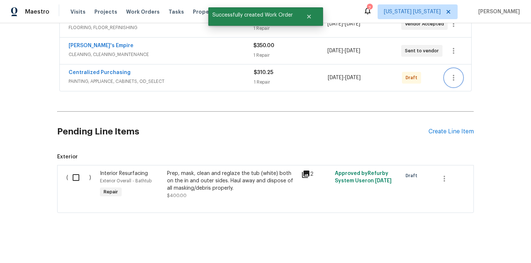
click at [452, 76] on icon "button" at bounding box center [453, 77] width 9 height 9
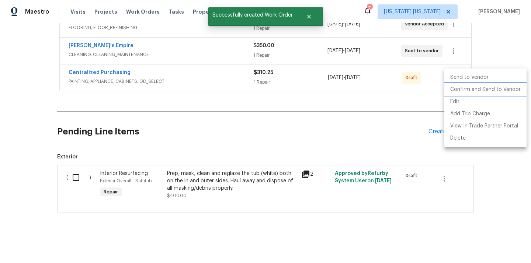
click at [455, 90] on li "Confirm and Send to Vendor" at bounding box center [485, 90] width 82 height 12
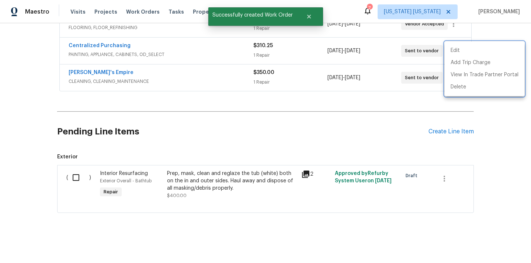
click at [119, 45] on div at bounding box center [265, 131] width 531 height 263
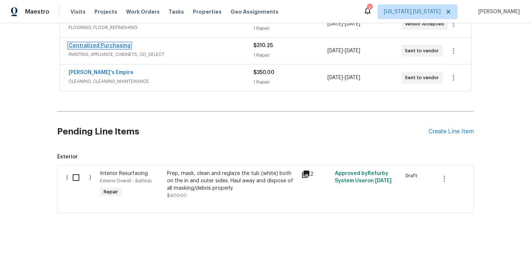
click at [113, 45] on link "Centralized Purchasing" at bounding box center [100, 45] width 62 height 5
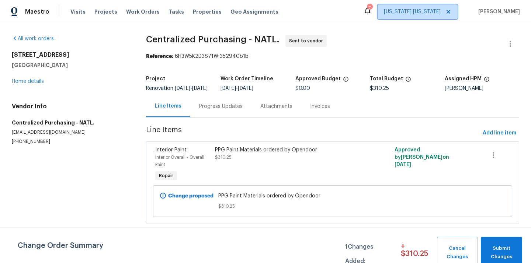
click at [411, 7] on span "[US_STATE] [US_STATE]" at bounding box center [418, 11] width 80 height 15
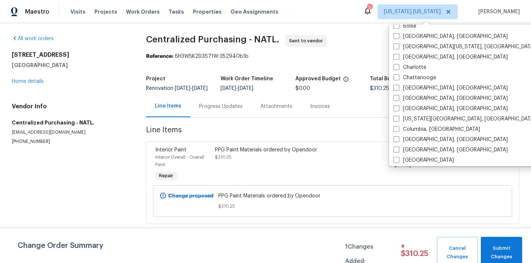
scroll to position [81, 0]
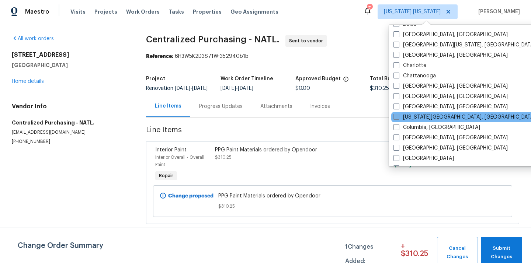
click at [420, 117] on label "[US_STATE][GEOGRAPHIC_DATA], [GEOGRAPHIC_DATA]" at bounding box center [464, 117] width 142 height 7
click at [398, 117] on input "[US_STATE][GEOGRAPHIC_DATA], [GEOGRAPHIC_DATA]" at bounding box center [395, 116] width 5 height 5
checkbox input "true"
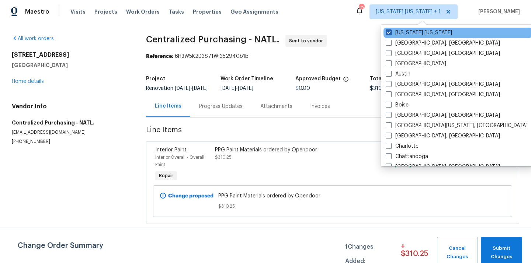
click at [405, 34] on label "[US_STATE] [US_STATE]" at bounding box center [419, 32] width 66 height 7
click at [390, 34] on input "[US_STATE] [US_STATE]" at bounding box center [388, 31] width 5 height 5
checkbox input "false"
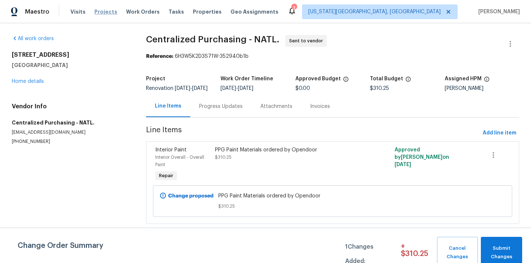
click at [101, 15] on span "Projects" at bounding box center [105, 11] width 23 height 7
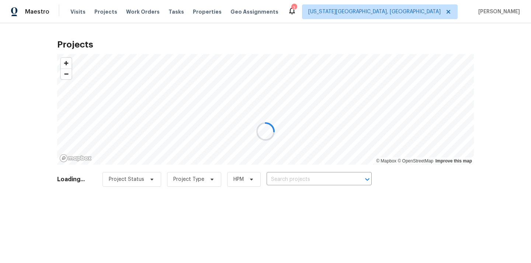
click at [327, 177] on div at bounding box center [265, 131] width 531 height 263
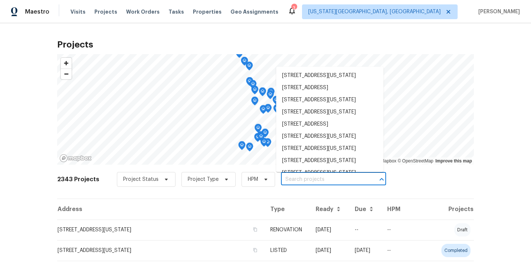
click at [327, 177] on input "text" at bounding box center [323, 179] width 84 height 11
paste input "4785 Live Oak Dr, Colorado Springs, CO 80916"
type input "4785 Live Oak Dr, Colorado Springs, CO 80916"
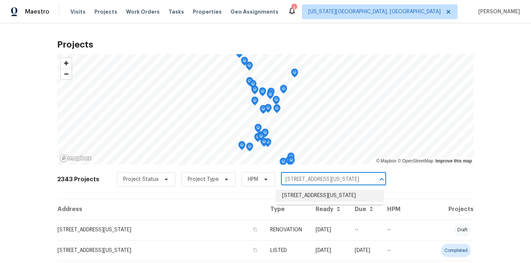
click at [326, 191] on li "4785 Live Oak Dr, Colorado Springs, CO 80916" at bounding box center [329, 196] width 107 height 12
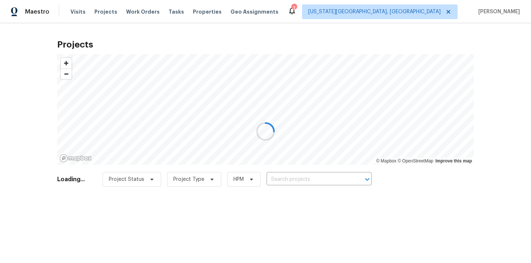
type input "4785 Live Oak Dr, Colorado Springs, CO 80916"
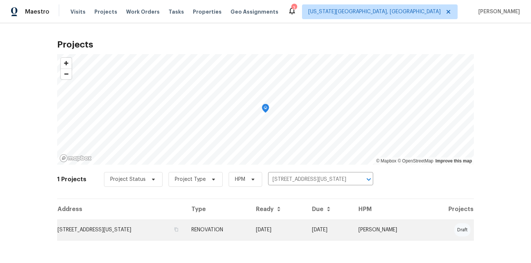
click at [185, 232] on td "4785 Live Oak Dr, Colorado Springs, CO 80916" at bounding box center [121, 230] width 128 height 21
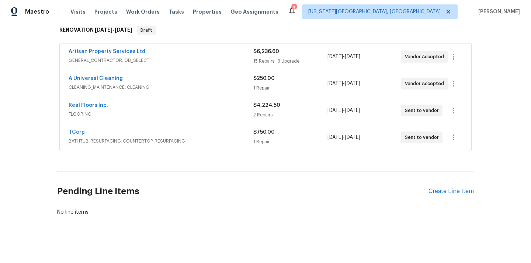
scroll to position [124, 0]
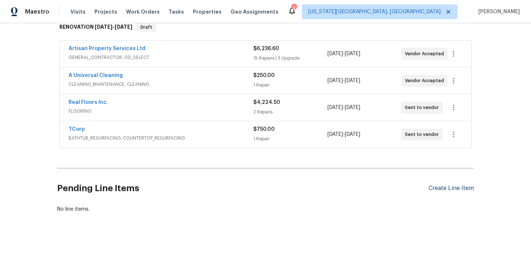
click at [437, 189] on div "Create Line Item" at bounding box center [450, 188] width 45 height 7
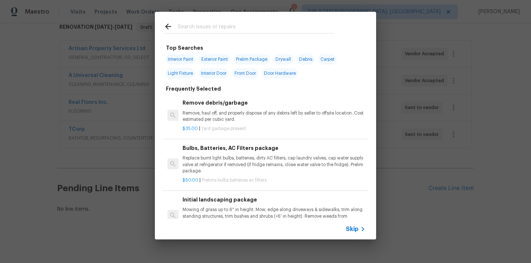
click at [272, 31] on input "text" at bounding box center [256, 27] width 156 height 11
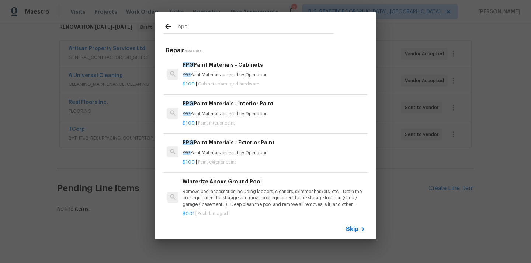
type input "ppg"
click at [264, 75] on p "PPG Paint Materials ordered by Opendoor" at bounding box center [274, 75] width 183 height 6
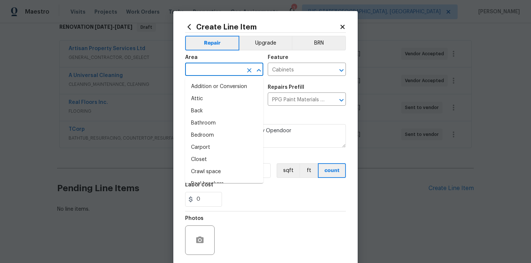
click at [222, 69] on input "text" at bounding box center [214, 70] width 58 height 11
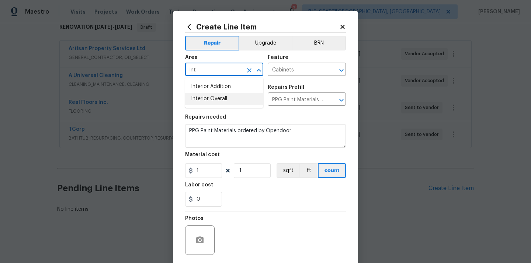
click at [217, 94] on li "Interior Overall" at bounding box center [224, 99] width 78 height 12
type input "Interior Overall"
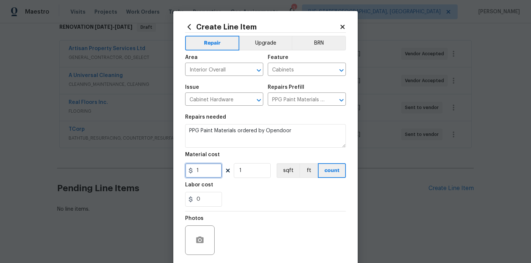
drag, startPoint x: 203, startPoint y: 174, endPoint x: 186, endPoint y: 170, distance: 17.4
click at [195, 174] on input "1" at bounding box center [203, 170] width 37 height 15
paste input "074.64"
type input "1074.64"
click at [257, 197] on div "0" at bounding box center [265, 199] width 161 height 15
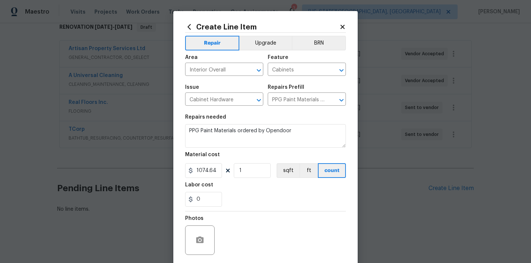
scroll to position [54, 0]
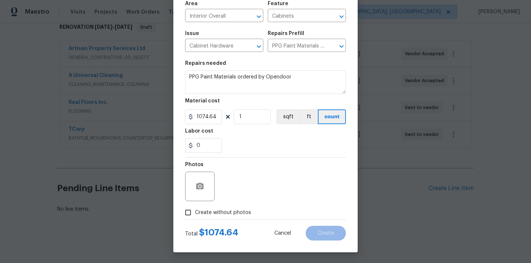
click at [243, 218] on label "Create without photos" at bounding box center [216, 213] width 70 height 14
click at [195, 218] on input "Create without photos" at bounding box center [188, 213] width 14 height 14
checkbox input "true"
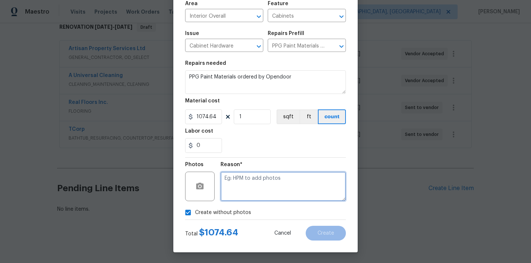
click at [252, 195] on textarea at bounding box center [282, 186] width 125 height 29
type textarea "N/A"
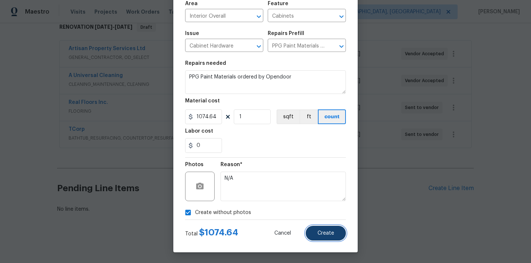
click at [313, 236] on button "Create" at bounding box center [326, 233] width 40 height 15
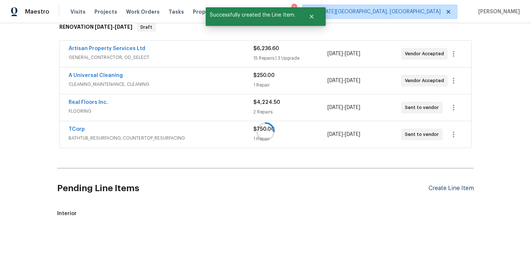
click at [442, 188] on section "Pending Line Items Create Line Item Interior" at bounding box center [265, 194] width 417 height 46
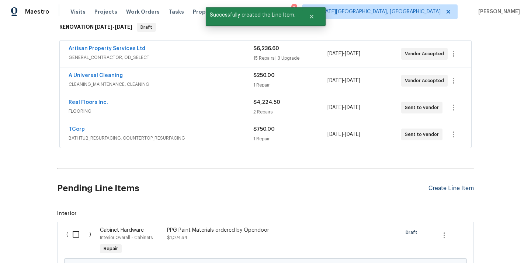
click at [449, 192] on div "Create Line Item" at bounding box center [450, 188] width 45 height 7
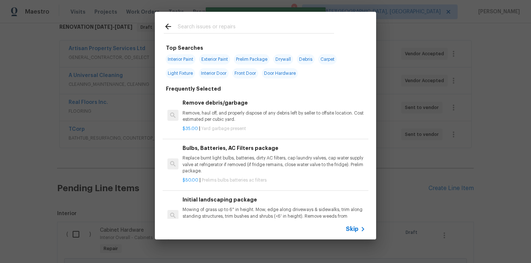
click at [277, 28] on input "text" at bounding box center [256, 27] width 156 height 11
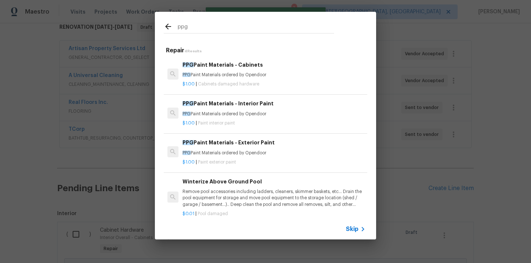
type input "ppg"
click at [256, 111] on p "PPG Paint Materials ordered by Opendoor" at bounding box center [274, 114] width 183 height 6
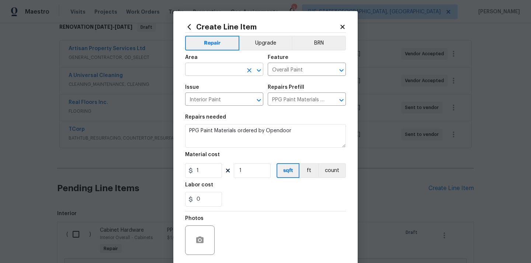
click at [191, 70] on input "text" at bounding box center [214, 70] width 58 height 11
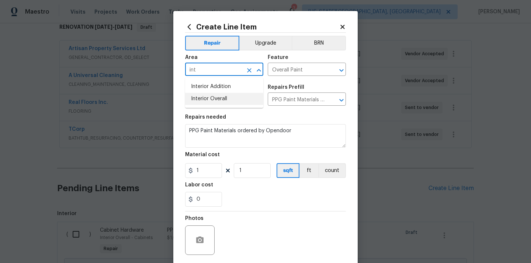
click at [205, 93] on li "Interior Overall" at bounding box center [224, 99] width 78 height 12
type input "Interior Overall"
drag, startPoint x: 206, startPoint y: 168, endPoint x: 178, endPoint y: 165, distance: 28.2
click at [178, 166] on div "Create Line Item Repair Upgrade BRN Area Interior Overall ​ Feature Overall Pai…" at bounding box center [265, 158] width 184 height 295
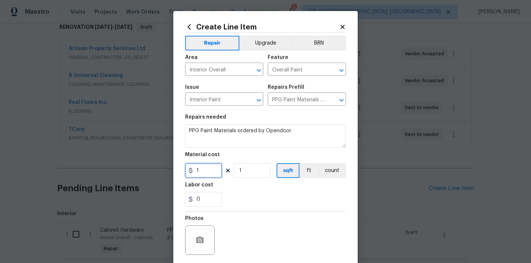
paste input "426.79"
type input "426.79"
click at [239, 187] on div "Labor cost" at bounding box center [265, 188] width 161 height 10
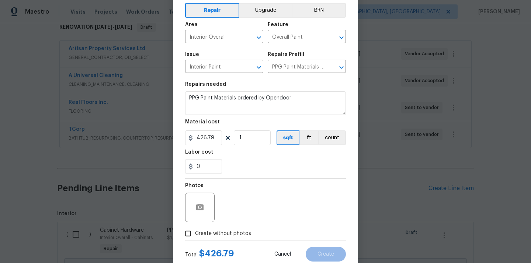
scroll to position [55, 0]
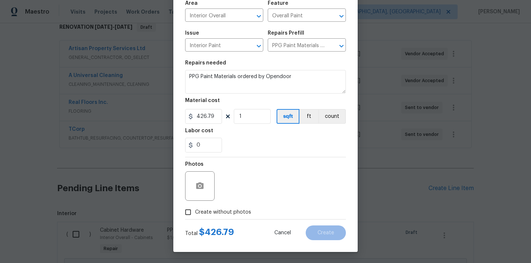
click at [236, 213] on span "Create without photos" at bounding box center [223, 213] width 56 height 8
click at [195, 213] on input "Create without photos" at bounding box center [188, 212] width 14 height 14
checkbox input "true"
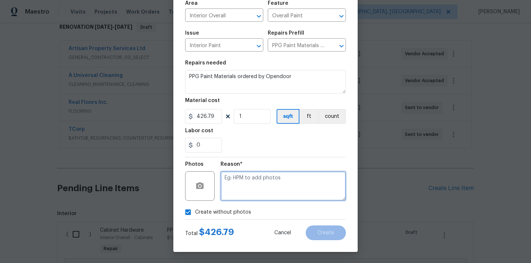
click at [251, 190] on textarea at bounding box center [282, 185] width 125 height 29
type textarea "N/A"
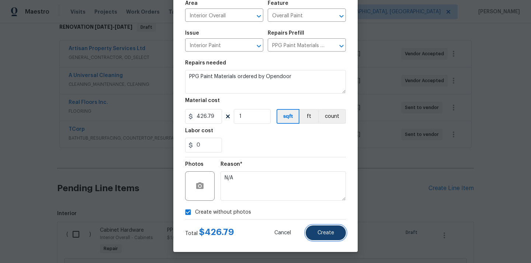
click at [337, 228] on button "Create" at bounding box center [326, 233] width 40 height 15
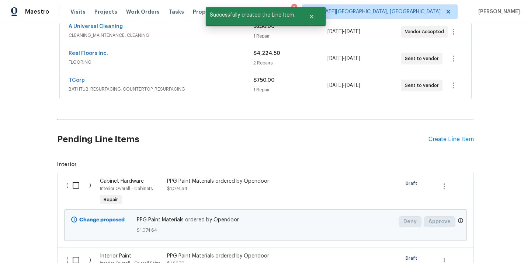
scroll to position [180, 0]
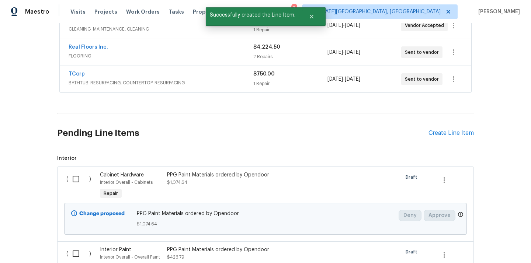
click at [70, 181] on input "checkbox" at bounding box center [78, 178] width 21 height 15
checkbox input "true"
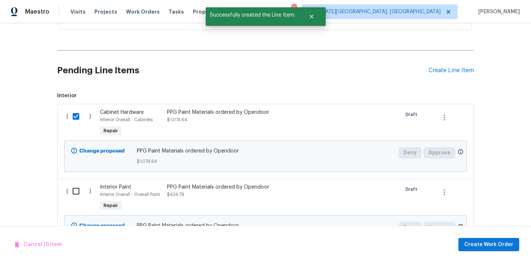
click at [78, 190] on input "checkbox" at bounding box center [78, 191] width 21 height 15
checkbox input "true"
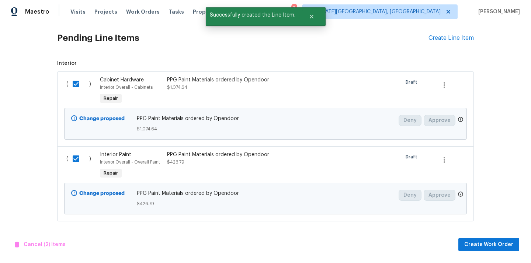
scroll to position [284, 0]
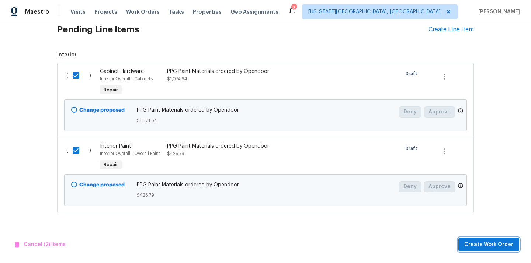
click at [486, 245] on span "Create Work Order" at bounding box center [488, 244] width 49 height 9
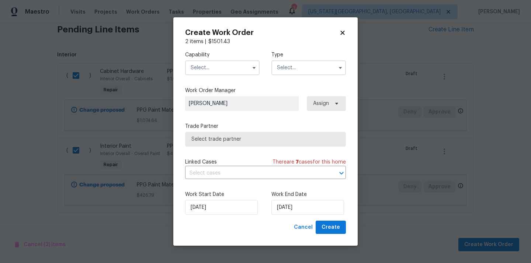
click at [229, 69] on input "text" at bounding box center [222, 67] width 74 height 15
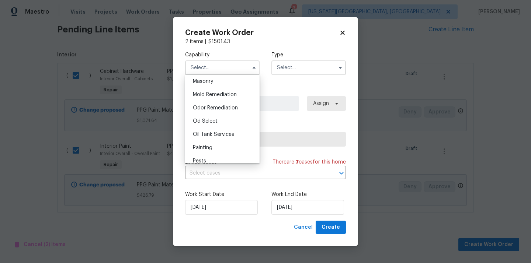
scroll to position [575, 0]
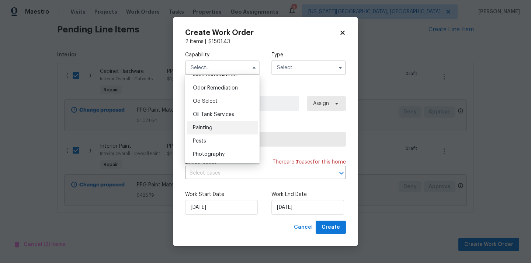
click at [218, 128] on div "Painting" at bounding box center [222, 127] width 71 height 13
type input "Painting"
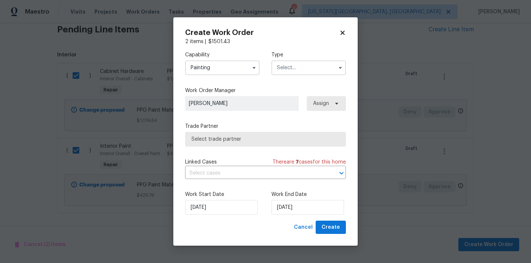
click at [301, 72] on input "text" at bounding box center [308, 67] width 74 height 15
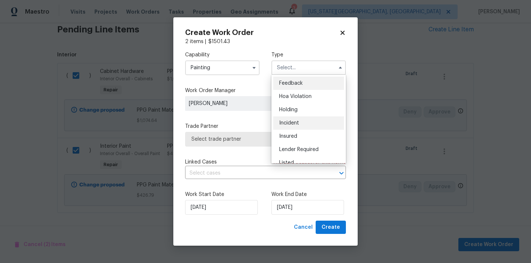
scroll to position [167, 0]
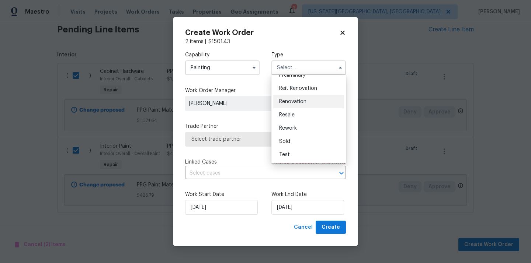
click at [309, 103] on div "Renovation" at bounding box center [308, 101] width 71 height 13
type input "Renovation"
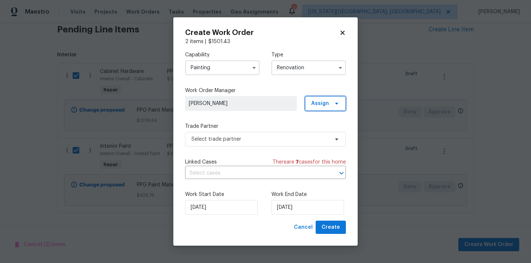
click at [321, 103] on span "Assign" at bounding box center [320, 103] width 18 height 7
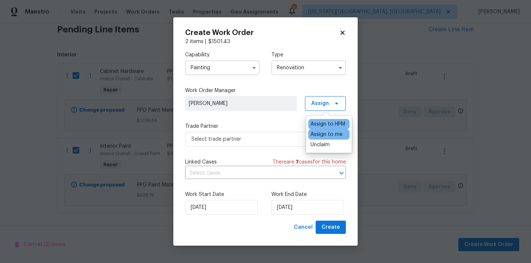
click at [319, 133] on div "Assign to me" at bounding box center [326, 134] width 32 height 7
click at [273, 141] on span "Select trade partner" at bounding box center [260, 139] width 138 height 7
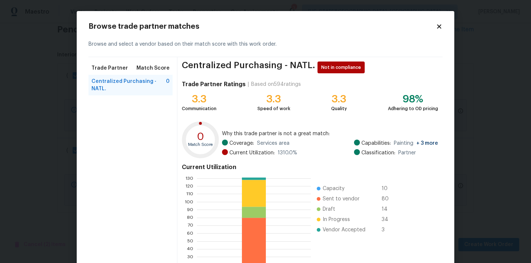
scroll to position [62, 0]
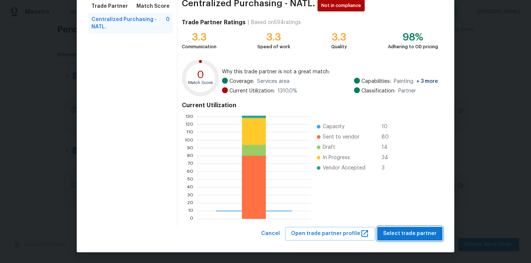
click at [399, 234] on span "Select trade partner" at bounding box center [409, 233] width 53 height 9
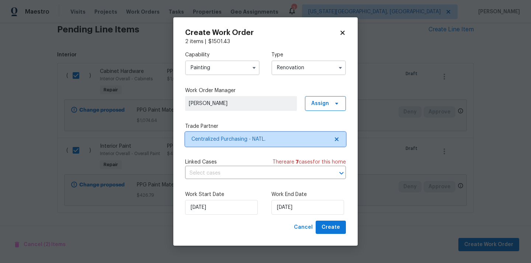
scroll to position [0, 0]
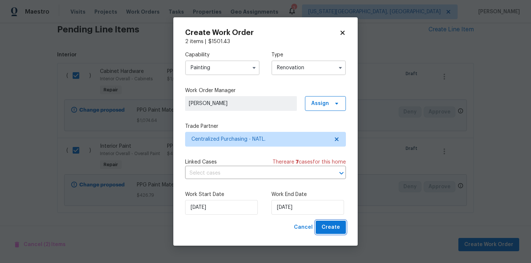
click at [330, 230] on span "Create" at bounding box center [331, 227] width 18 height 9
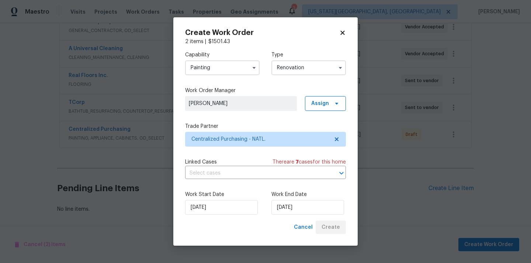
scroll to position [151, 0]
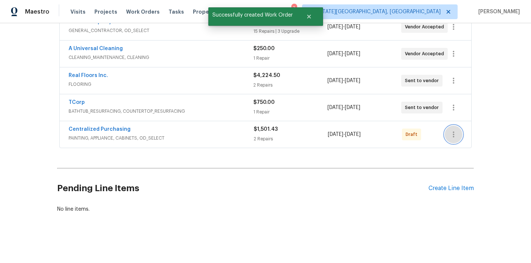
click at [450, 133] on icon "button" at bounding box center [453, 134] width 9 height 9
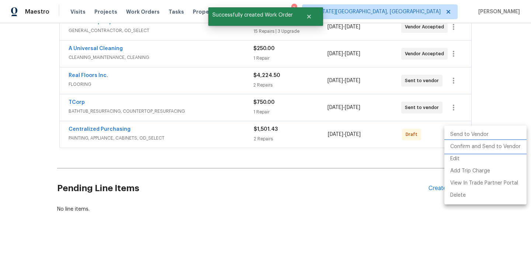
click at [463, 149] on li "Confirm and Send to Vendor" at bounding box center [485, 147] width 82 height 12
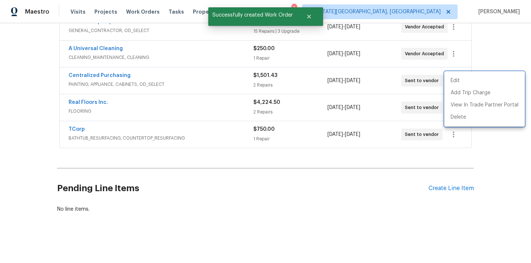
click at [164, 104] on div at bounding box center [265, 131] width 531 height 263
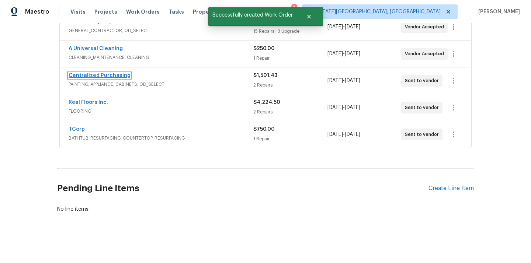
click at [104, 77] on link "Centralized Purchasing" at bounding box center [100, 75] width 62 height 5
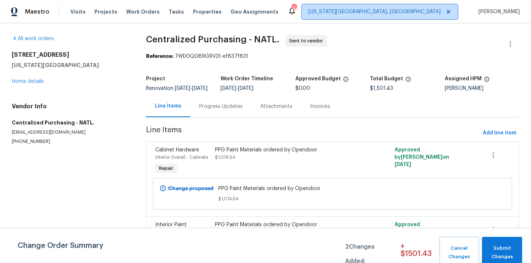
click at [413, 15] on span "[US_STATE][GEOGRAPHIC_DATA], [GEOGRAPHIC_DATA]" at bounding box center [374, 11] width 132 height 7
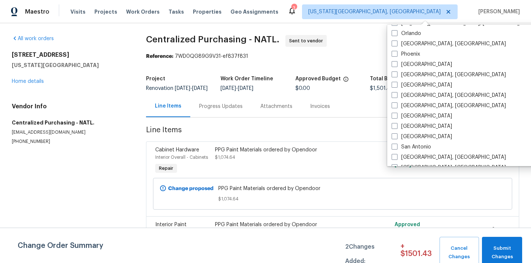
scroll to position [364, 0]
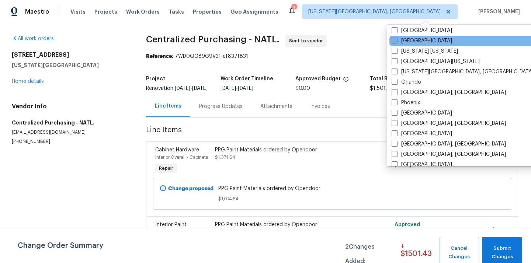
click at [413, 39] on label "[GEOGRAPHIC_DATA]" at bounding box center [422, 40] width 60 height 7
click at [396, 39] on input "[GEOGRAPHIC_DATA]" at bounding box center [394, 39] width 5 height 5
checkbox input "true"
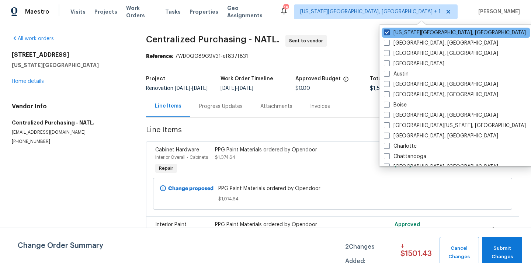
click at [413, 33] on label "[US_STATE][GEOGRAPHIC_DATA], [GEOGRAPHIC_DATA]" at bounding box center [455, 32] width 142 height 7
click at [389, 33] on input "[US_STATE][GEOGRAPHIC_DATA], [GEOGRAPHIC_DATA]" at bounding box center [386, 31] width 5 height 5
checkbox input "false"
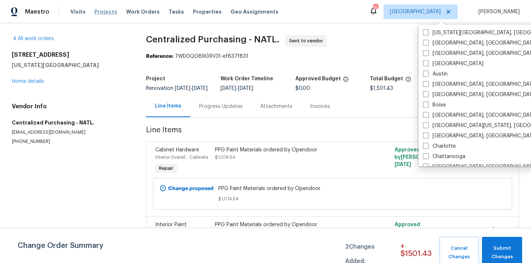
click at [101, 13] on span "Projects" at bounding box center [105, 11] width 23 height 7
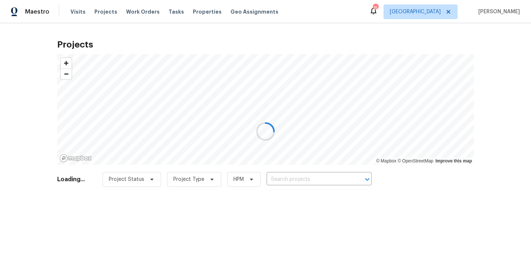
click at [312, 178] on div at bounding box center [265, 131] width 531 height 263
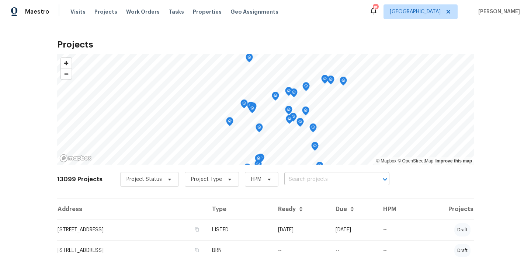
click at [312, 178] on input "text" at bounding box center [326, 179] width 84 height 11
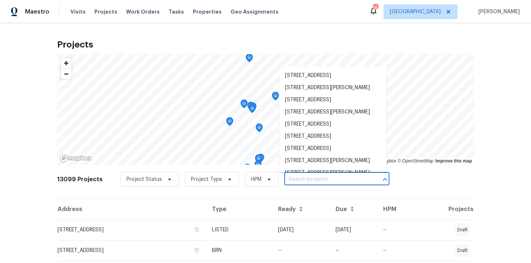
paste input "[STREET_ADDRESS][PERSON_NAME]"
type input "[STREET_ADDRESS][PERSON_NAME]"
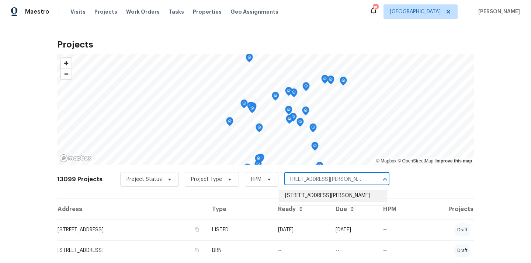
click at [308, 197] on li "[STREET_ADDRESS][PERSON_NAME]" at bounding box center [332, 196] width 107 height 12
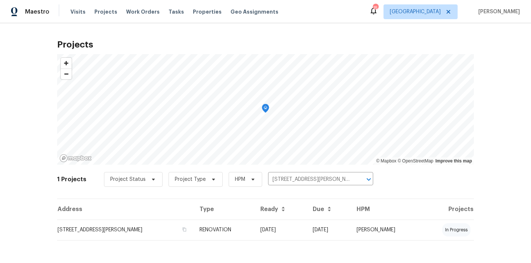
click at [194, 232] on td "[STREET_ADDRESS][PERSON_NAME]" at bounding box center [125, 230] width 136 height 21
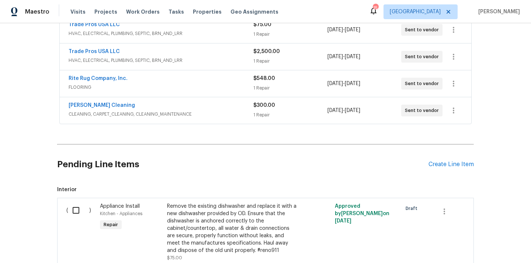
scroll to position [324, 0]
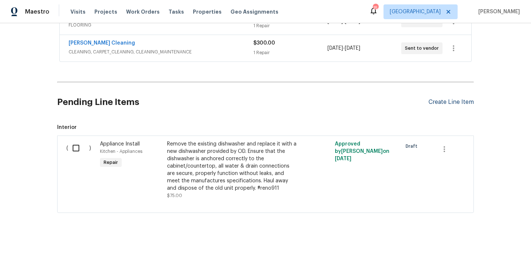
click at [437, 101] on div "Create Line Item" at bounding box center [450, 102] width 45 height 7
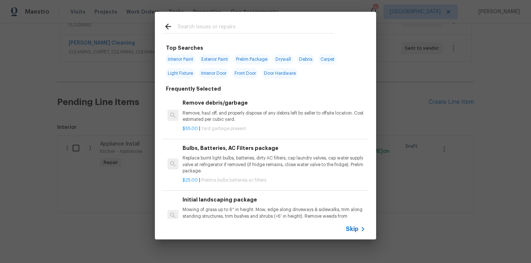
click at [271, 31] on input "text" at bounding box center [256, 27] width 156 height 11
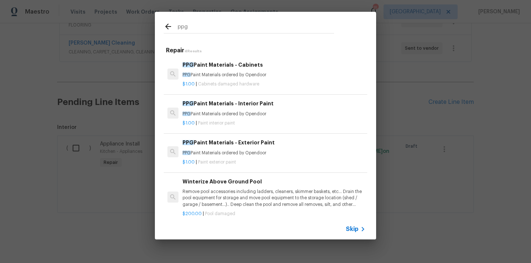
type input "ppg"
click at [236, 114] on p "PPG Paint Materials ordered by Opendoor" at bounding box center [274, 114] width 183 height 6
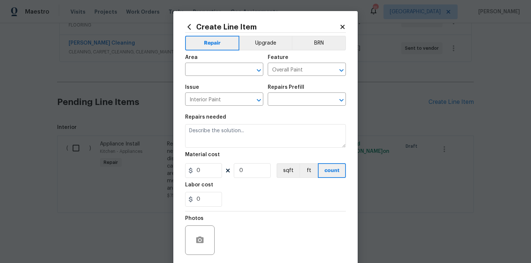
type input "PPG Paint Materials - Interior Paint $1.00"
type textarea "PPG Paint Materials ordered by Opendoor"
type input "1"
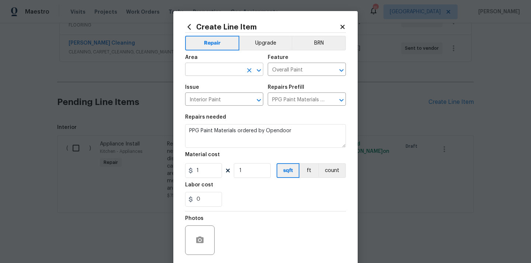
click at [223, 70] on input "text" at bounding box center [214, 70] width 58 height 11
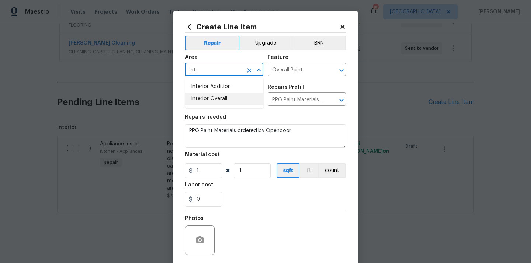
click at [223, 101] on li "Interior Overall" at bounding box center [224, 99] width 78 height 12
type input "Interior Overall"
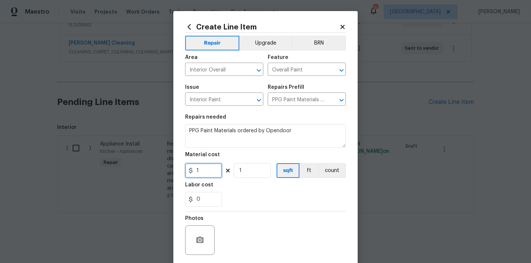
drag, startPoint x: 203, startPoint y: 168, endPoint x: 172, endPoint y: 167, distance: 31.0
click at [172, 167] on div "Create Line Item Repair Upgrade BRN Area Interior Overall ​ Feature Overall Pai…" at bounding box center [265, 131] width 531 height 263
paste input "410.58"
type input "410.58"
click at [235, 198] on div "0" at bounding box center [265, 199] width 161 height 15
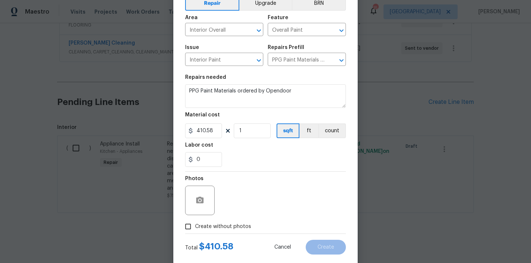
scroll to position [55, 0]
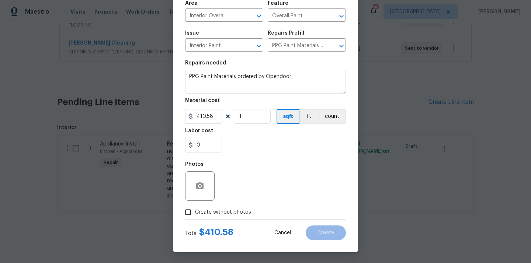
click at [232, 215] on span "Create without photos" at bounding box center [223, 213] width 56 height 8
click at [195, 215] on input "Create without photos" at bounding box center [188, 212] width 14 height 14
checkbox input "true"
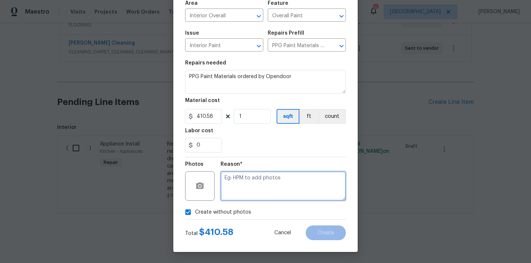
click at [240, 185] on textarea at bounding box center [282, 185] width 125 height 29
type textarea "N/A"
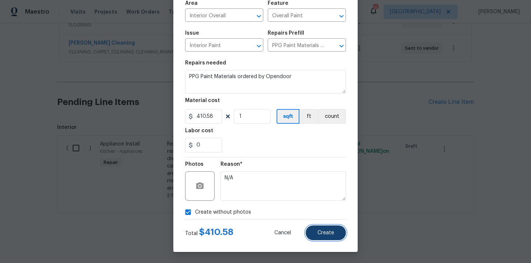
click at [330, 230] on span "Create" at bounding box center [325, 233] width 17 height 6
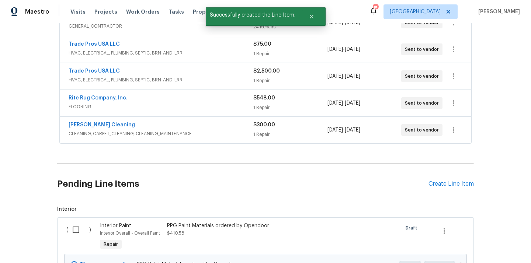
scroll to position [324, 0]
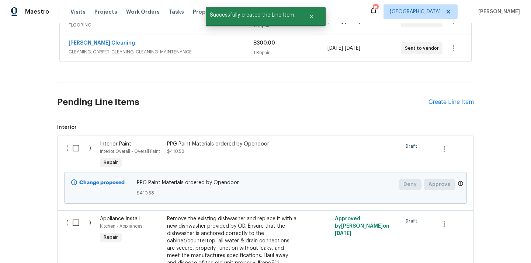
click at [74, 146] on input "checkbox" at bounding box center [78, 147] width 21 height 15
checkbox input "true"
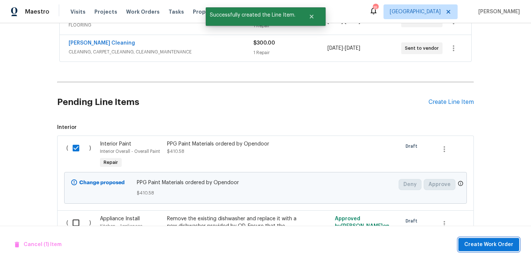
click at [477, 244] on span "Create Work Order" at bounding box center [488, 244] width 49 height 9
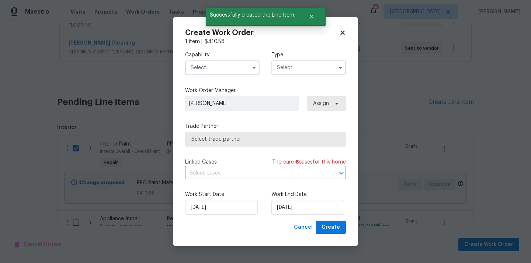
click at [225, 61] on input "text" at bounding box center [222, 67] width 74 height 15
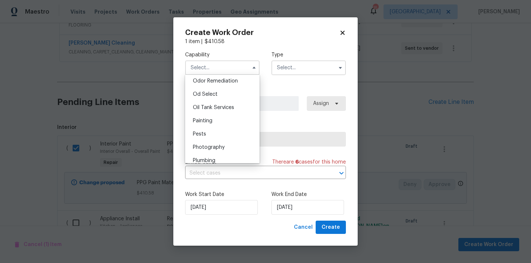
scroll to position [587, 0]
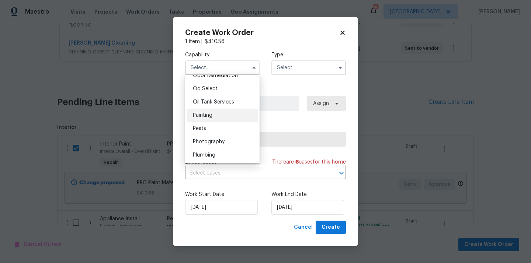
click at [230, 118] on div "Painting" at bounding box center [222, 115] width 71 height 13
type input "Painting"
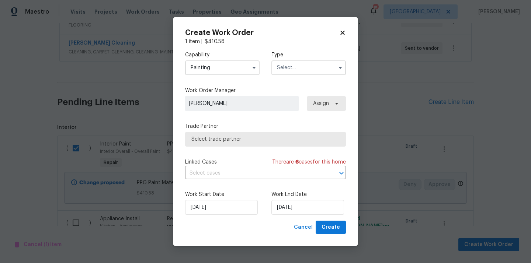
click at [301, 60] on input "text" at bounding box center [308, 67] width 74 height 15
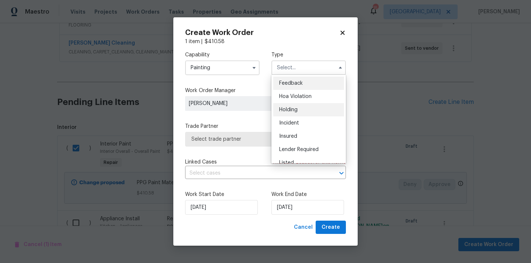
scroll to position [167, 0]
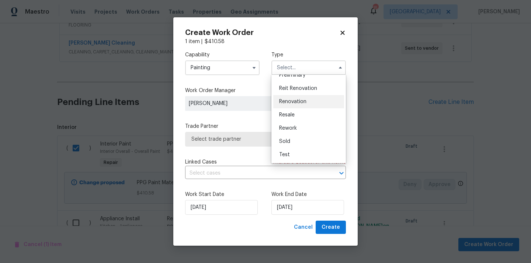
click at [299, 102] on span "Renovation" at bounding box center [292, 101] width 27 height 5
type input "Renovation"
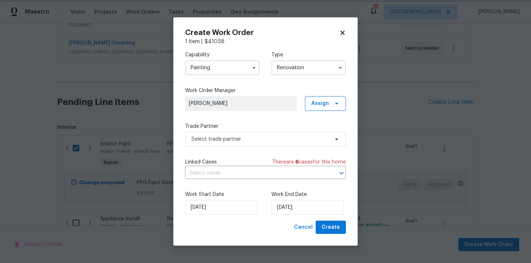
scroll to position [0, 0]
click at [323, 101] on span "Assign" at bounding box center [320, 103] width 18 height 7
click at [323, 131] on div "Assign to me" at bounding box center [326, 134] width 32 height 7
click at [271, 141] on span "Select trade partner" at bounding box center [260, 139] width 138 height 7
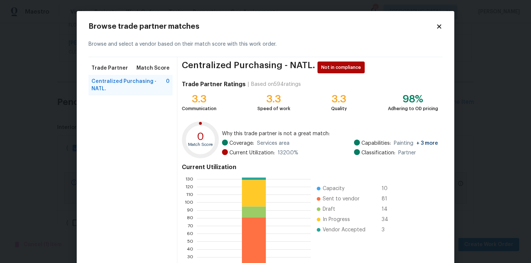
scroll to position [62, 0]
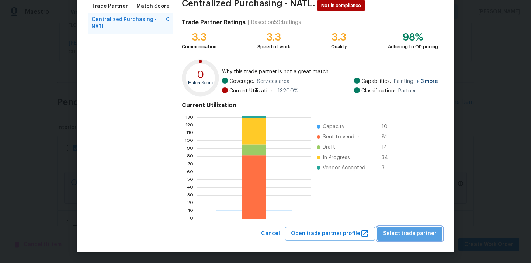
click at [414, 232] on span "Select trade partner" at bounding box center [409, 233] width 53 height 9
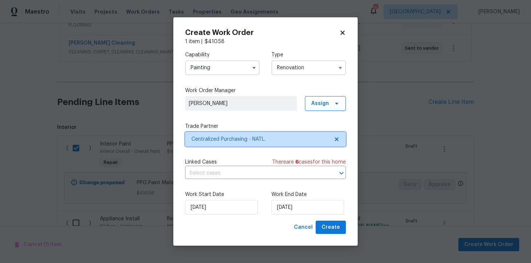
scroll to position [0, 0]
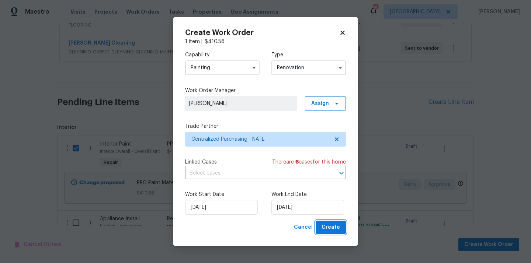
click at [338, 226] on span "Create" at bounding box center [331, 227] width 18 height 9
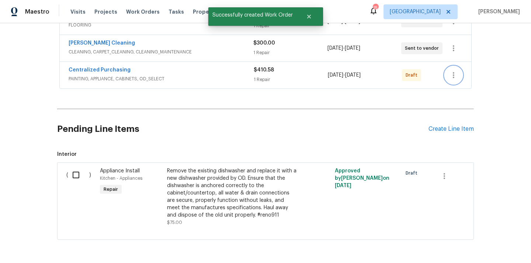
click at [454, 71] on icon "button" at bounding box center [453, 75] width 9 height 9
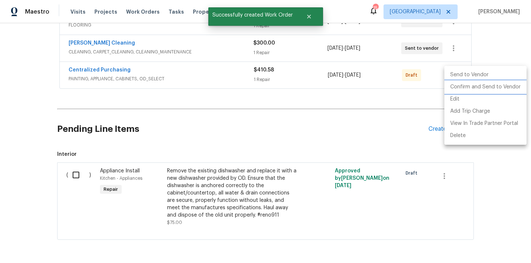
click at [459, 88] on li "Confirm and Send to Vendor" at bounding box center [485, 87] width 82 height 12
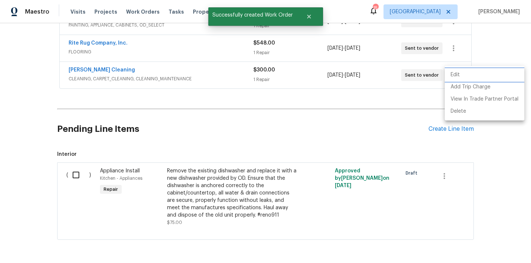
scroll to position [270, 0]
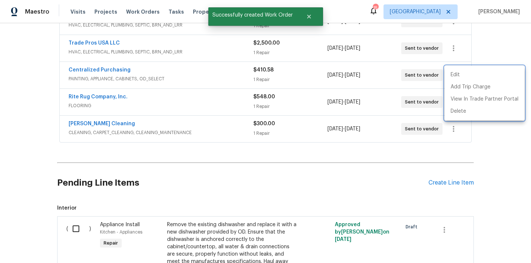
click at [124, 77] on div at bounding box center [265, 131] width 531 height 263
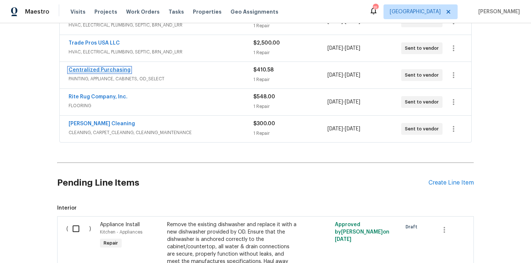
click at [111, 67] on link "Centralized Purchasing" at bounding box center [100, 69] width 62 height 5
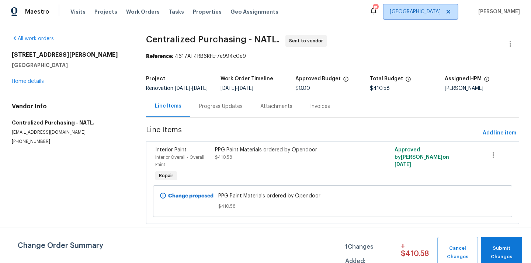
click at [431, 10] on span "[GEOGRAPHIC_DATA]" at bounding box center [415, 11] width 51 height 7
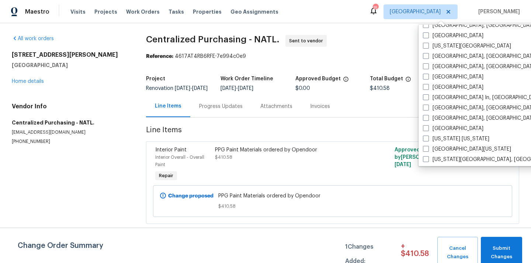
scroll to position [274, 0]
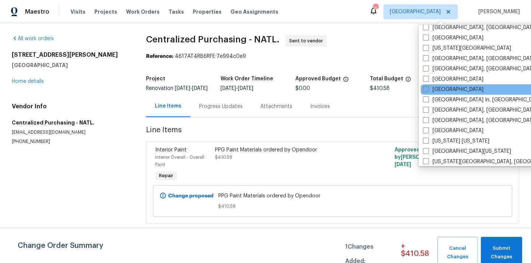
click at [447, 88] on label "[GEOGRAPHIC_DATA]" at bounding box center [453, 89] width 60 height 7
click at [428, 88] on input "[GEOGRAPHIC_DATA]" at bounding box center [425, 88] width 5 height 5
checkbox input "true"
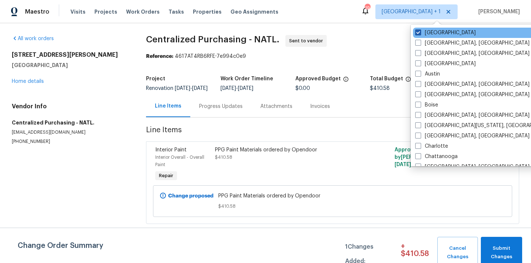
click at [430, 32] on label "[GEOGRAPHIC_DATA]" at bounding box center [445, 32] width 60 height 7
click at [420, 32] on input "[GEOGRAPHIC_DATA]" at bounding box center [417, 31] width 5 height 5
checkbox input "false"
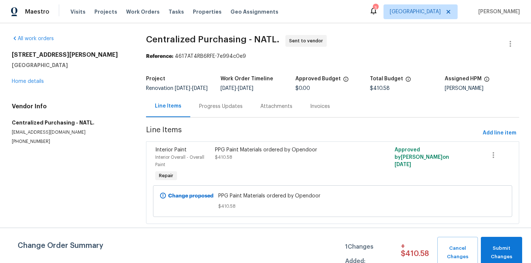
click at [103, 18] on div "Visits Projects Work Orders Tasks Properties Geo Assignments" at bounding box center [178, 11] width 217 height 15
click at [98, 9] on span "Projects" at bounding box center [105, 11] width 23 height 7
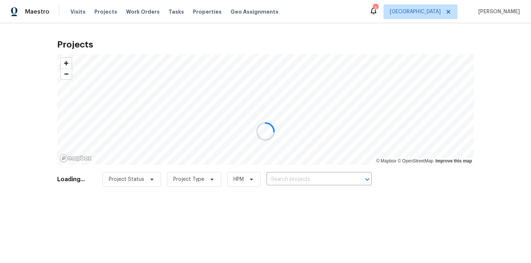
click at [312, 176] on div at bounding box center [265, 131] width 531 height 263
click at [312, 175] on div at bounding box center [265, 131] width 531 height 263
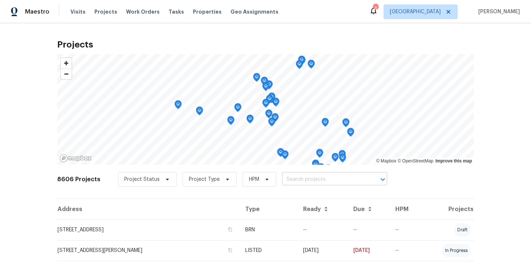
click at [311, 176] on input "text" at bounding box center [324, 179] width 84 height 11
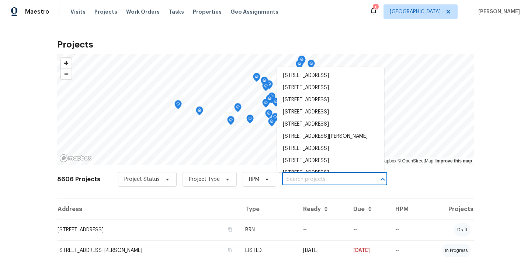
paste input "23910 Jensen Dr, Los Angeles, CA 91304"
type input "23910 Jensen Dr, Los Angeles, CA 91304"
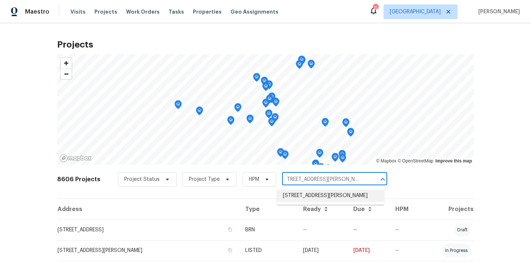
click at [296, 197] on li "23910 Jensen Dr, Los Angeles, CA 91304" at bounding box center [330, 196] width 107 height 12
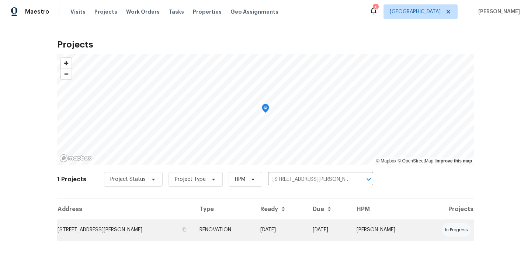
click at [171, 227] on td "23910 Jensen Dr, Los Angeles, CA 91304" at bounding box center [125, 230] width 136 height 21
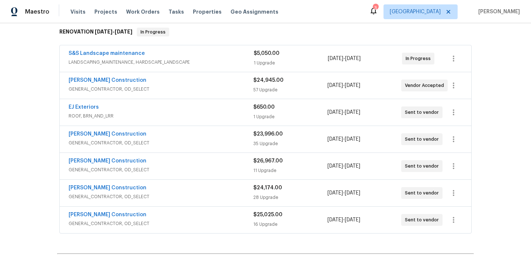
scroll to position [205, 0]
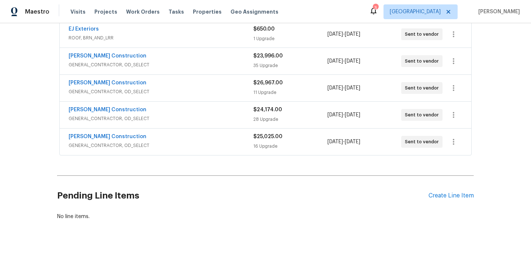
click at [461, 183] on div "Pending Line Items Create Line Item" at bounding box center [265, 196] width 417 height 34
click at [454, 192] on div "Create Line Item" at bounding box center [450, 195] width 45 height 7
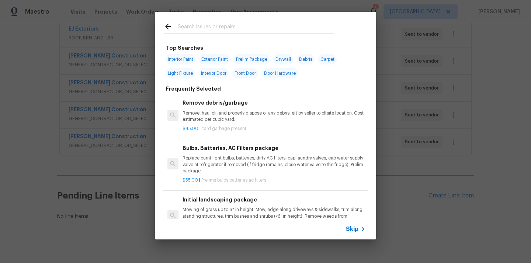
click at [277, 28] on input "text" at bounding box center [256, 27] width 156 height 11
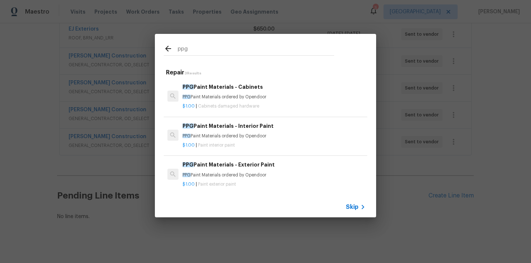
type input "ppg"
click at [233, 98] on p "PPG Paint Materials ordered by Opendoor" at bounding box center [274, 97] width 183 height 6
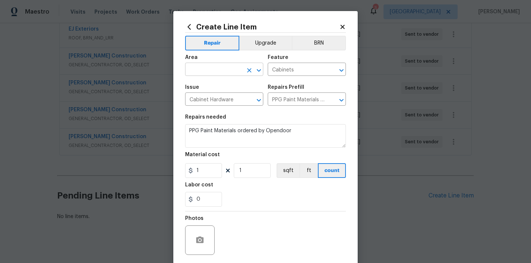
click at [224, 69] on input "text" at bounding box center [214, 70] width 58 height 11
click at [220, 86] on li "Kitchen" at bounding box center [224, 87] width 78 height 12
type input "Kitchen"
drag, startPoint x: 202, startPoint y: 172, endPoint x: 184, endPoint y: 171, distance: 17.3
click at [192, 172] on div "1" at bounding box center [203, 170] width 37 height 15
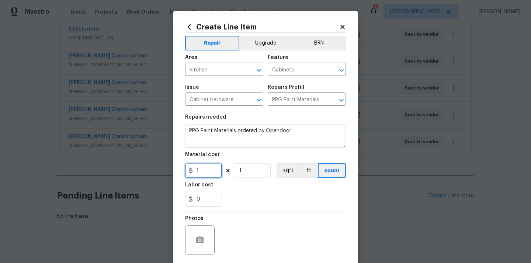
paste input "82.25"
type input "182.25"
click at [263, 197] on div "0" at bounding box center [265, 199] width 161 height 15
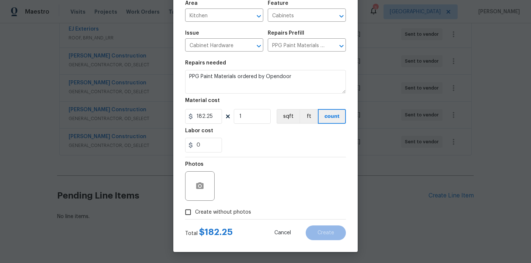
click at [232, 214] on span "Create without photos" at bounding box center [223, 213] width 56 height 8
click at [195, 214] on input "Create without photos" at bounding box center [188, 212] width 14 height 14
checkbox input "true"
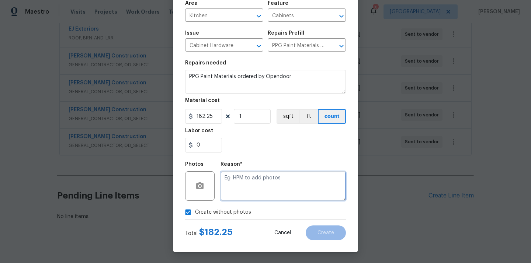
click at [240, 192] on textarea at bounding box center [282, 185] width 125 height 29
type textarea "N/A"
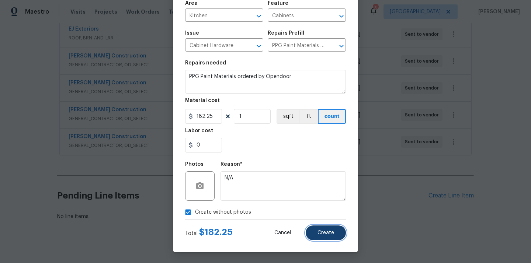
click at [321, 229] on button "Create" at bounding box center [326, 233] width 40 height 15
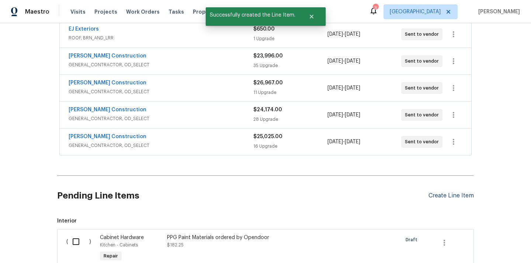
click at [454, 192] on div "Create Line Item" at bounding box center [450, 195] width 45 height 7
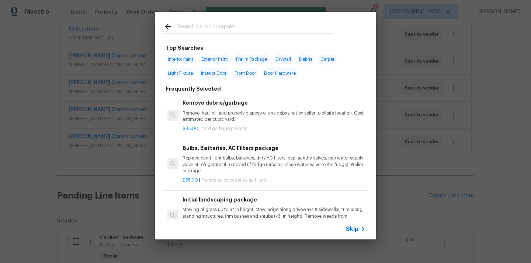
click at [264, 31] on input "text" at bounding box center [256, 27] width 156 height 11
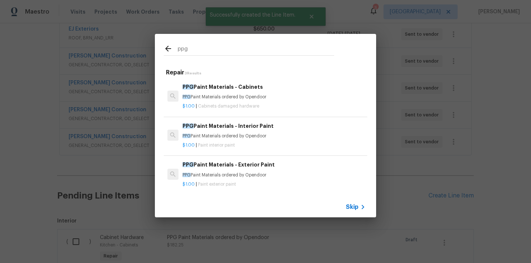
type input "ppg"
click at [244, 134] on p "PPG Paint Materials ordered by Opendoor" at bounding box center [274, 136] width 183 height 6
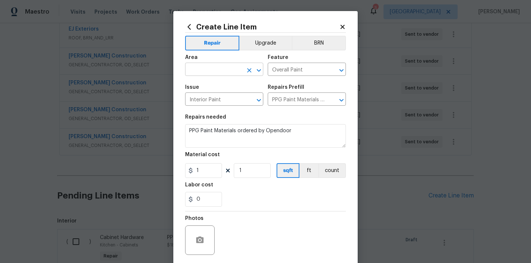
click at [236, 69] on input "text" at bounding box center [214, 70] width 58 height 11
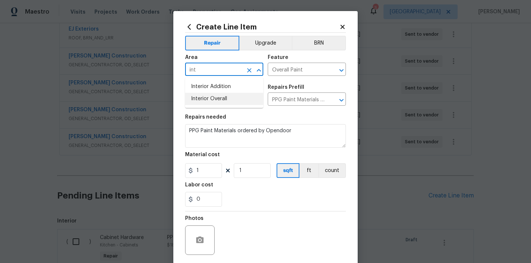
click at [226, 95] on li "Interior Overall" at bounding box center [224, 99] width 78 height 12
type input "Interior Overall"
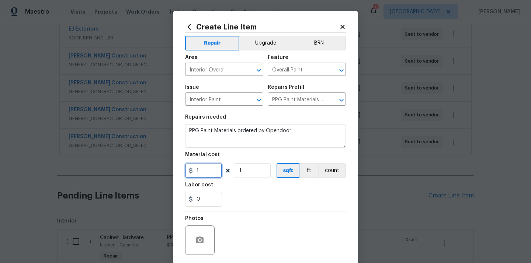
drag, startPoint x: 210, startPoint y: 166, endPoint x: 183, endPoint y: 164, distance: 27.7
click at [184, 166] on div "Create Line Item Repair Upgrade BRN Area Interior Overall ​ Feature Overall Pai…" at bounding box center [265, 158] width 184 height 295
paste input "211.86"
type input "1211.86"
click at [229, 152] on div "Material cost" at bounding box center [265, 157] width 161 height 10
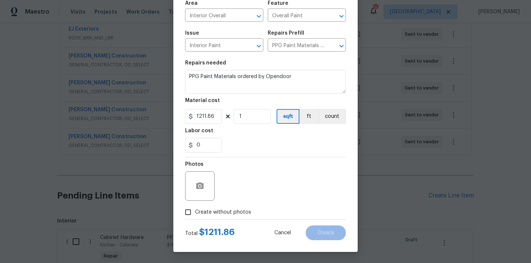
click at [231, 213] on span "Create without photos" at bounding box center [223, 213] width 56 height 8
click at [195, 213] on input "Create without photos" at bounding box center [188, 212] width 14 height 14
checkbox input "true"
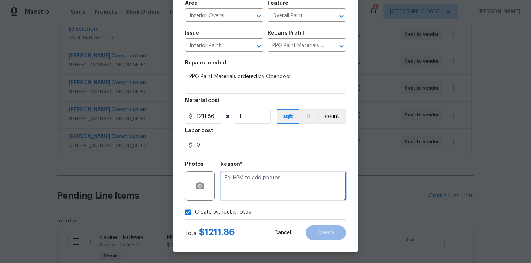
click at [239, 192] on textarea at bounding box center [282, 185] width 125 height 29
type textarea "N/A"
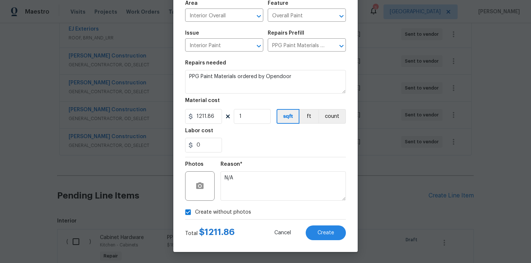
click at [314, 248] on div "Create Line Item Repair Upgrade BRN Area Interior Overall ​ Feature Overall Pai…" at bounding box center [265, 104] width 184 height 295
click at [319, 237] on button "Create" at bounding box center [326, 233] width 40 height 15
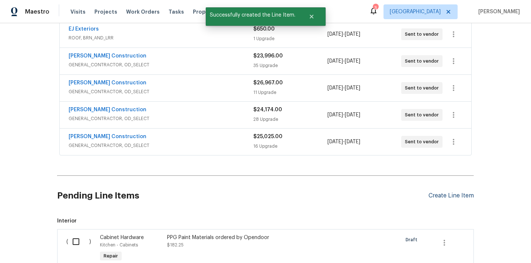
click at [447, 192] on div "Create Line Item" at bounding box center [450, 195] width 45 height 7
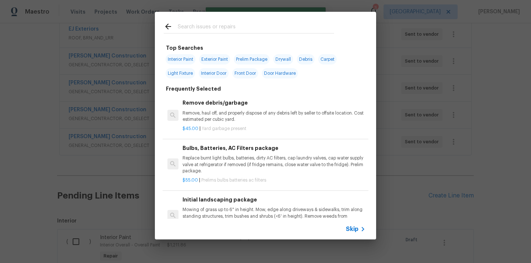
click at [275, 23] on input "text" at bounding box center [256, 27] width 156 height 11
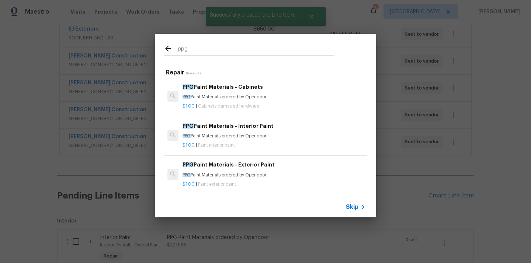
type input "ppg"
click at [224, 168] on h6 "PPG Paint Materials - Exterior Paint" at bounding box center [274, 165] width 183 height 8
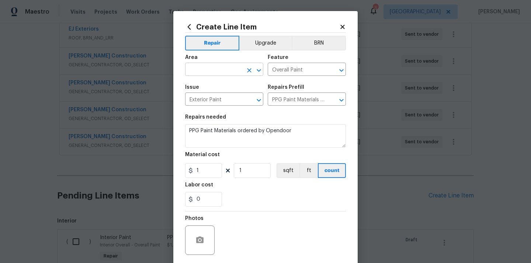
click at [237, 72] on input "text" at bounding box center [214, 70] width 58 height 11
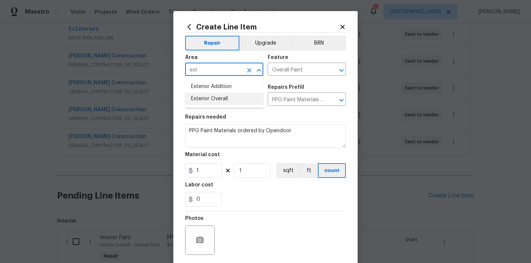
click at [223, 100] on li "Exterior Overall" at bounding box center [224, 99] width 78 height 12
type input "Exterior Overall"
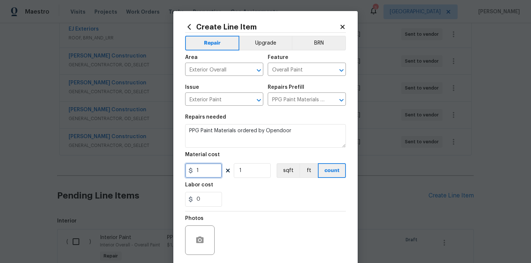
drag, startPoint x: 209, startPoint y: 173, endPoint x: 185, endPoint y: 171, distance: 24.1
click at [186, 171] on input "1" at bounding box center [203, 170] width 37 height 15
paste input "78.22"
type input "178.22"
click at [244, 190] on div "Labor cost" at bounding box center [265, 188] width 161 height 10
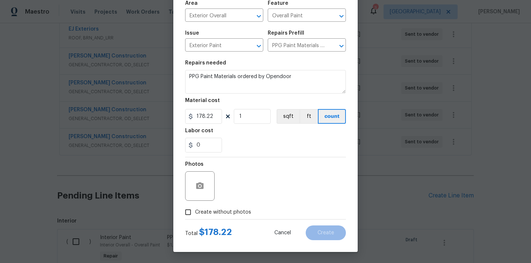
click at [238, 216] on span "Create without photos" at bounding box center [223, 213] width 56 height 8
click at [195, 216] on input "Create without photos" at bounding box center [188, 212] width 14 height 14
checkbox input "true"
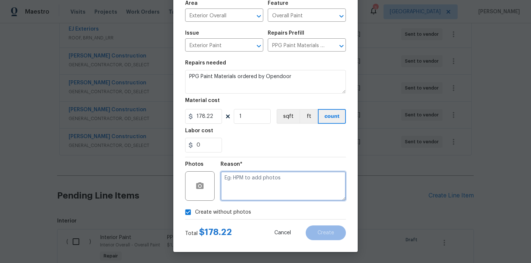
click at [256, 182] on textarea at bounding box center [282, 185] width 125 height 29
type textarea "N/A"
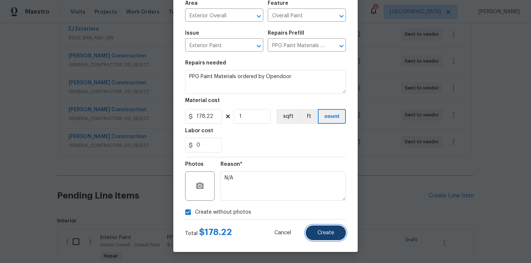
click at [325, 232] on span "Create" at bounding box center [325, 233] width 17 height 6
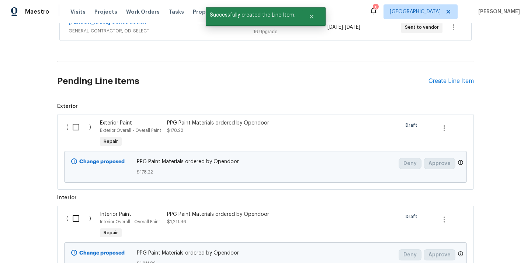
scroll to position [358, 0]
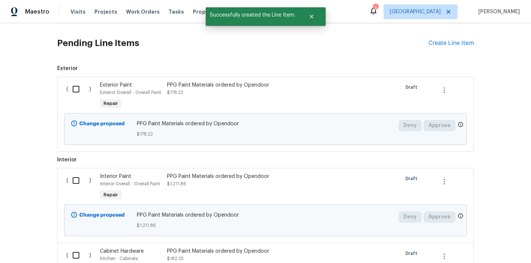
click at [73, 81] on input "checkbox" at bounding box center [78, 88] width 21 height 15
checkbox input "true"
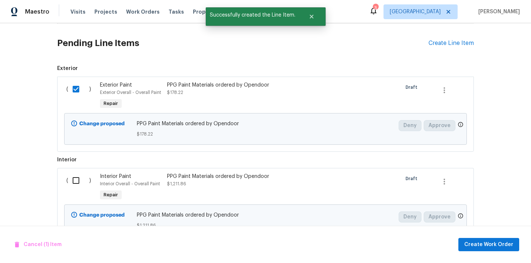
click at [77, 174] on input "checkbox" at bounding box center [78, 180] width 21 height 15
checkbox input "true"
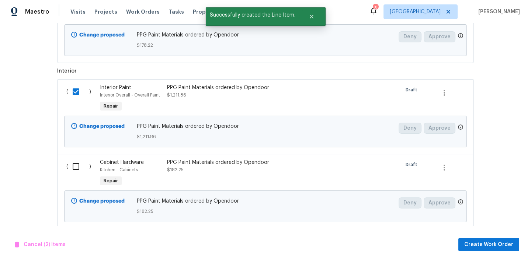
scroll to position [456, 0]
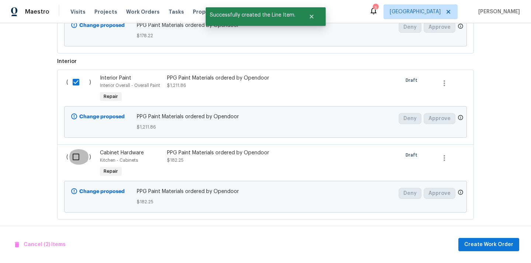
click at [76, 150] on input "checkbox" at bounding box center [78, 156] width 21 height 15
checkbox input "true"
click at [501, 243] on span "Create Work Order" at bounding box center [488, 244] width 49 height 9
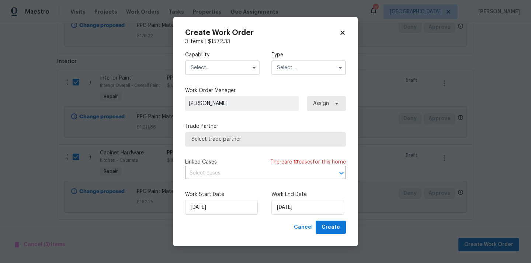
click at [240, 67] on input "text" at bounding box center [222, 67] width 74 height 15
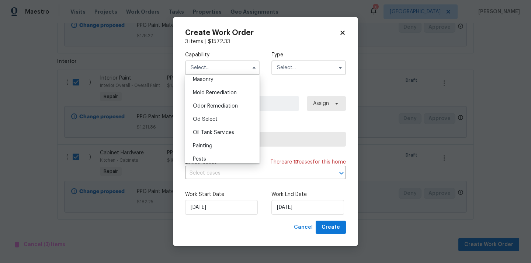
scroll to position [601, 0]
click at [222, 104] on div "Painting" at bounding box center [222, 101] width 71 height 13
type input "Painting"
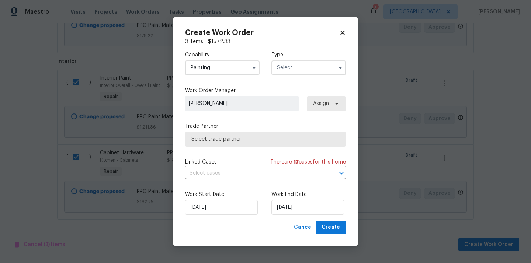
click at [317, 60] on input "text" at bounding box center [308, 67] width 74 height 15
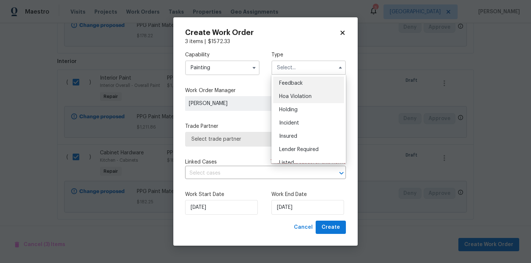
scroll to position [167, 0]
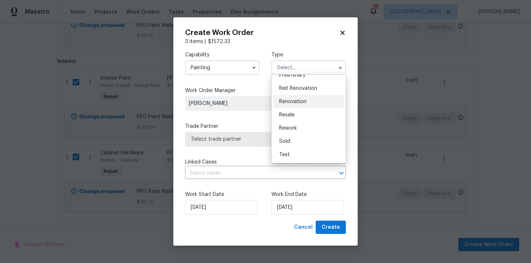
click at [298, 98] on div "Renovation" at bounding box center [308, 101] width 71 height 13
type input "Renovation"
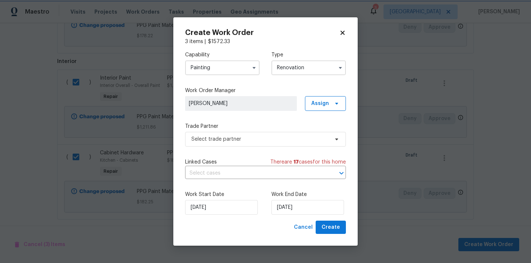
scroll to position [0, 0]
click at [313, 102] on span "Assign" at bounding box center [320, 103] width 18 height 7
click at [318, 134] on div "Assign to me" at bounding box center [326, 134] width 32 height 7
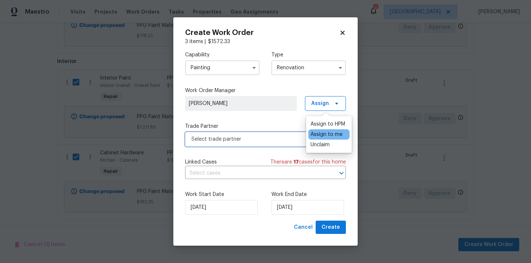
click at [271, 137] on span "Select trade partner" at bounding box center [260, 139] width 138 height 7
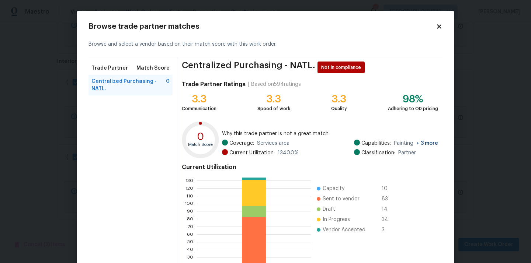
scroll to position [62, 0]
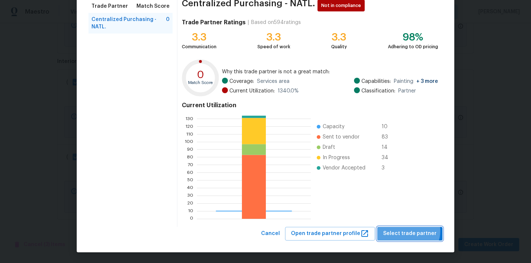
click at [411, 231] on span "Select trade partner" at bounding box center [409, 233] width 53 height 9
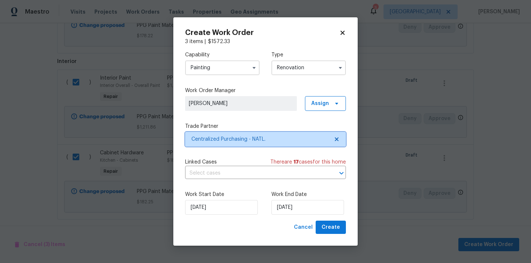
scroll to position [0, 0]
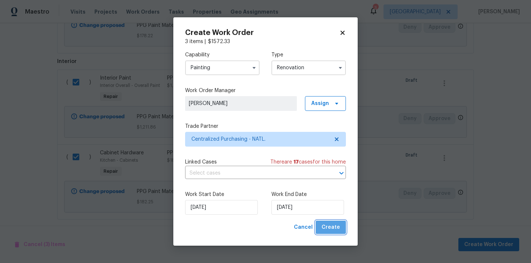
click at [333, 226] on span "Create" at bounding box center [331, 227] width 18 height 9
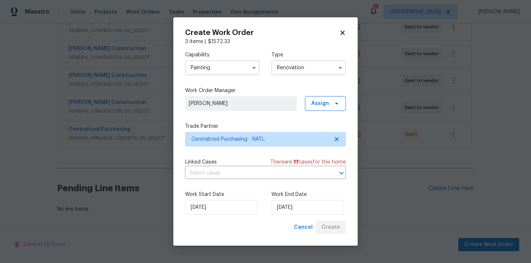
scroll to position [232, 0]
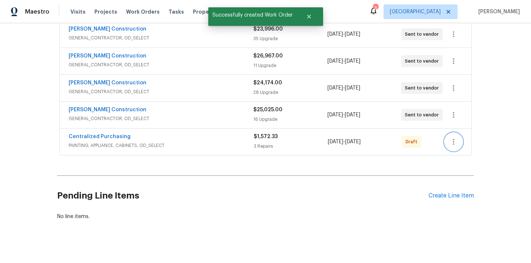
click at [451, 138] on icon "button" at bounding box center [453, 142] width 9 height 9
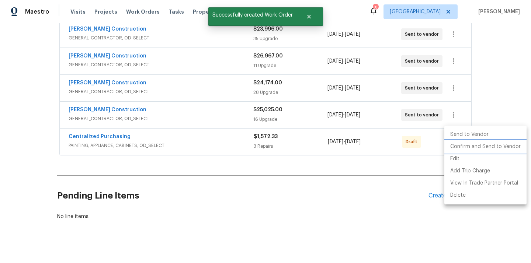
click at [457, 145] on li "Confirm and Send to Vendor" at bounding box center [485, 147] width 82 height 12
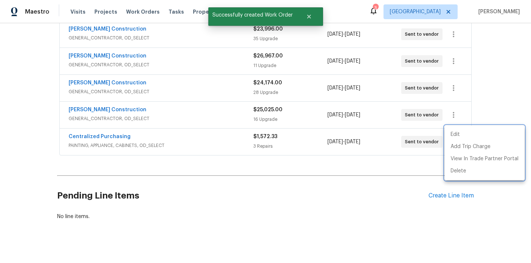
click at [126, 139] on div at bounding box center [265, 131] width 531 height 263
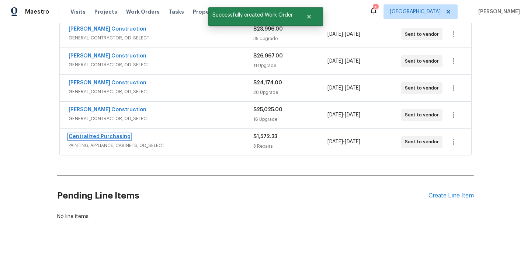
click at [103, 134] on link "Centralized Purchasing" at bounding box center [100, 136] width 62 height 5
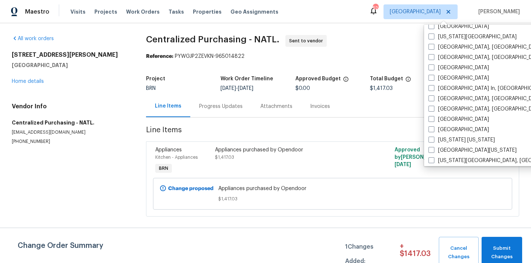
scroll to position [297, 0]
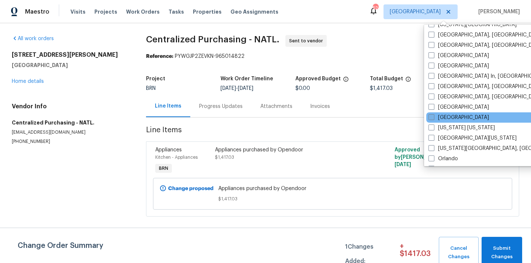
click at [446, 118] on label "[GEOGRAPHIC_DATA]" at bounding box center [458, 117] width 60 height 7
click at [433, 118] on input "[GEOGRAPHIC_DATA]" at bounding box center [430, 116] width 5 height 5
checkbox input "true"
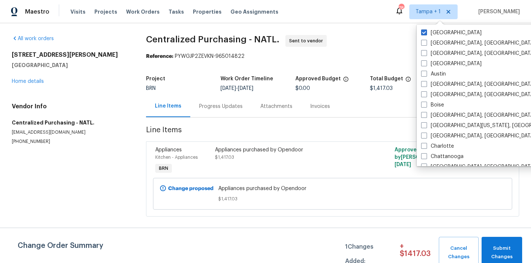
click at [437, 27] on div "[GEOGRAPHIC_DATA] [GEOGRAPHIC_DATA], [GEOGRAPHIC_DATA] [GEOGRAPHIC_DATA], [GEOG…" at bounding box center [493, 96] width 153 height 142
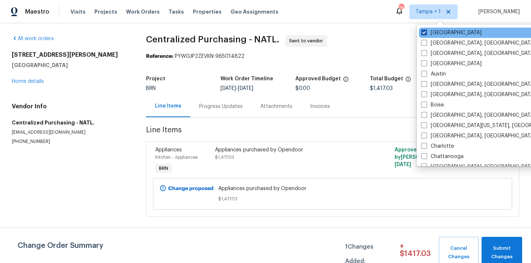
click at [434, 30] on label "[GEOGRAPHIC_DATA]" at bounding box center [451, 32] width 60 height 7
click at [426, 30] on input "[GEOGRAPHIC_DATA]" at bounding box center [423, 31] width 5 height 5
checkbox input "false"
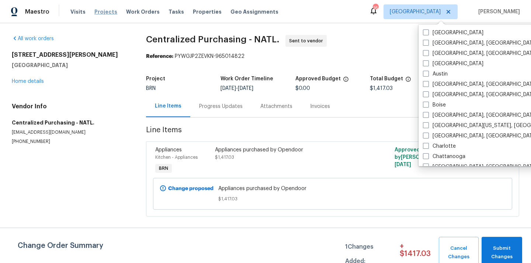
click at [95, 11] on span "Projects" at bounding box center [105, 11] width 23 height 7
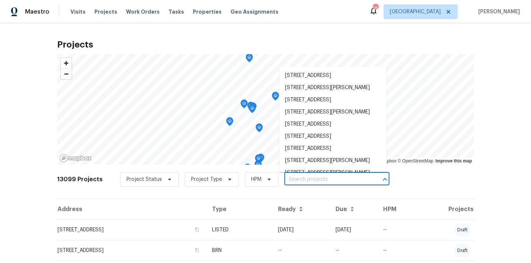
click at [323, 178] on input "text" at bounding box center [326, 179] width 84 height 11
paste input "[STREET_ADDRESS][PERSON_NAME]"
type input "[STREET_ADDRESS][PERSON_NAME]"
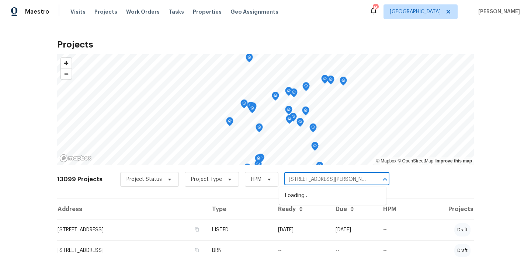
scroll to position [0, 7]
click at [318, 194] on li "[STREET_ADDRESS][PERSON_NAME]" at bounding box center [332, 196] width 107 height 12
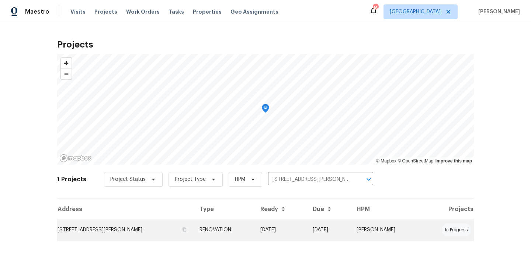
click at [139, 226] on td "[STREET_ADDRESS][PERSON_NAME]" at bounding box center [125, 230] width 136 height 21
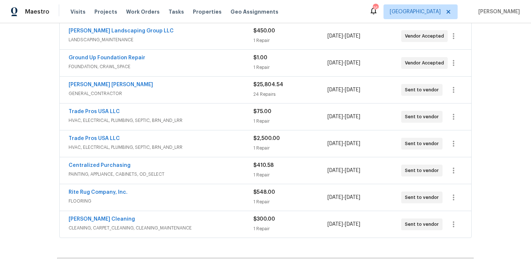
scroll to position [178, 0]
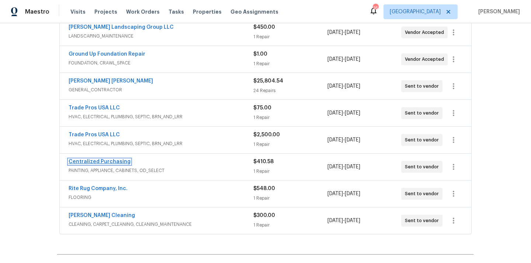
click at [105, 162] on link "Centralized Purchasing" at bounding box center [100, 161] width 62 height 5
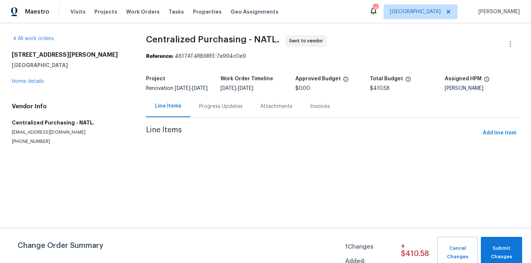
click at [54, 67] on h5 "[GEOGRAPHIC_DATA]" at bounding box center [70, 65] width 117 height 7
copy h5 "37091"
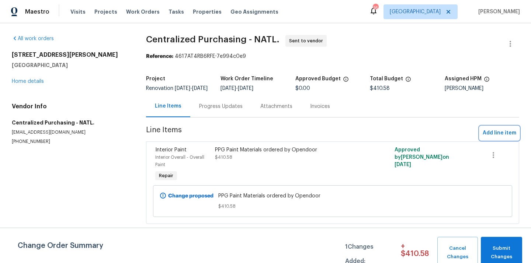
click at [505, 138] on span "Add line item" at bounding box center [500, 133] width 34 height 9
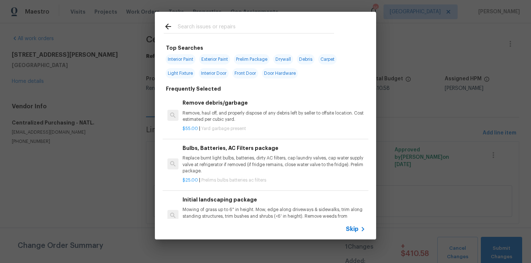
click at [276, 20] on div at bounding box center [249, 26] width 188 height 29
click at [269, 29] on input "text" at bounding box center [256, 27] width 156 height 11
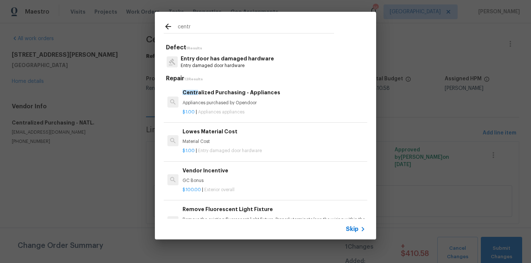
type input "centr"
click at [233, 101] on p "Appliances purchased by Opendoor" at bounding box center [274, 103] width 183 height 6
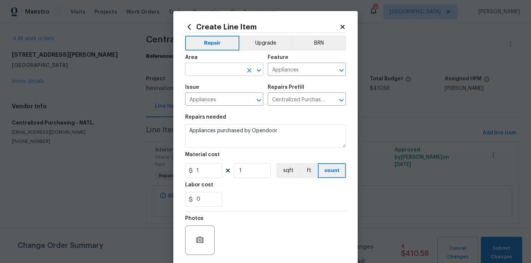
click at [220, 69] on input "text" at bounding box center [214, 70] width 58 height 11
click at [215, 81] on li "Kitchen" at bounding box center [224, 87] width 78 height 12
type input "Kitchen"
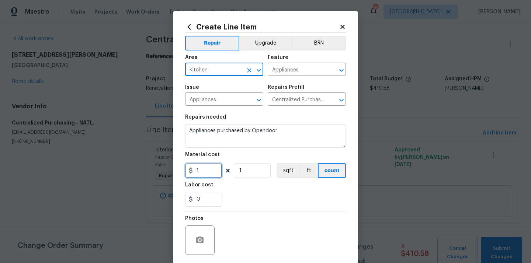
drag, startPoint x: 208, startPoint y: 176, endPoint x: 182, endPoint y: 172, distance: 26.4
click at [182, 172] on div "Create Line Item Repair Upgrade BRN Area Kitchen ​ Feature Appliances ​ Issue A…" at bounding box center [265, 158] width 184 height 295
paste input "175.74"
type input "1175.74"
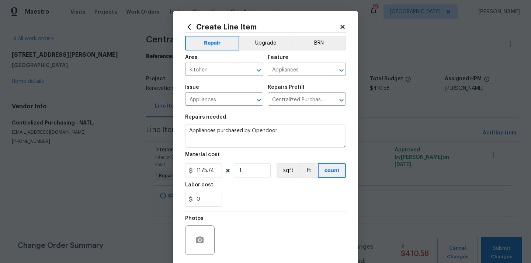
click at [262, 206] on div "0" at bounding box center [265, 199] width 161 height 15
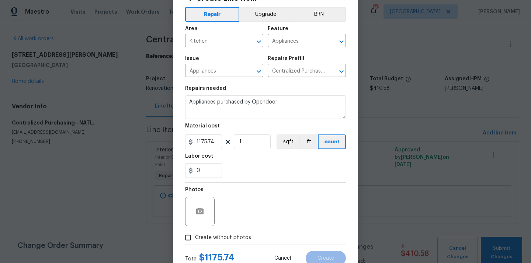
scroll to position [55, 0]
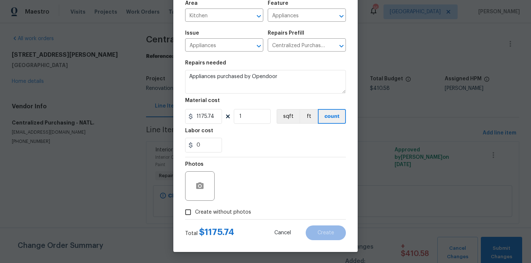
click at [232, 212] on span "Create without photos" at bounding box center [223, 213] width 56 height 8
click at [195, 212] on input "Create without photos" at bounding box center [188, 212] width 14 height 14
checkbox input "true"
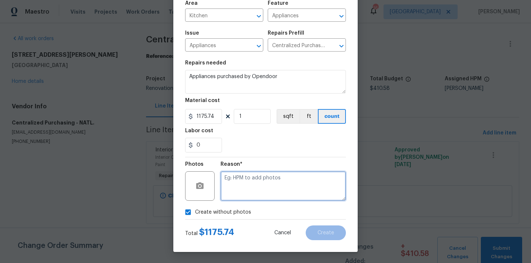
click at [248, 189] on textarea at bounding box center [282, 185] width 125 height 29
type textarea "N/A"
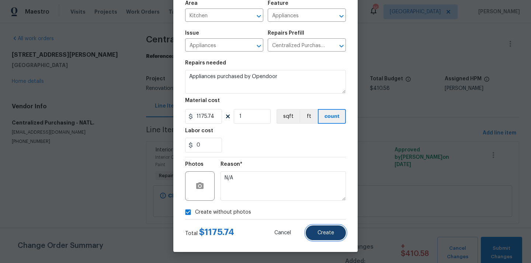
click at [316, 230] on button "Create" at bounding box center [326, 233] width 40 height 15
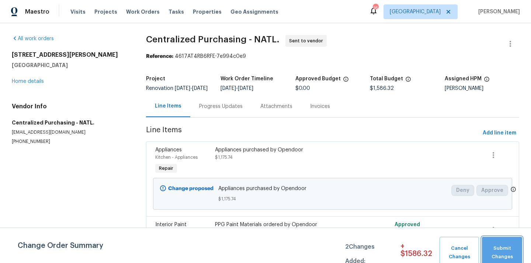
click at [500, 244] on button "Submit Changes" at bounding box center [502, 253] width 40 height 32
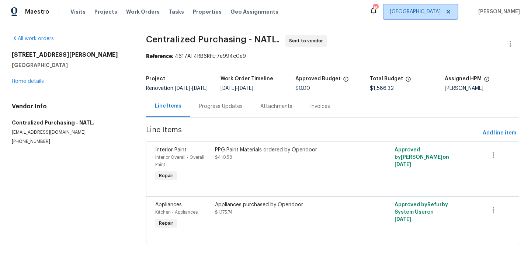
click at [444, 17] on span "[GEOGRAPHIC_DATA]" at bounding box center [420, 11] width 74 height 15
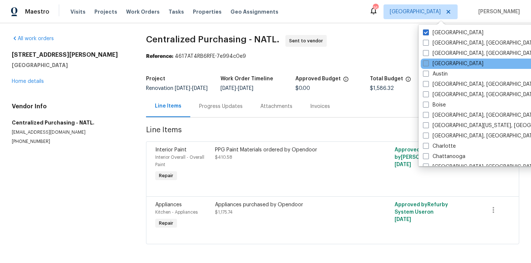
click at [436, 66] on label "[GEOGRAPHIC_DATA]" at bounding box center [453, 63] width 60 height 7
click at [428, 65] on input "[GEOGRAPHIC_DATA]" at bounding box center [425, 62] width 5 height 5
checkbox input "true"
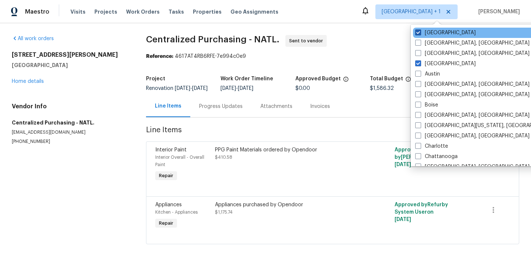
click at [435, 35] on label "[GEOGRAPHIC_DATA]" at bounding box center [445, 32] width 60 height 7
click at [420, 34] on input "[GEOGRAPHIC_DATA]" at bounding box center [417, 31] width 5 height 5
checkbox input "false"
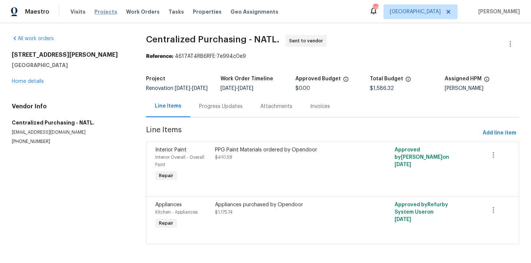
click at [97, 8] on span "Projects" at bounding box center [105, 11] width 23 height 7
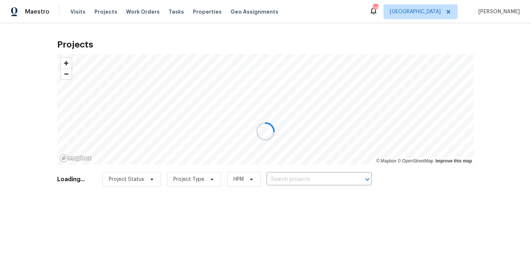
click at [322, 185] on div at bounding box center [265, 131] width 531 height 263
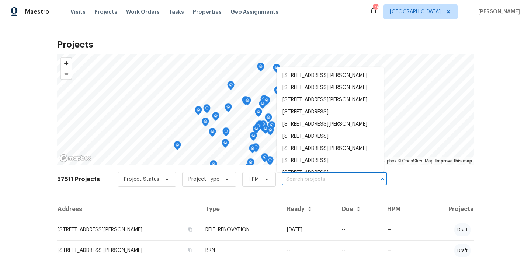
click at [326, 176] on input "text" at bounding box center [324, 179] width 84 height 11
paste input "[STREET_ADDRESS]"
type input "[STREET_ADDRESS]"
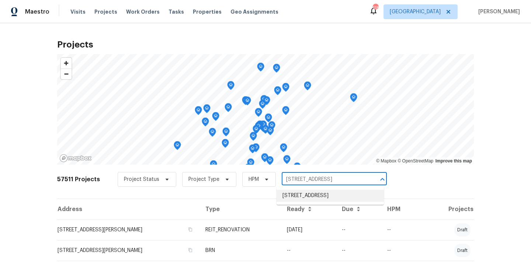
click at [315, 197] on li "[STREET_ADDRESS]" at bounding box center [330, 196] width 107 height 12
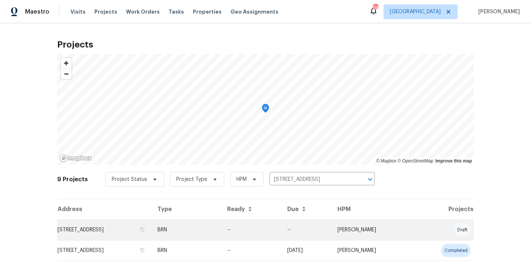
click at [208, 237] on td "BRN" at bounding box center [187, 230] width 70 height 21
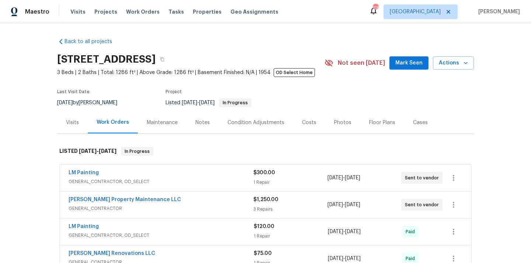
click at [156, 60] on h2 "[STREET_ADDRESS]" at bounding box center [106, 59] width 98 height 7
copy h2 "30032"
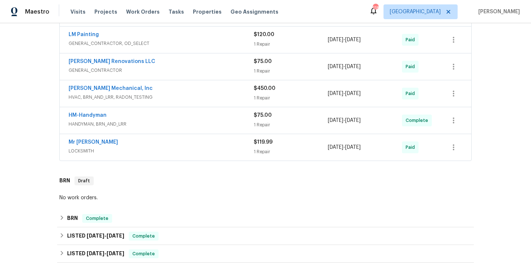
scroll to position [432, 0]
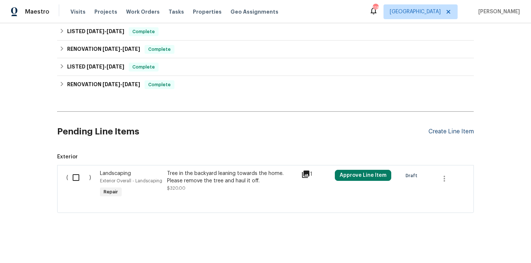
click at [446, 128] on div "Create Line Item" at bounding box center [450, 131] width 45 height 7
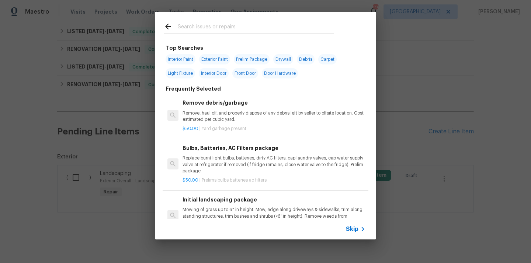
click at [286, 30] on input "text" at bounding box center [256, 27] width 156 height 11
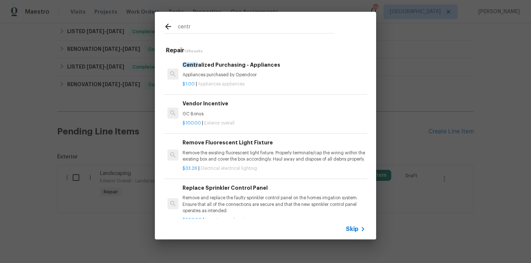
type input "centr"
click at [259, 80] on div "$1.00 | Appliances appliances" at bounding box center [274, 82] width 183 height 9
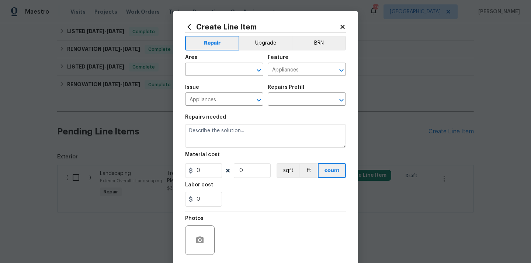
type input "Centralized Purchasing - Appliances $1.00"
type textarea "Appliances purchased by Opendoor"
type input "1"
click at [200, 69] on input "text" at bounding box center [214, 70] width 58 height 11
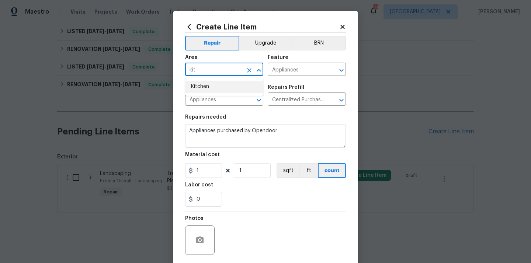
click at [202, 83] on li "Kitchen" at bounding box center [224, 87] width 78 height 12
type input "Kitchen"
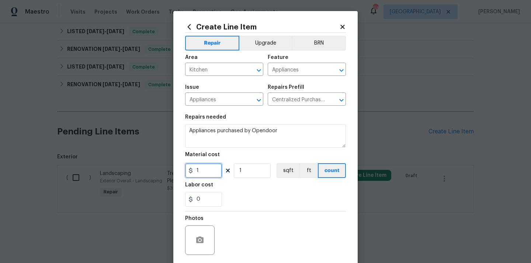
drag, startPoint x: 206, startPoint y: 176, endPoint x: 177, endPoint y: 171, distance: 29.0
click at [177, 171] on div "Create Line Item Repair Upgrade BRN Area Kitchen ​ Feature Appliances ​ Issue A…" at bounding box center [265, 158] width 184 height 295
paste input "2194.32"
type input "2194.32"
click at [263, 197] on div "0" at bounding box center [265, 199] width 161 height 15
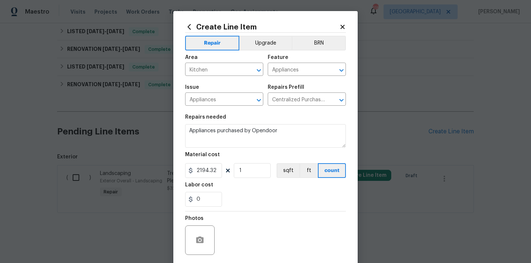
scroll to position [50, 0]
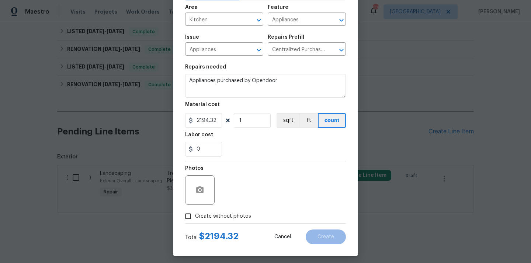
click at [243, 211] on label "Create without photos" at bounding box center [216, 216] width 70 height 14
click at [195, 211] on input "Create without photos" at bounding box center [188, 216] width 14 height 14
checkbox input "true"
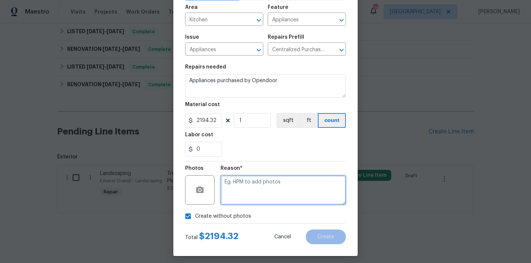
click at [249, 189] on textarea at bounding box center [282, 190] width 125 height 29
type textarea "N/A"
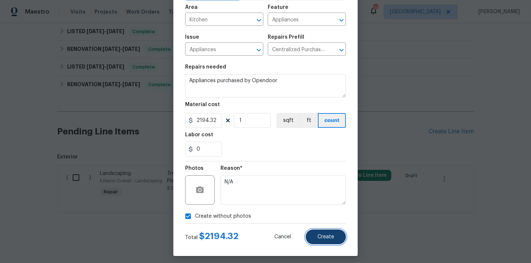
click at [329, 238] on span "Create" at bounding box center [325, 237] width 17 height 6
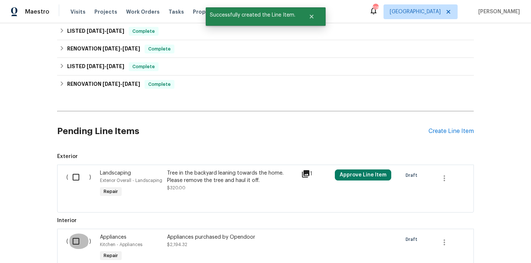
click at [73, 237] on input "checkbox" at bounding box center [78, 241] width 21 height 15
checkbox input "true"
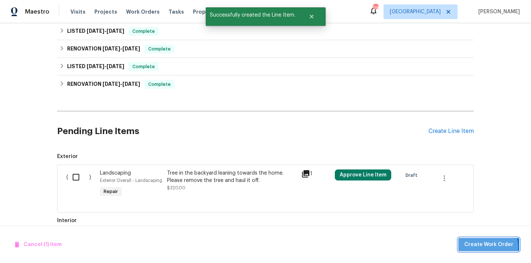
click at [488, 247] on span "Create Work Order" at bounding box center [488, 244] width 49 height 9
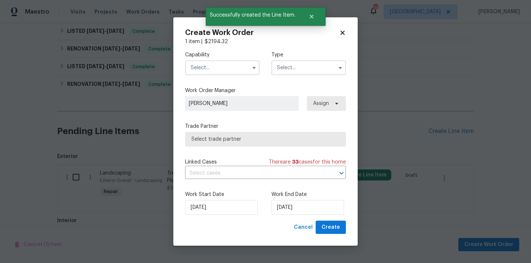
click at [230, 65] on input "text" at bounding box center [222, 67] width 74 height 15
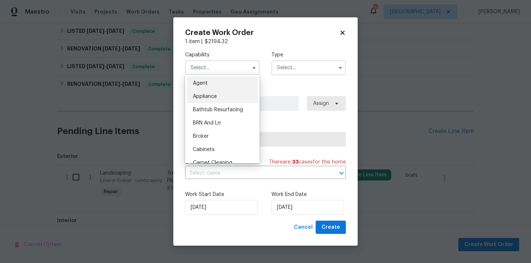
click at [230, 94] on div "Appliance" at bounding box center [222, 96] width 71 height 13
type input "Appliance"
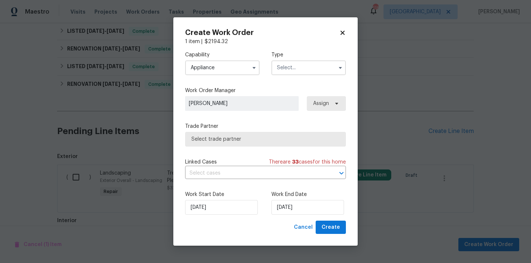
click at [296, 71] on input "text" at bounding box center [308, 67] width 74 height 15
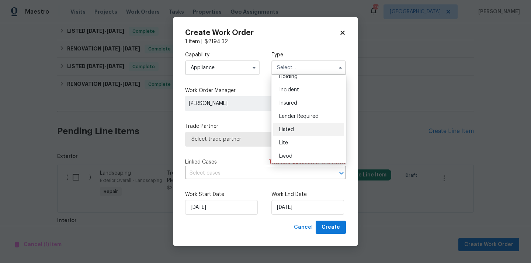
scroll to position [36, 0]
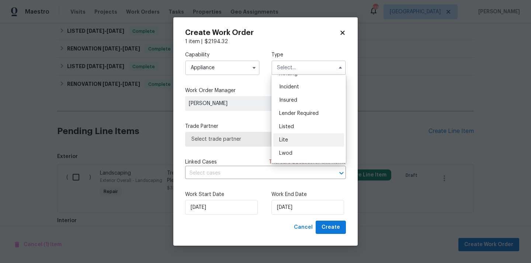
click at [293, 135] on div "Lite" at bounding box center [308, 139] width 71 height 13
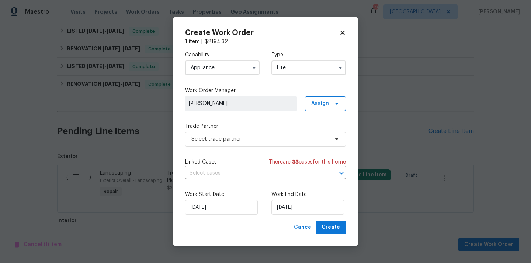
scroll to position [0, 0]
click at [304, 62] on input "Lite" at bounding box center [308, 67] width 74 height 15
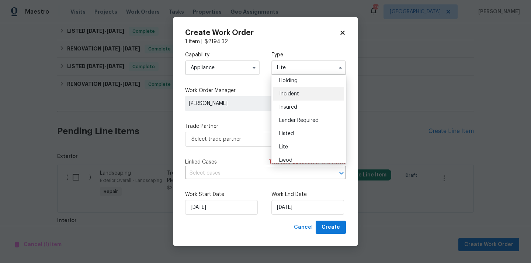
scroll to position [32, 0]
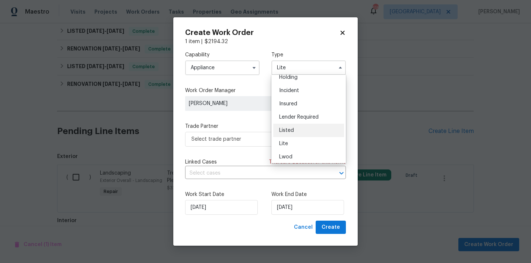
click at [300, 128] on div "Listed" at bounding box center [308, 130] width 71 height 13
type input "Listed"
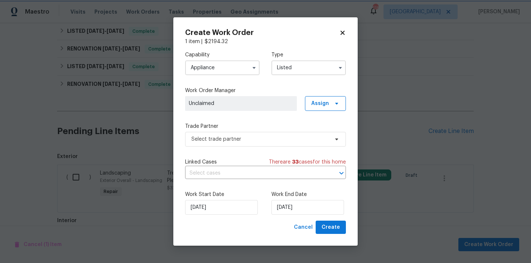
scroll to position [0, 0]
click at [320, 111] on div "Capability Appliance Type Listed Feedback Hoa Violation Holding Incident Insure…" at bounding box center [265, 133] width 161 height 176
click at [320, 104] on span "Assign" at bounding box center [320, 103] width 18 height 7
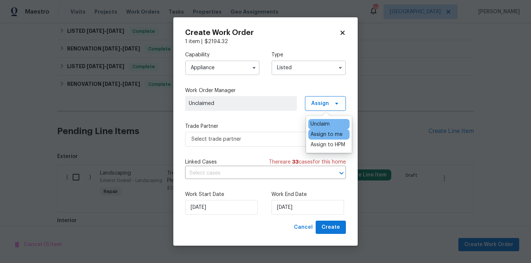
click at [319, 136] on div "Assign to me" at bounding box center [326, 134] width 32 height 7
click at [269, 141] on span "Select trade partner" at bounding box center [260, 139] width 138 height 7
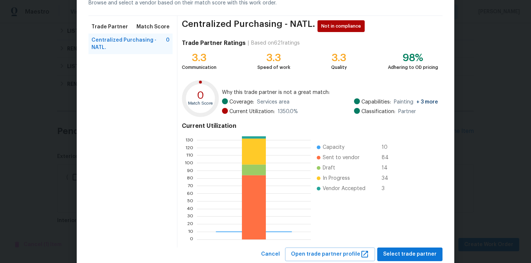
scroll to position [62, 0]
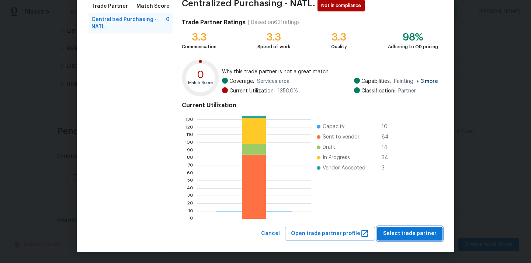
click at [406, 232] on span "Select trade partner" at bounding box center [409, 233] width 53 height 9
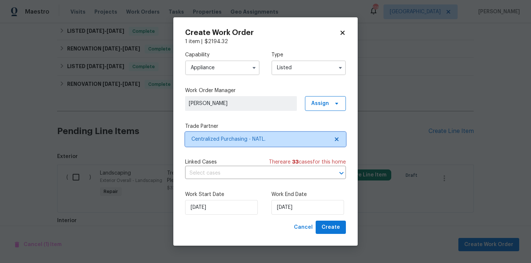
scroll to position [0, 0]
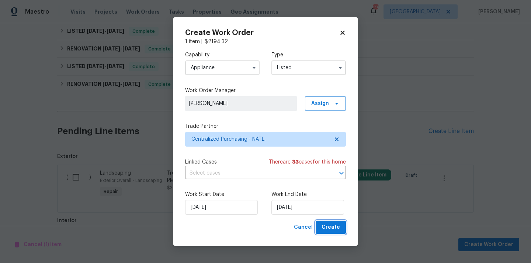
click at [334, 231] on span "Create" at bounding box center [331, 227] width 18 height 9
checkbox input "false"
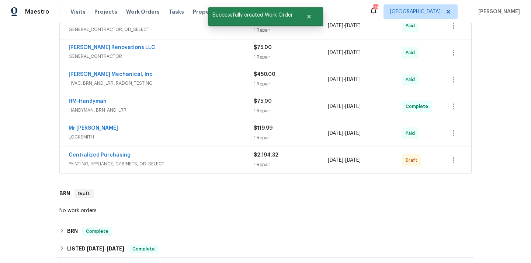
scroll to position [211, 0]
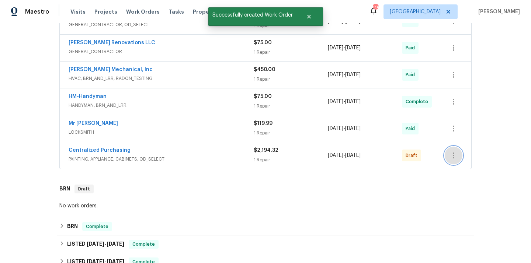
click at [449, 151] on button "button" at bounding box center [454, 156] width 18 height 18
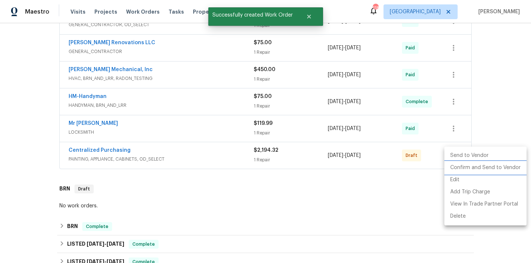
click at [465, 166] on li "Confirm and Send to Vendor" at bounding box center [485, 168] width 82 height 12
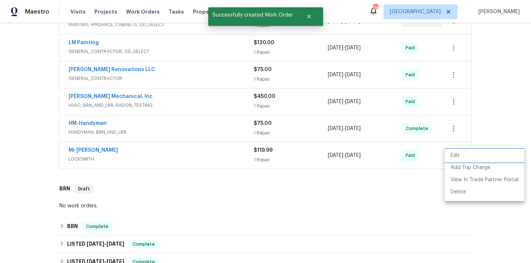
scroll to position [76, 0]
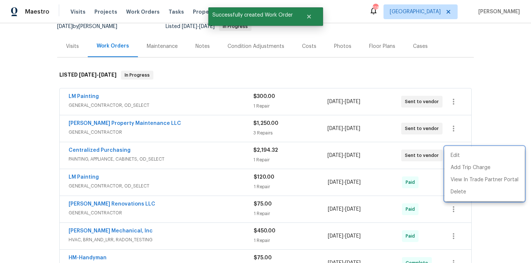
click at [137, 148] on div at bounding box center [265, 131] width 531 height 263
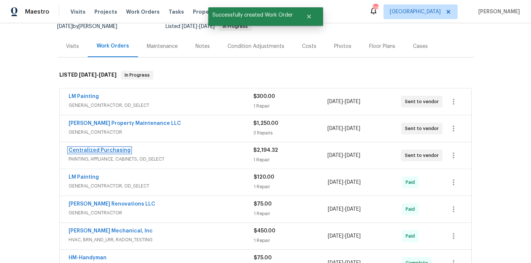
click at [110, 152] on link "Centralized Purchasing" at bounding box center [100, 150] width 62 height 5
